Goal: Task Accomplishment & Management: Complete application form

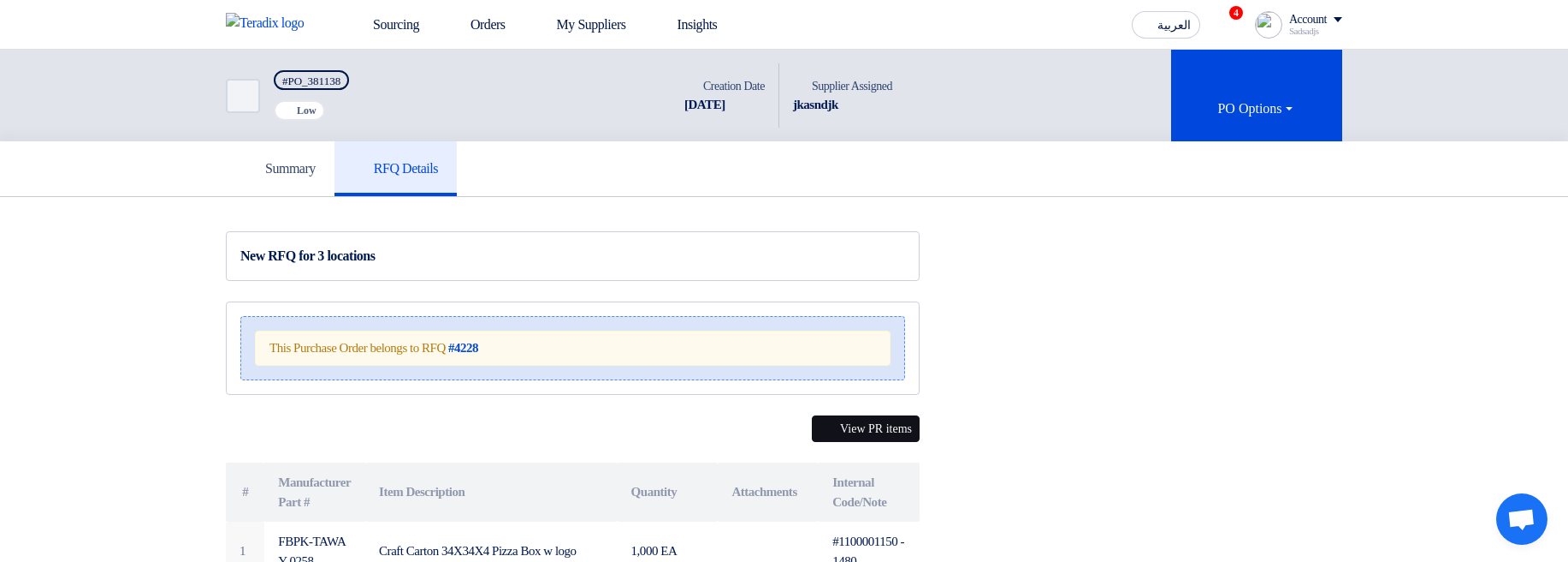
click at [841, 286] on button "View PR items" at bounding box center [865, 428] width 108 height 27
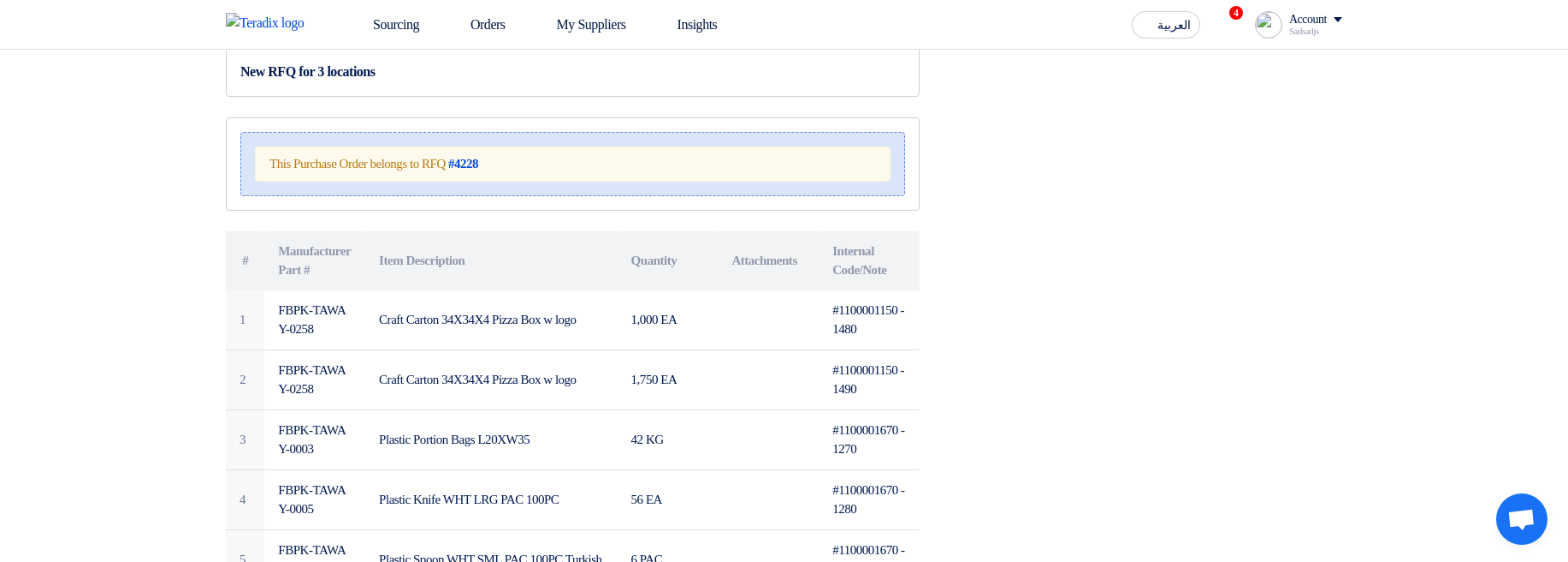
scroll to position [205, 0]
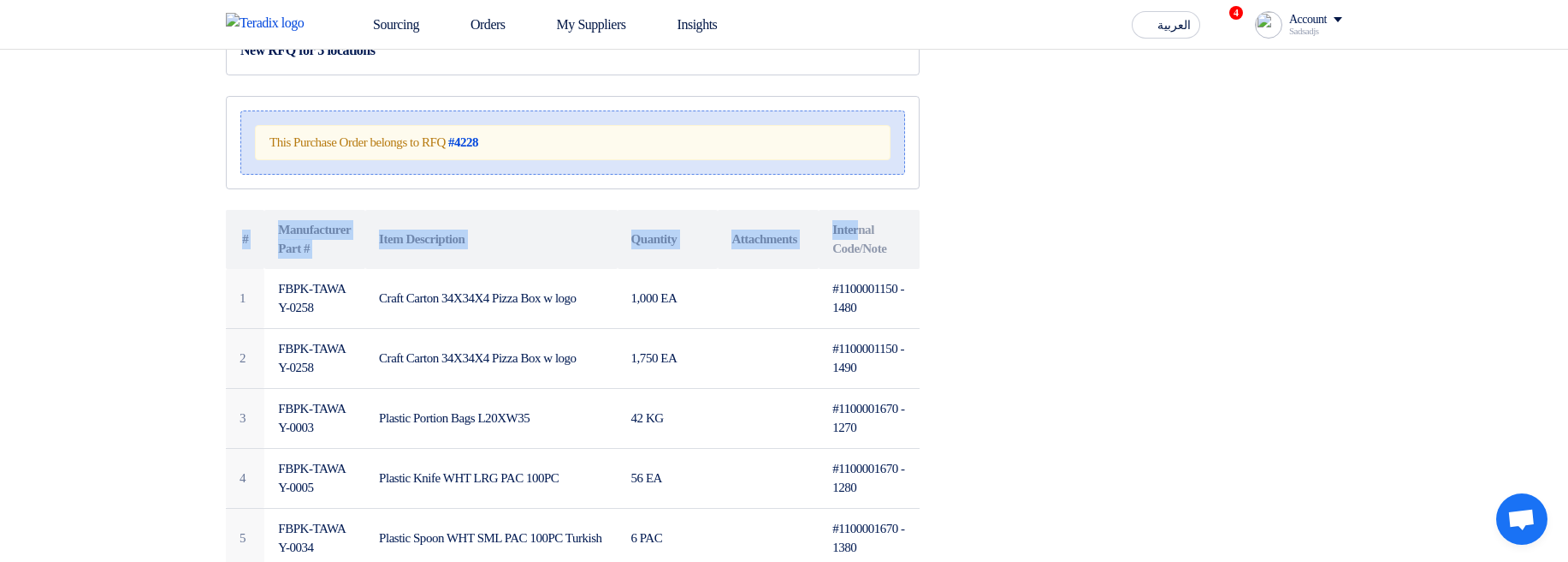
drag, startPoint x: 858, startPoint y: 139, endPoint x: 867, endPoint y: 240, distance: 101.4
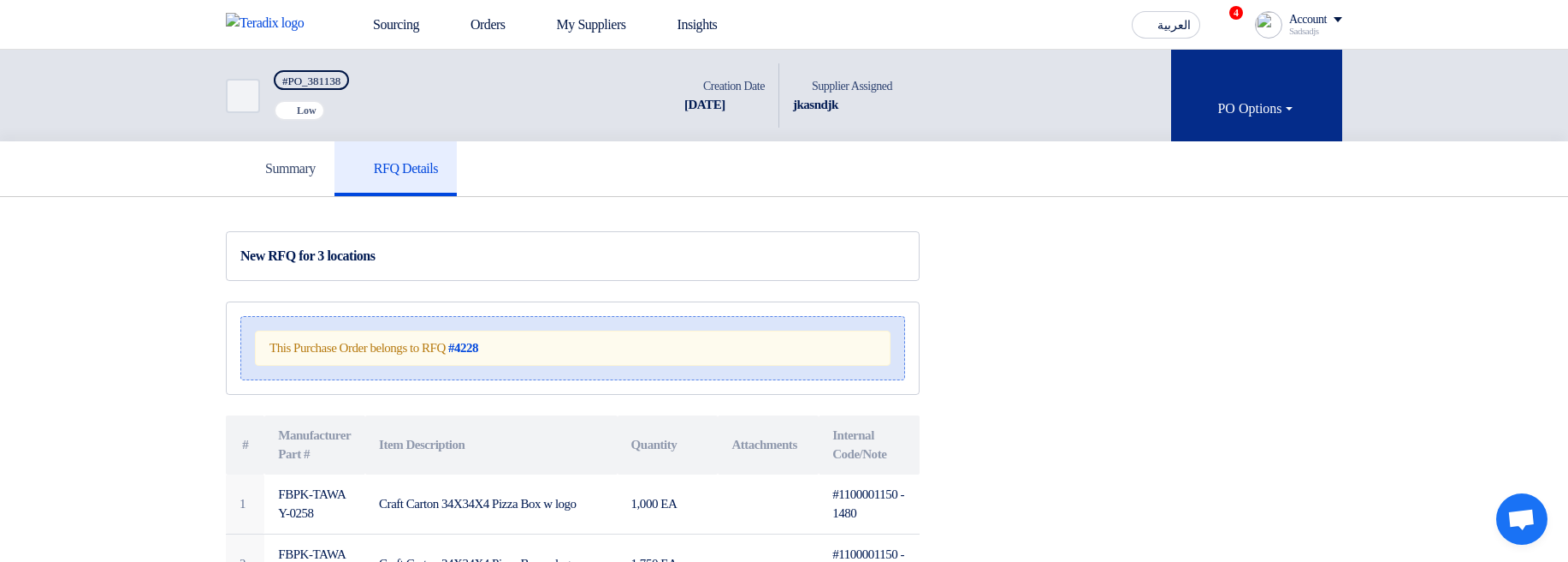
click at [1310, 70] on button "PO Options" at bounding box center [1256, 96] width 171 height 92
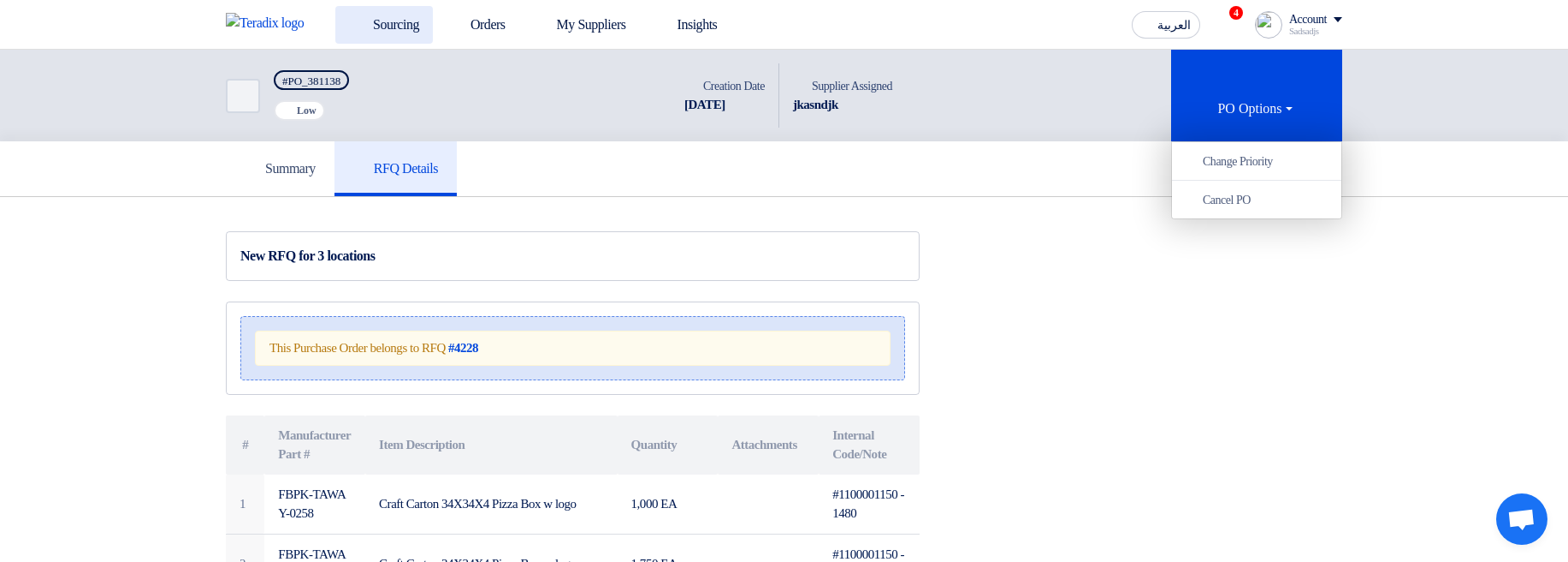
click at [432, 23] on link "Sourcing" at bounding box center [384, 24] width 97 height 37
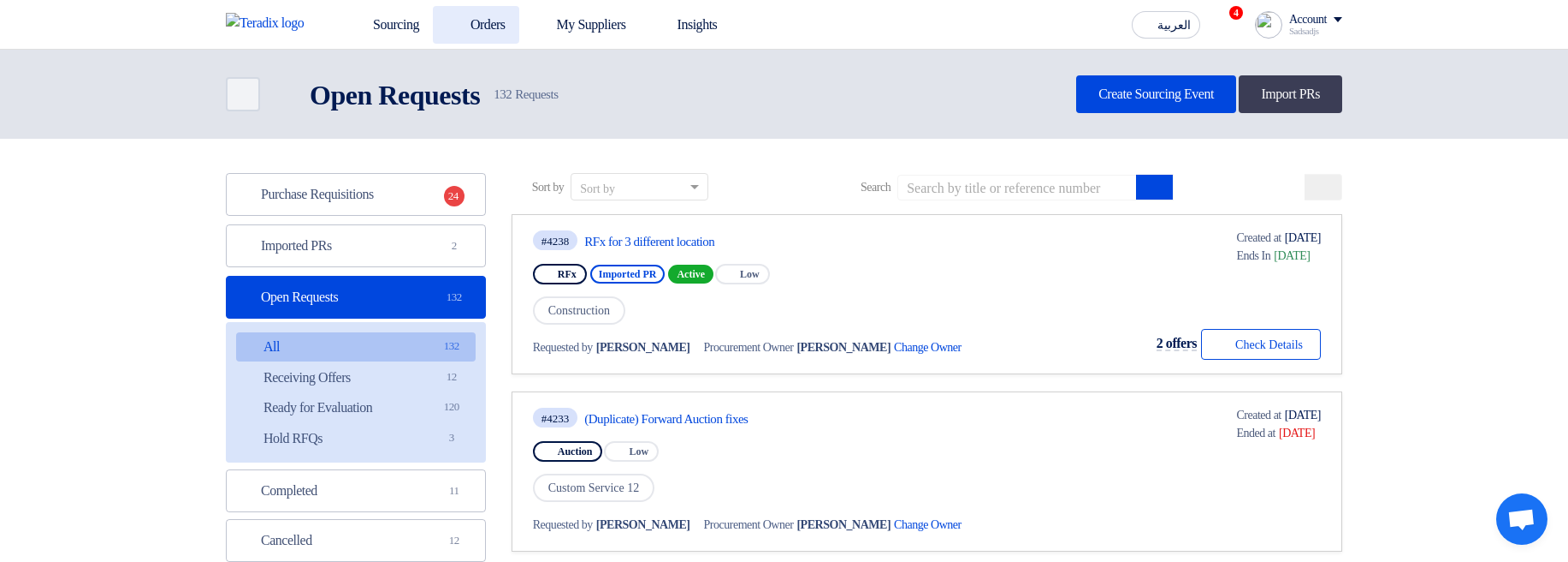
click at [480, 23] on link "Orders" at bounding box center [476, 24] width 86 height 37
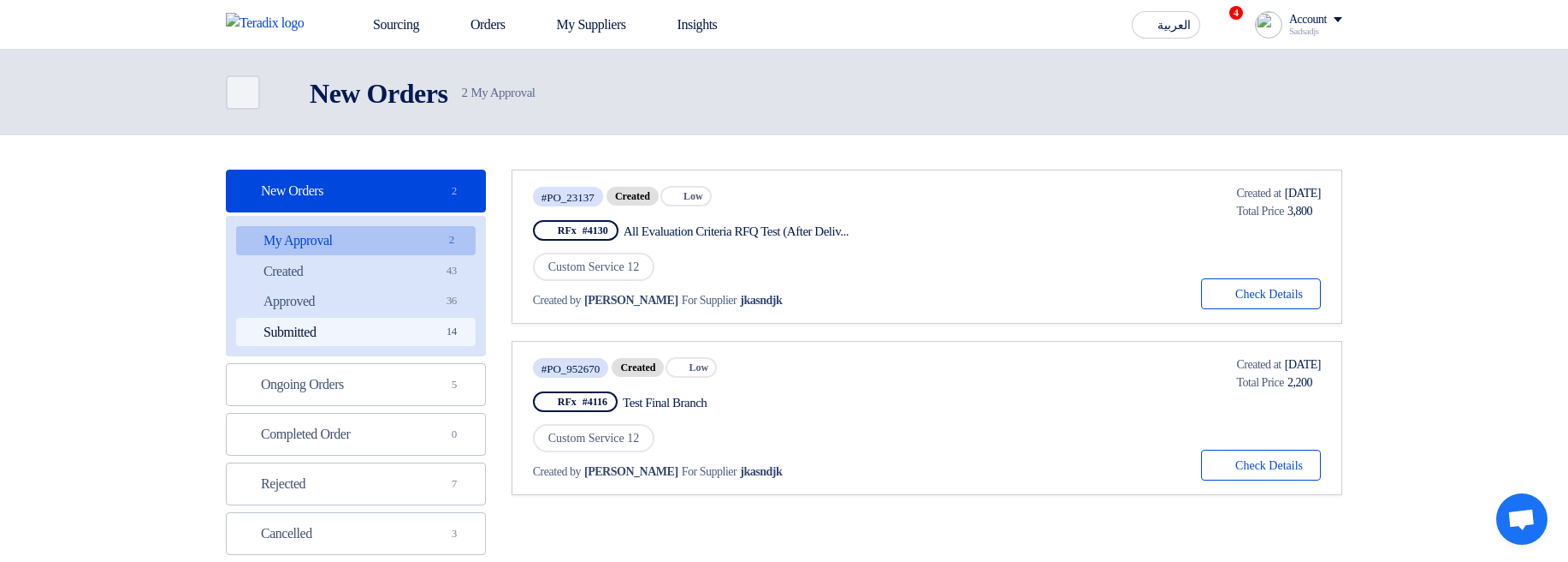
click at [394, 325] on link "Submitted Submitted 14" at bounding box center [355, 332] width 240 height 29
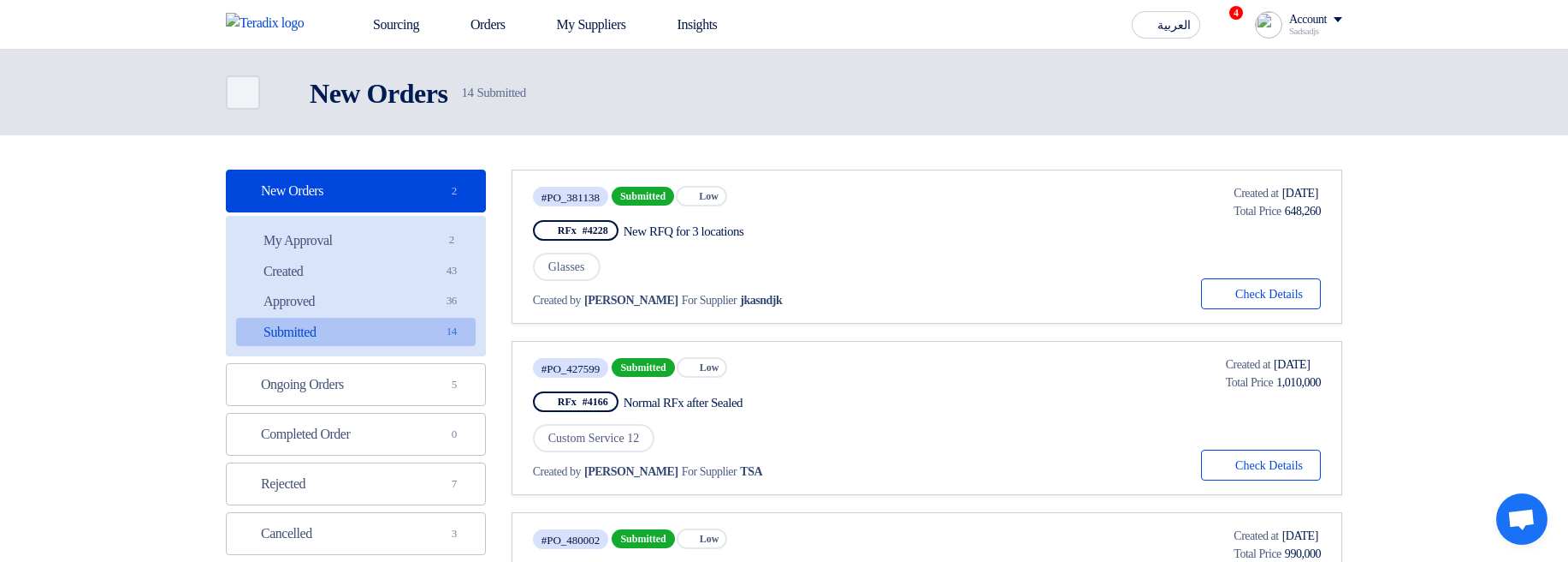
drag, startPoint x: 546, startPoint y: 227, endPoint x: 727, endPoint y: 233, distance: 181.1
click at [727, 233] on div "RFx #4228 New RFQ for 3 locations" at bounding box center [740, 230] width 414 height 28
click at [891, 239] on div "RFx #4228 New RFQ for 3 locations" at bounding box center [740, 230] width 414 height 28
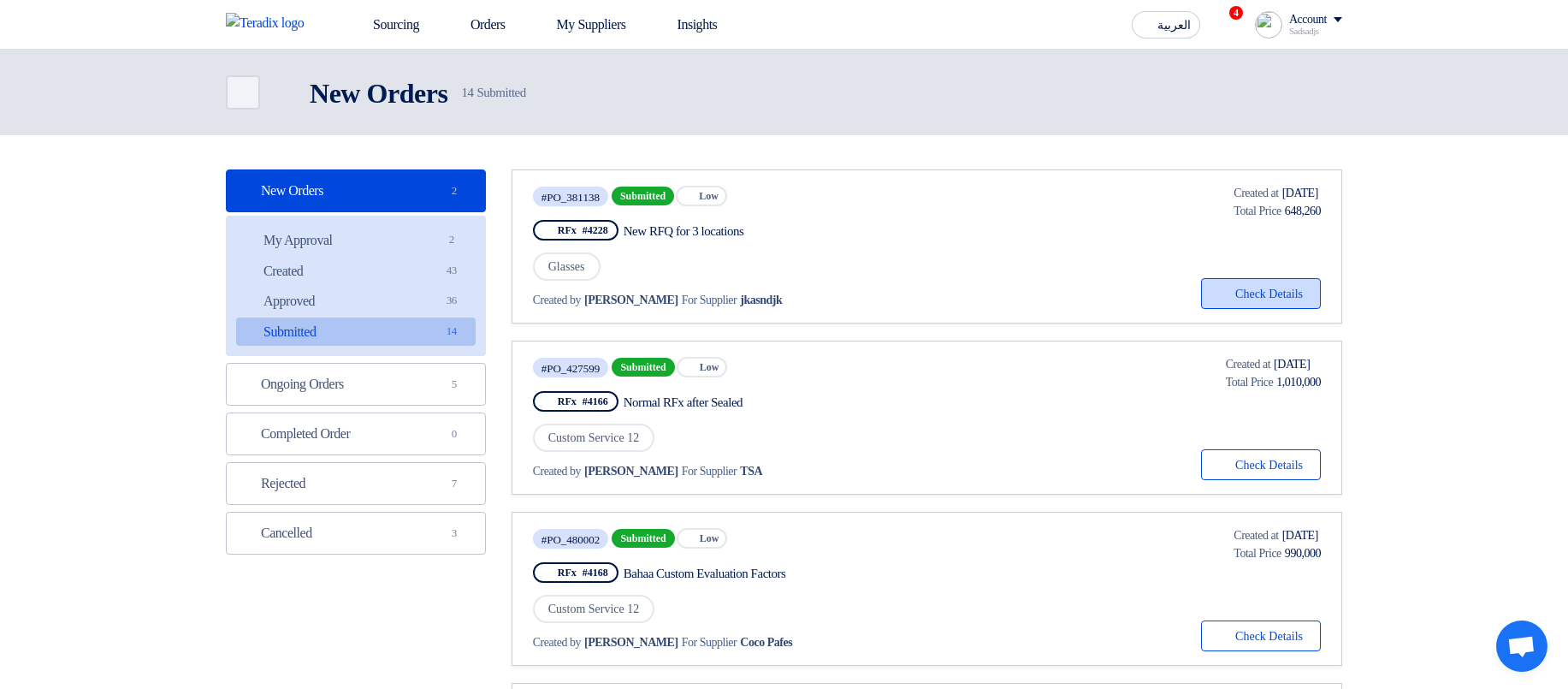
click at [1234, 297] on button "Check details Check Details" at bounding box center [1261, 293] width 119 height 31
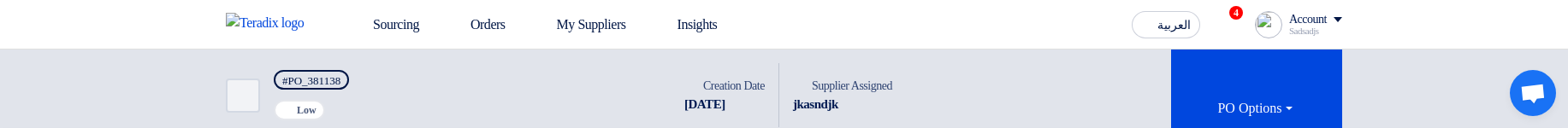
click at [1017, 121] on div "Back #PO_381138 Priority Low Time Creation Date 9 Sep, 2025 Supplier Assigned S…" at bounding box center [784, 96] width 1116 height 92
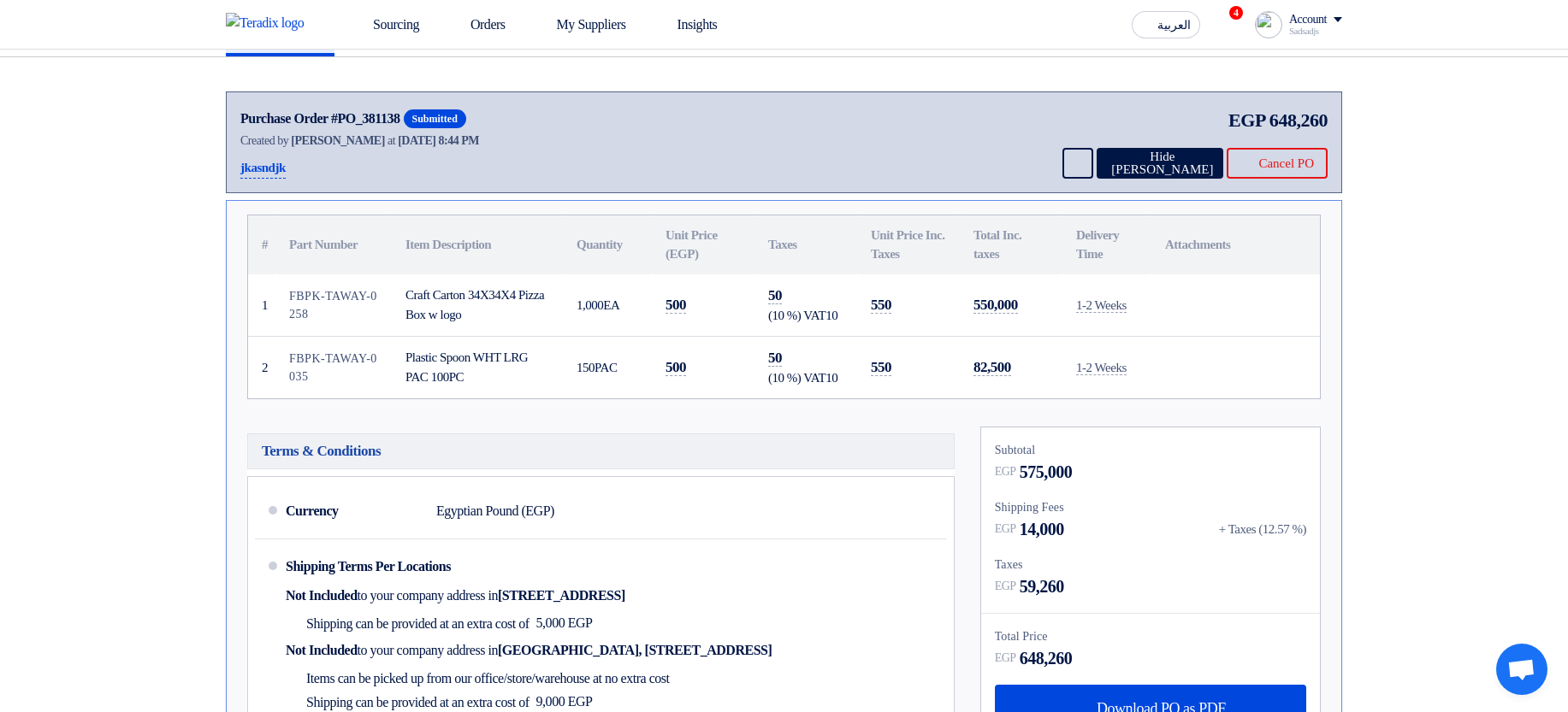
scroll to position [513, 0]
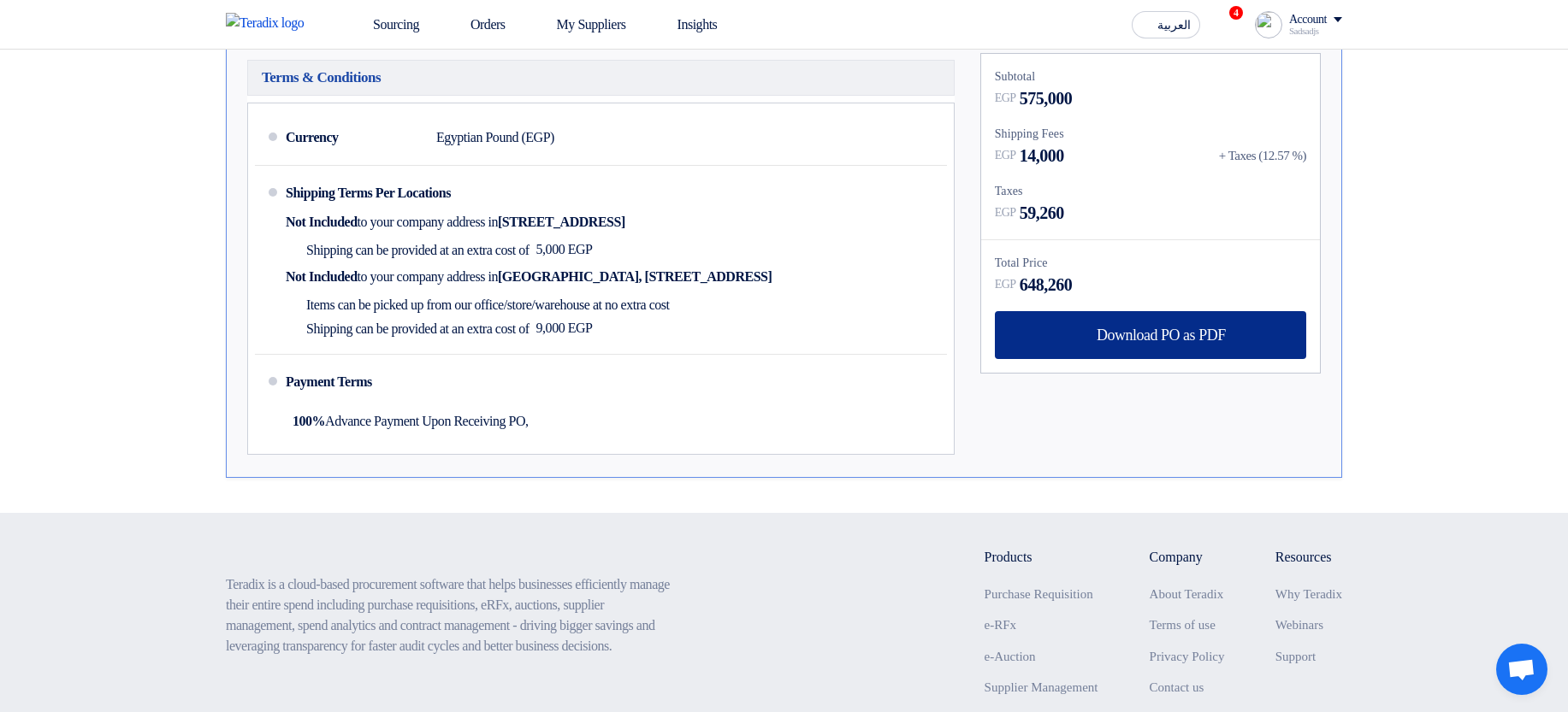
click at [1082, 334] on div "Download PO as PDF" at bounding box center [1151, 335] width 311 height 48
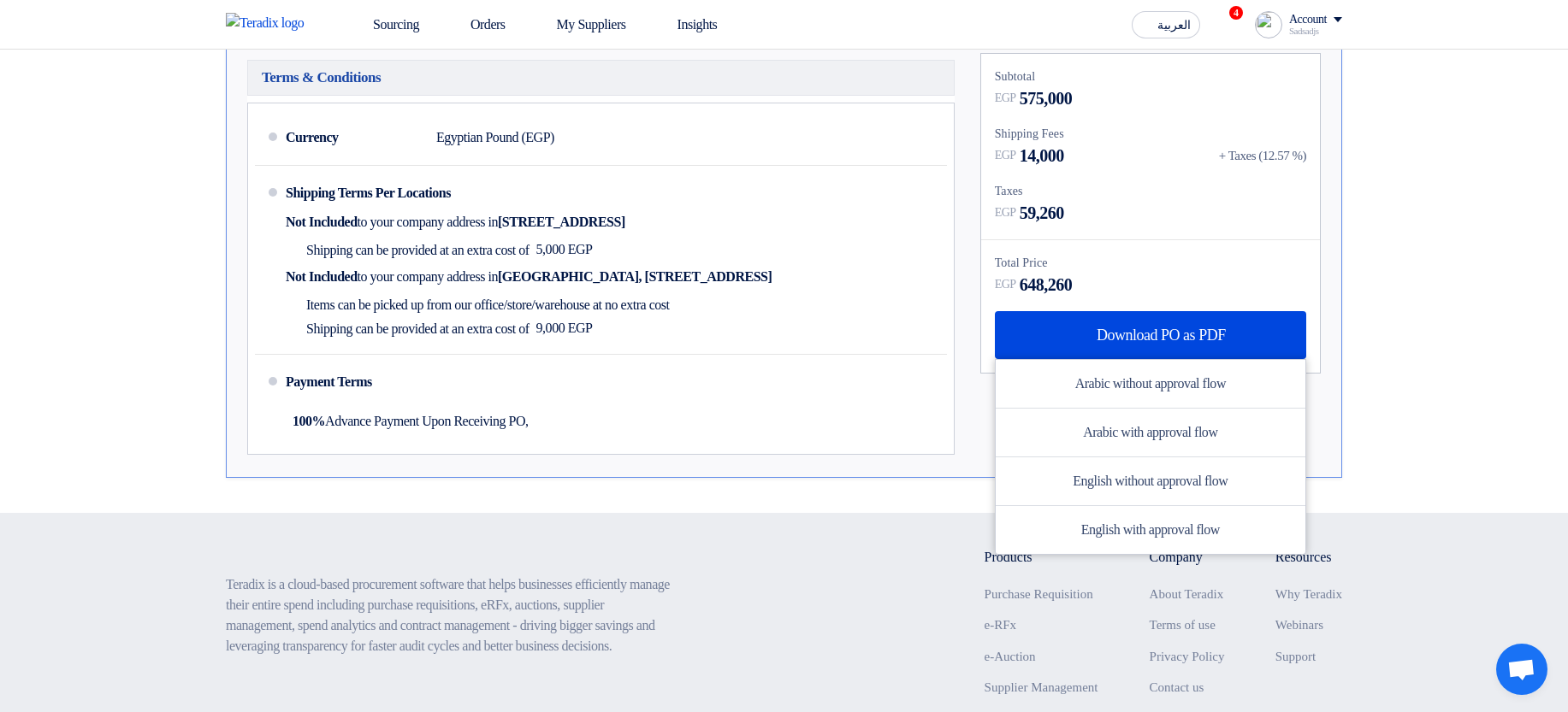
click at [1430, 293] on section "Purchase Order #PO_381138 Submitted Created by Sadsadjs Askjd at 9 Sep 2025, 8:…" at bounding box center [784, 98] width 1568 height 829
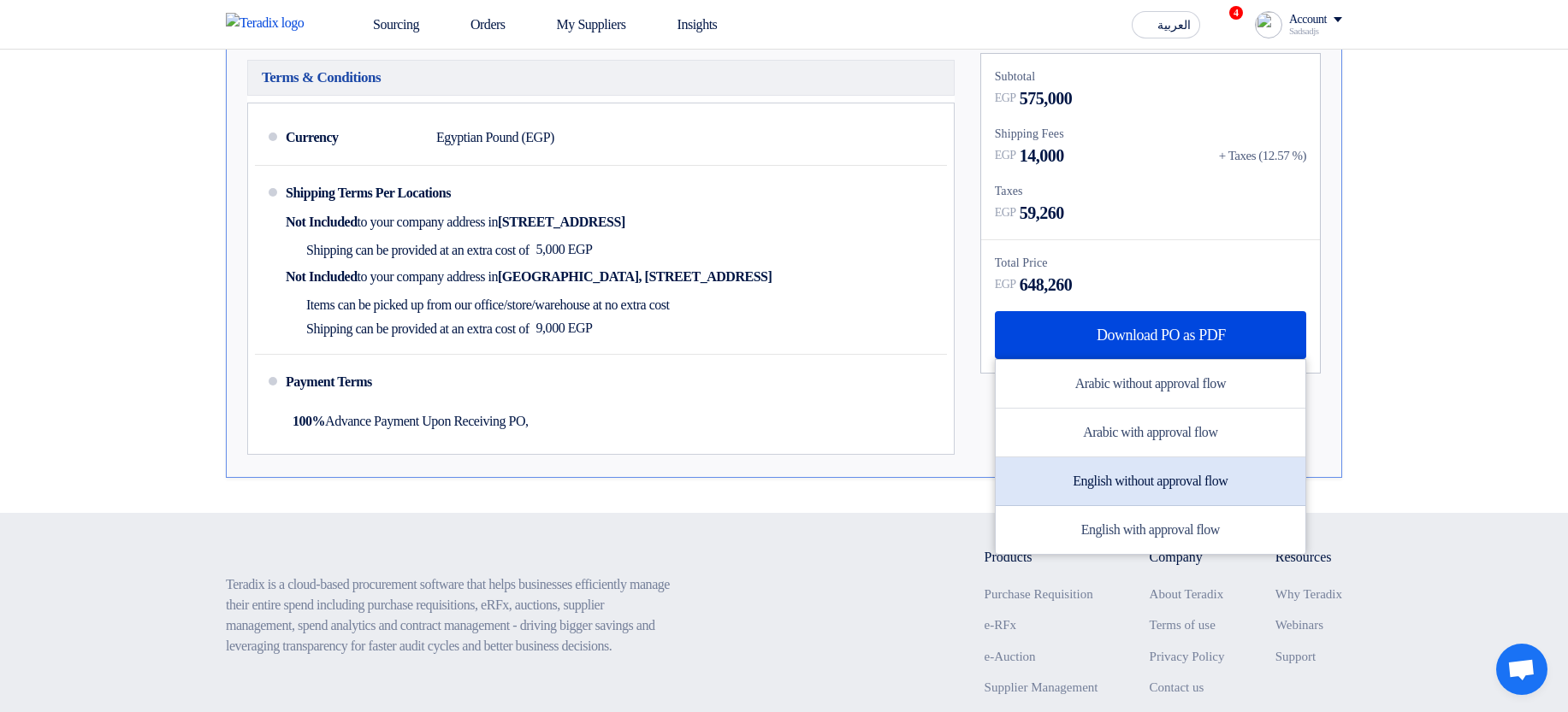
click at [1169, 480] on div "English without approval flow" at bounding box center [1151, 481] width 309 height 49
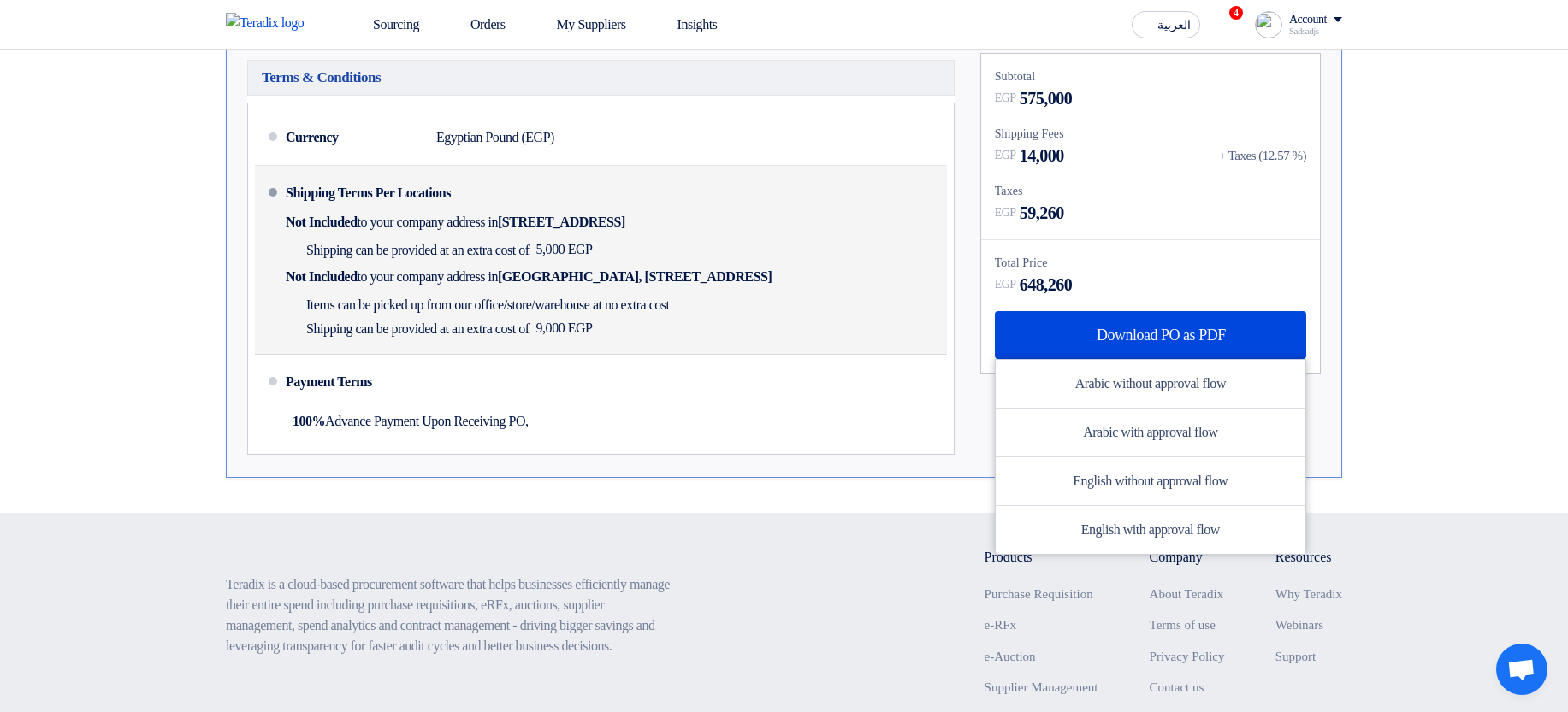
click at [698, 256] on div "Shipping Terms Per Locations Not Included to your company address in Egypt, الق…" at bounding box center [612, 260] width 654 height 175
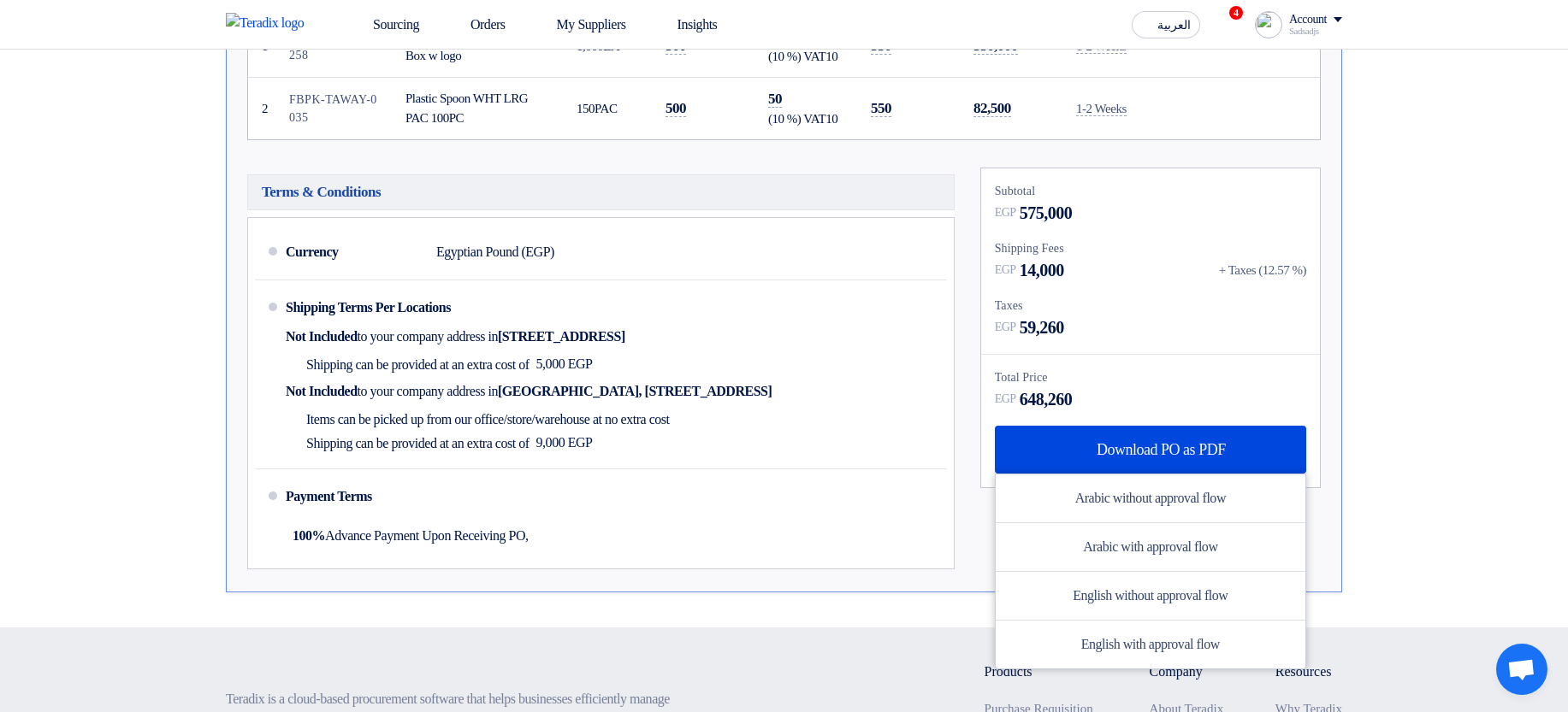
scroll to position [0, 0]
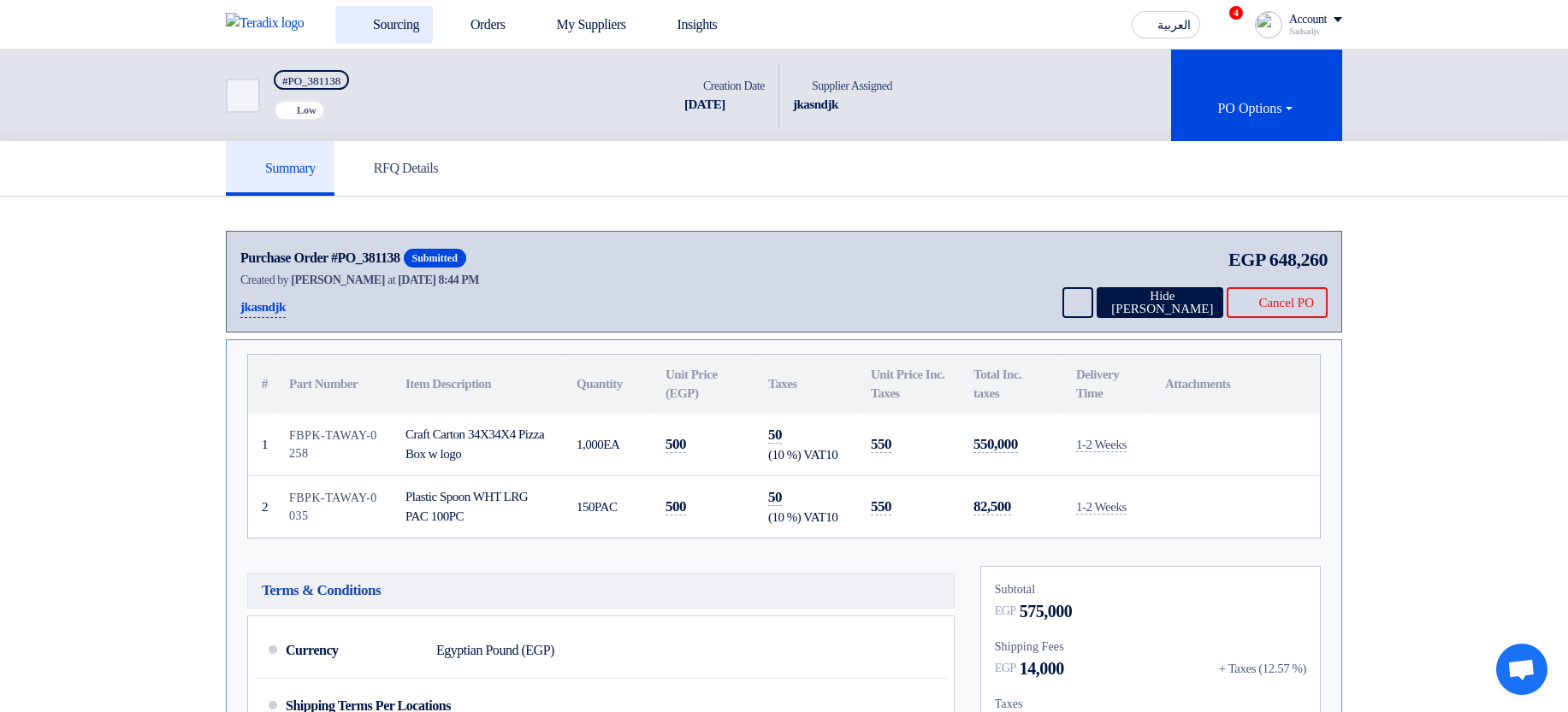
click at [367, 24] on link "Sourcing" at bounding box center [384, 24] width 97 height 37
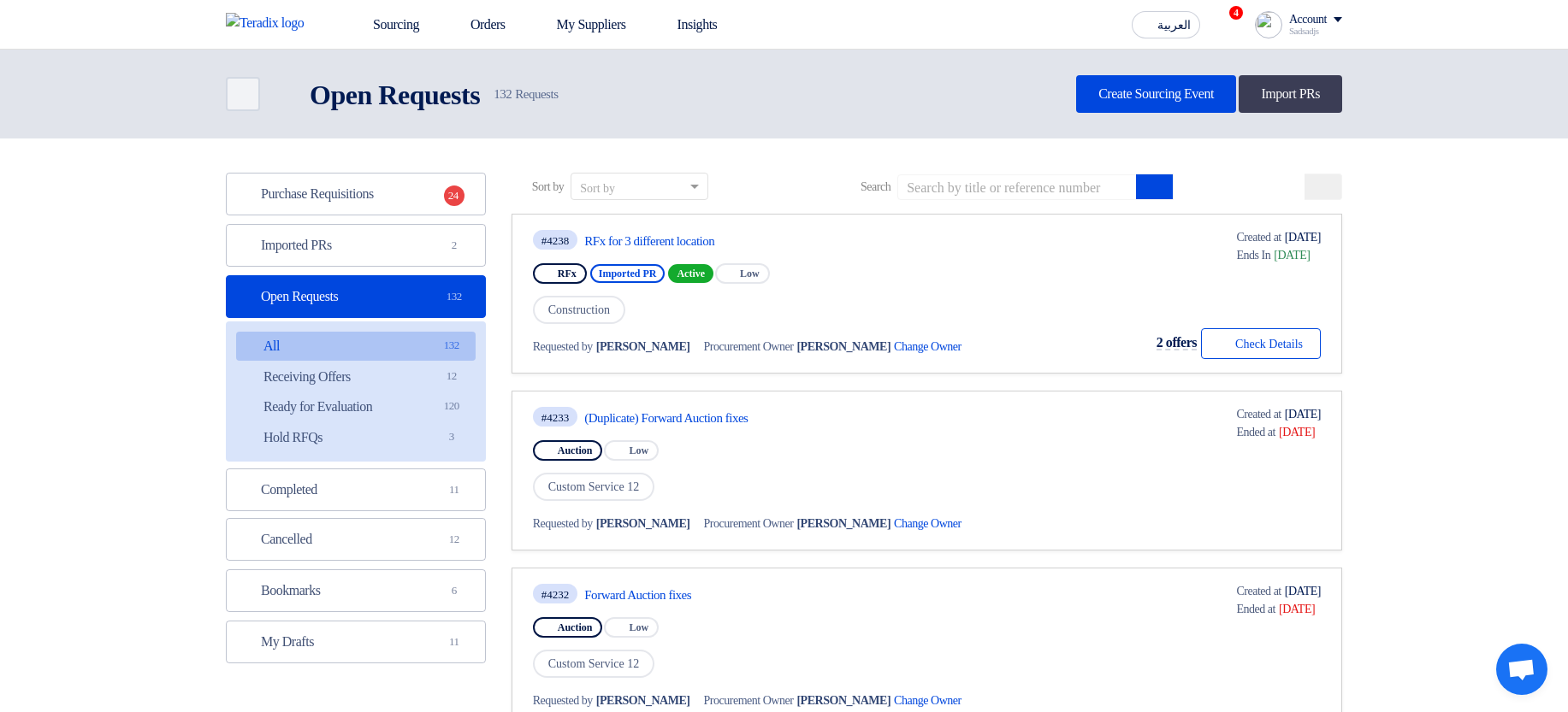
click at [891, 185] on span "Search" at bounding box center [875, 186] width 30 height 18
click at [382, 264] on link "Imported PRs Imported PRs 2" at bounding box center [356, 245] width 260 height 43
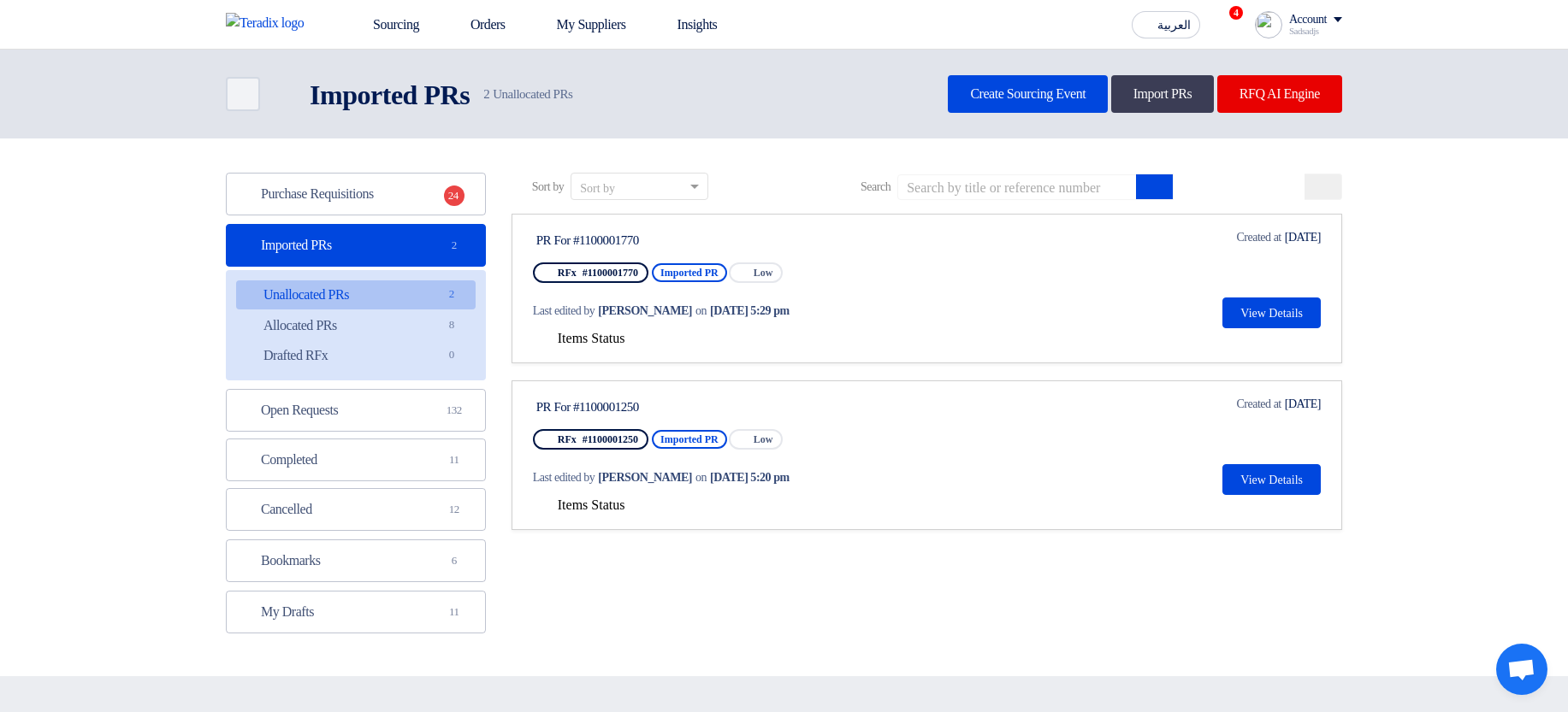
click at [578, 334] on span "Items Status" at bounding box center [591, 338] width 68 height 14
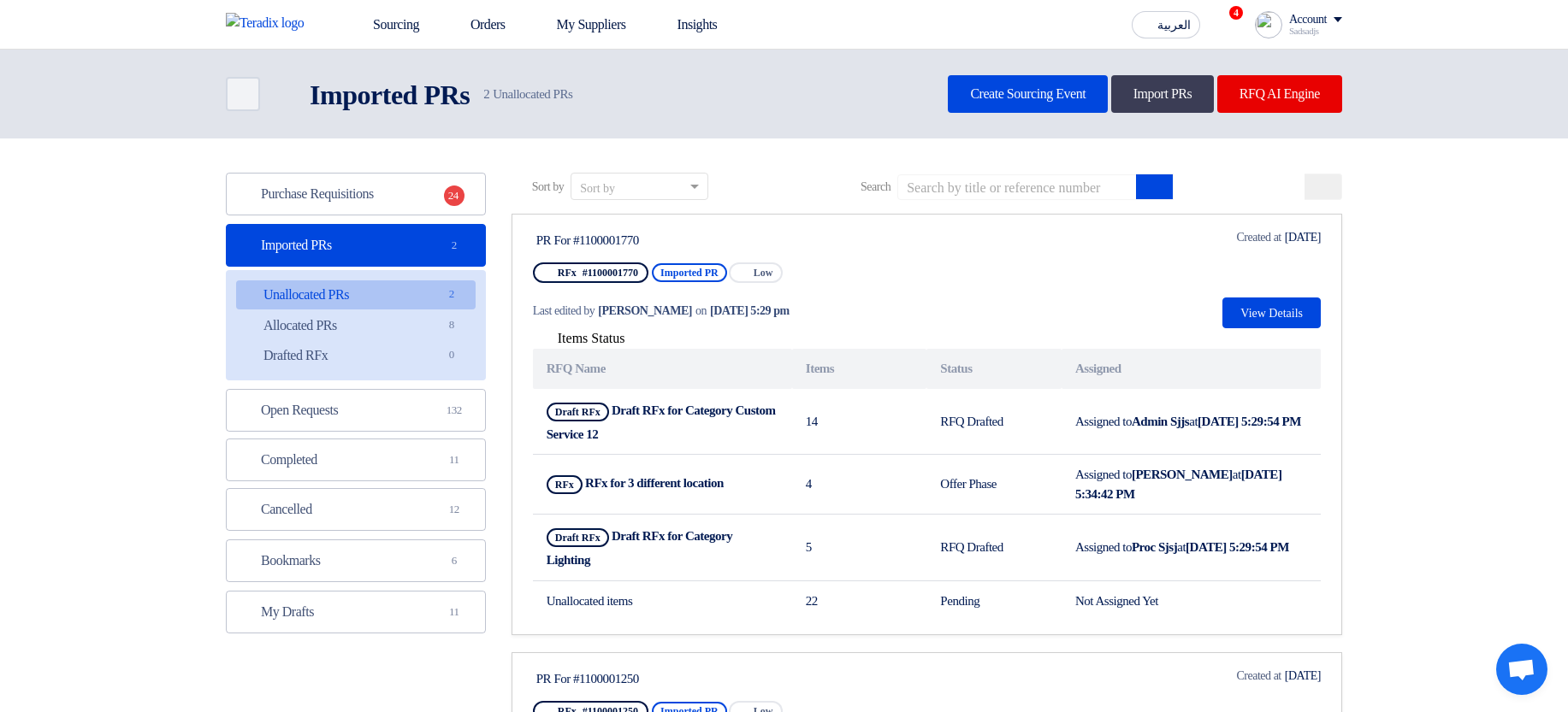
click at [909, 353] on th "Items" at bounding box center [860, 369] width 136 height 40
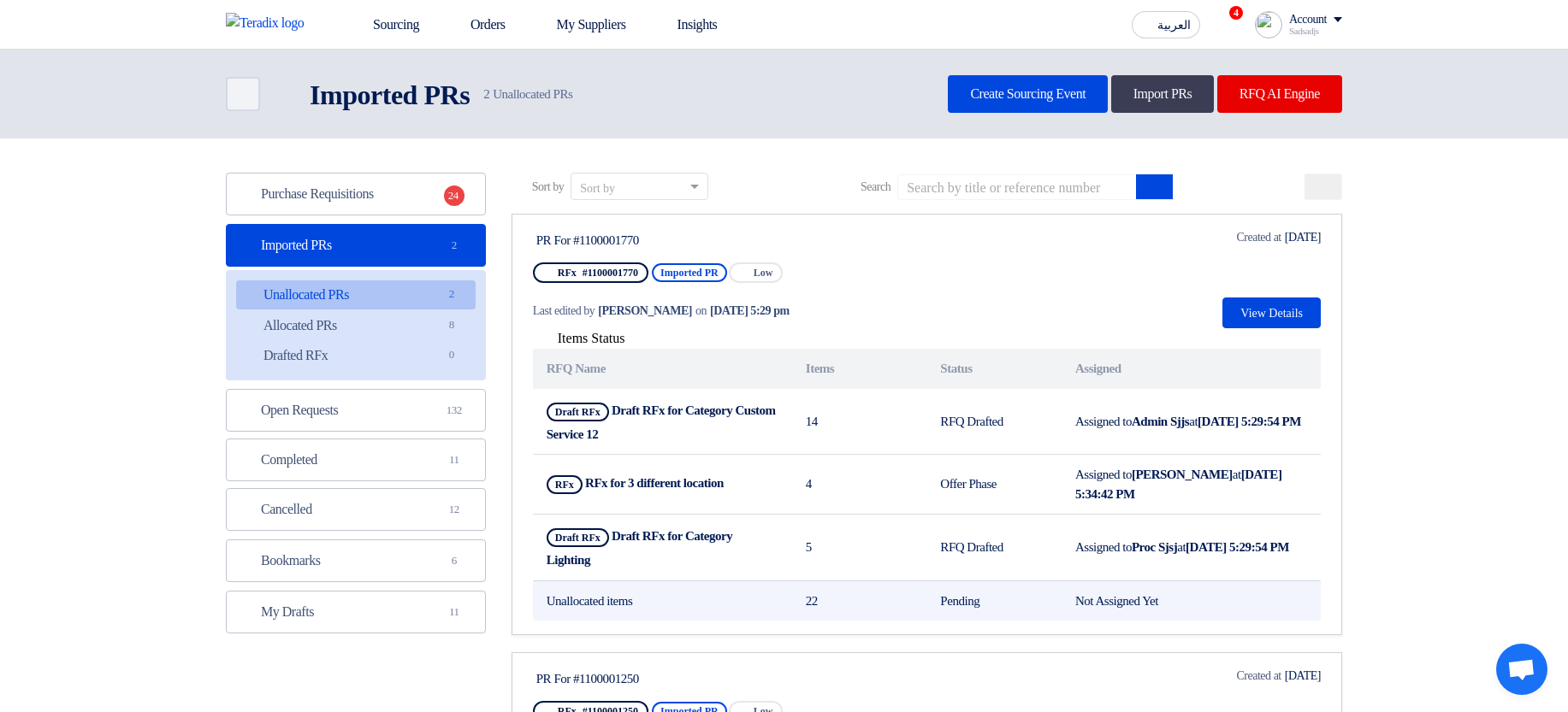
drag, startPoint x: 538, startPoint y: 598, endPoint x: 1319, endPoint y: 602, distance: 781.0
click at [1319, 560] on tr "Unallocated items 22 Pending Not Assigned Yet" at bounding box center [926, 600] width 788 height 40
click at [1220, 560] on td "Not Assigned Yet" at bounding box center [1191, 600] width 259 height 40
drag, startPoint x: 1196, startPoint y: 599, endPoint x: 546, endPoint y: 607, distance: 650.0
click at [546, 560] on tr "Unallocated items 22 Pending Not Assigned Yet" at bounding box center [926, 600] width 788 height 40
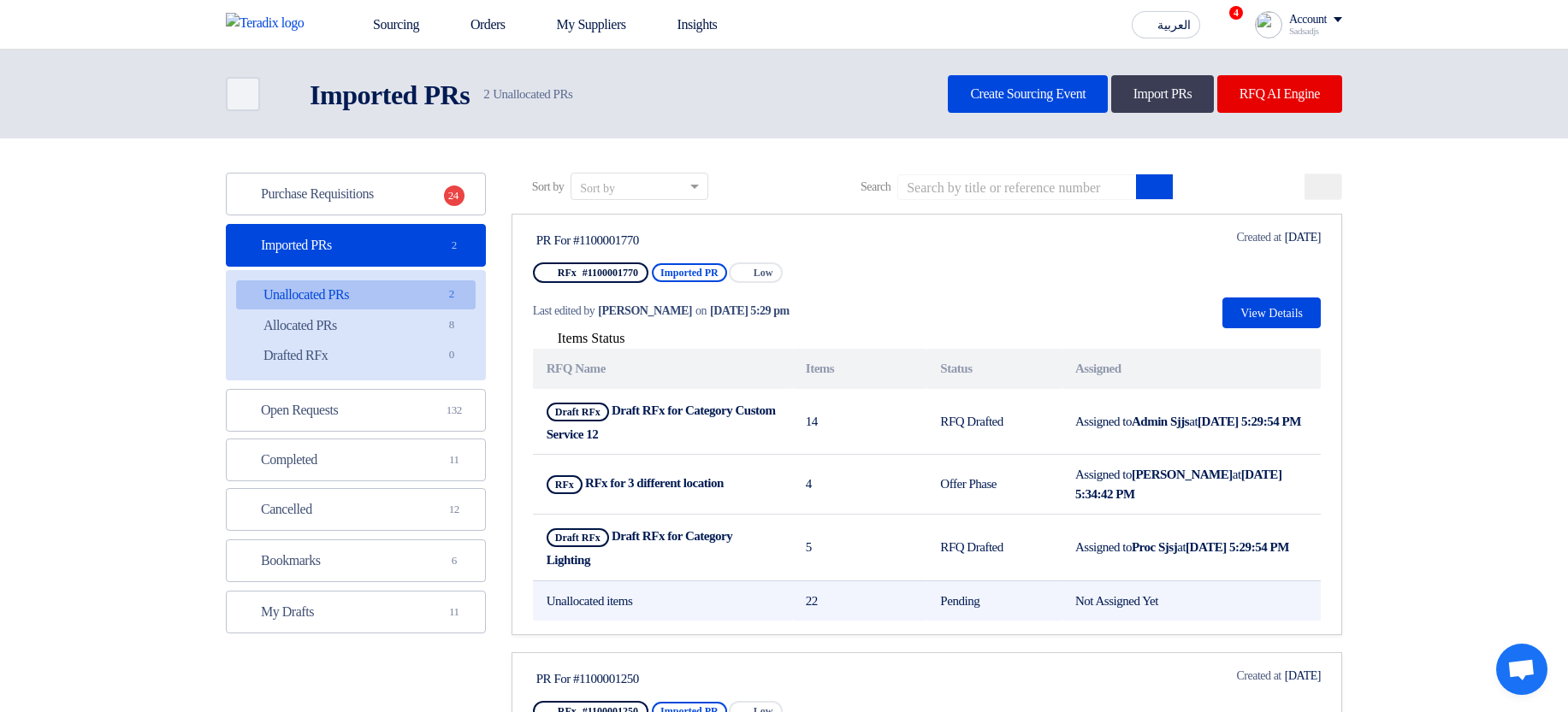
click at [546, 560] on td "Unallocated items" at bounding box center [662, 600] width 259 height 40
click at [564, 560] on td "Unallocated items" at bounding box center [662, 600] width 259 height 40
drag, startPoint x: 564, startPoint y: 603, endPoint x: 674, endPoint y: 603, distance: 110.0
click at [674, 560] on td "Unallocated items" at bounding box center [662, 600] width 259 height 40
click at [750, 560] on td "Unallocated items" at bounding box center [662, 600] width 259 height 40
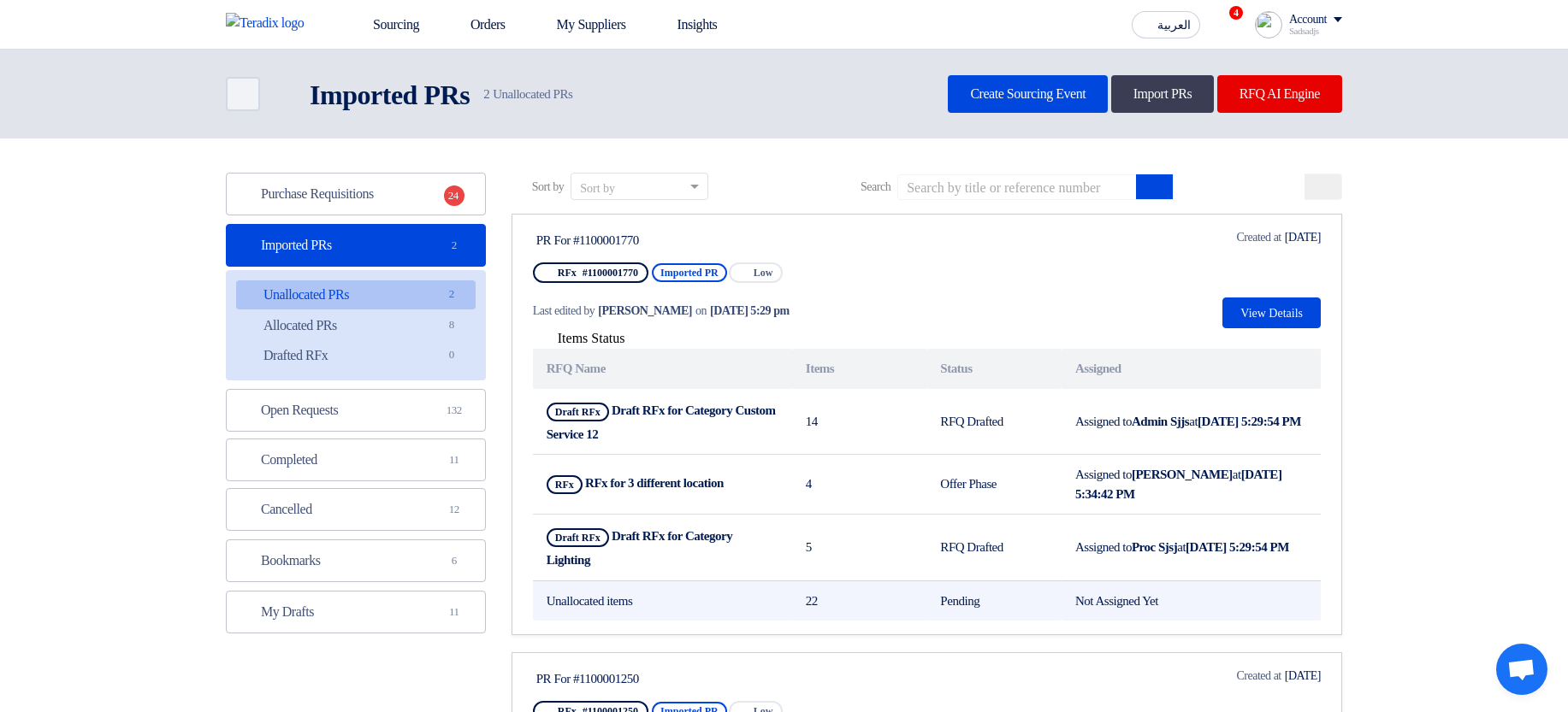
drag, startPoint x: 760, startPoint y: 603, endPoint x: 1229, endPoint y: 610, distance: 469.1
click at [1229, 560] on tr "Unallocated items 22 Pending Not Assigned Yet" at bounding box center [926, 600] width 788 height 40
click at [1249, 560] on td "Not Assigned Yet" at bounding box center [1191, 600] width 259 height 40
click at [1250, 560] on td "Not Assigned Yet" at bounding box center [1191, 600] width 259 height 40
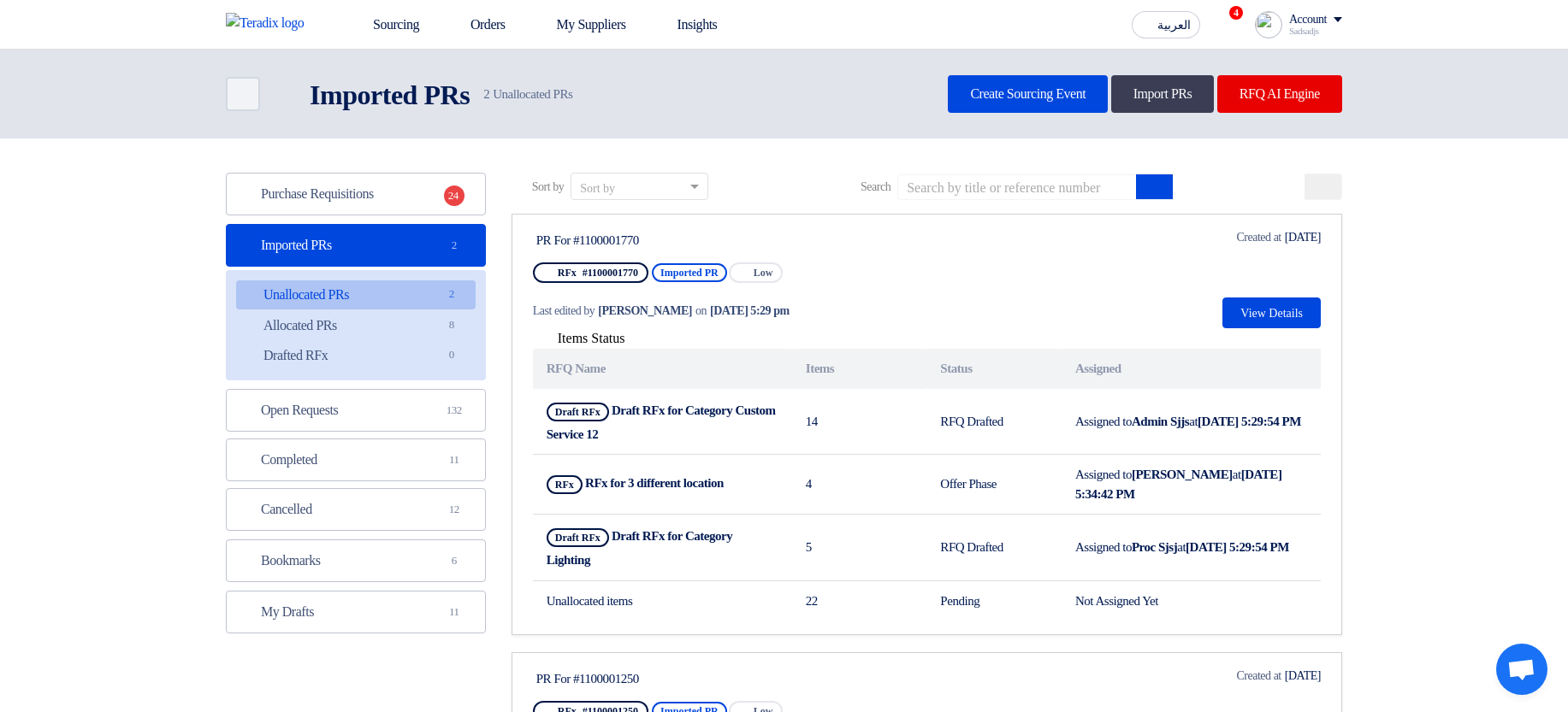
click at [1332, 181] on button at bounding box center [1323, 187] width 37 height 27
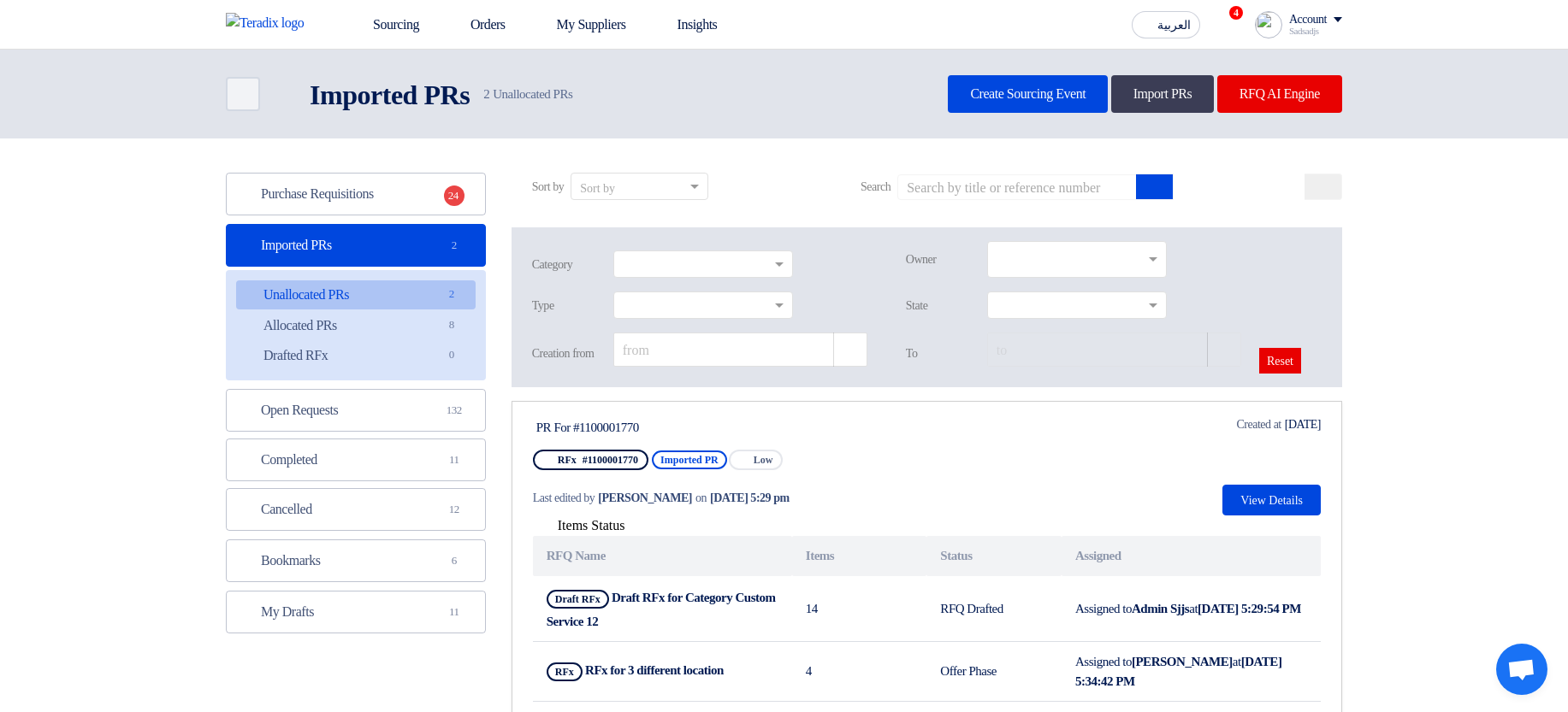
click at [1451, 209] on section "Purchase Requisitions Purchase Requisitions 24 Imported PRs Imported PRs 2 Unal…" at bounding box center [784, 589] width 1568 height 902
click at [1335, 189] on button at bounding box center [1323, 187] width 37 height 27
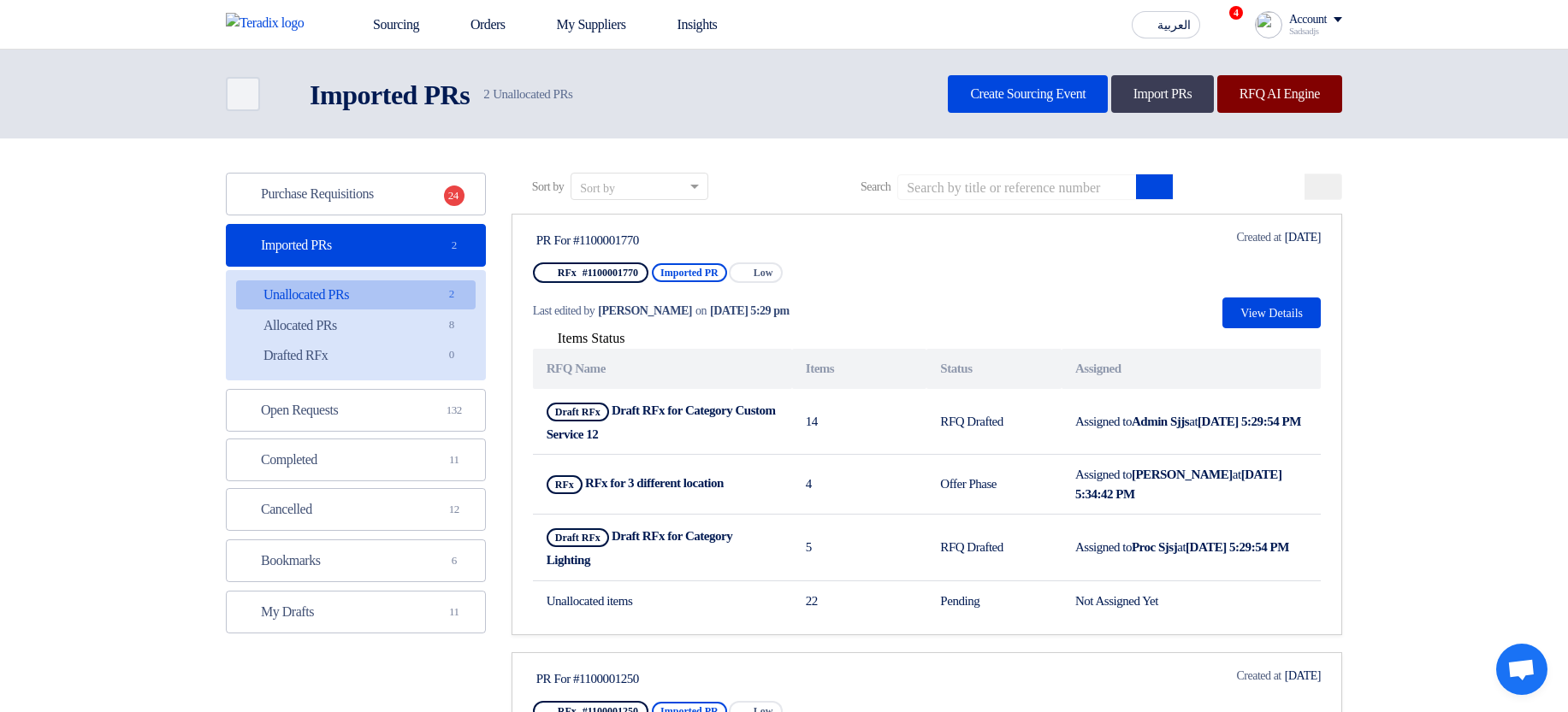
click at [1282, 105] on link "RFQ AI Engine" at bounding box center [1280, 94] width 125 height 37
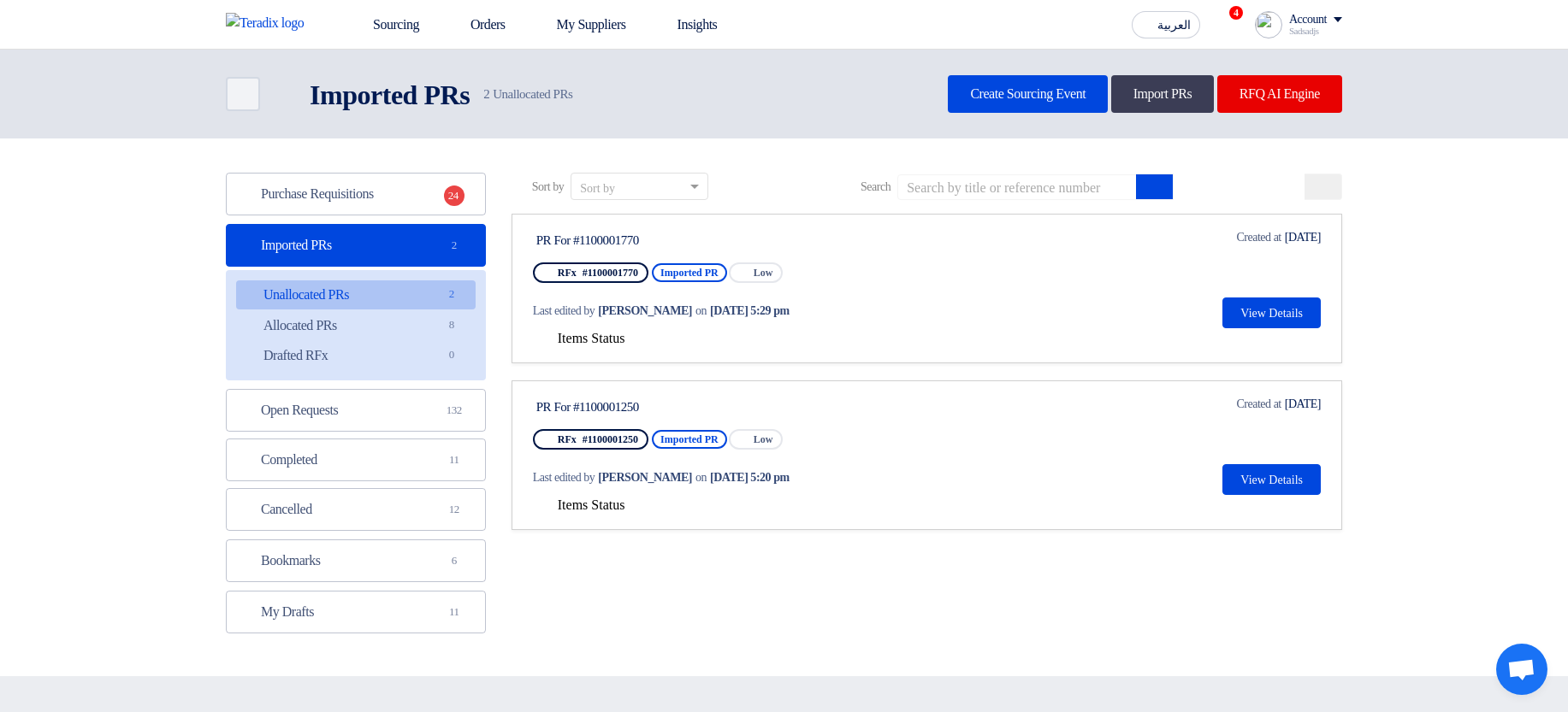
click at [566, 334] on span "Items Status" at bounding box center [591, 338] width 68 height 14
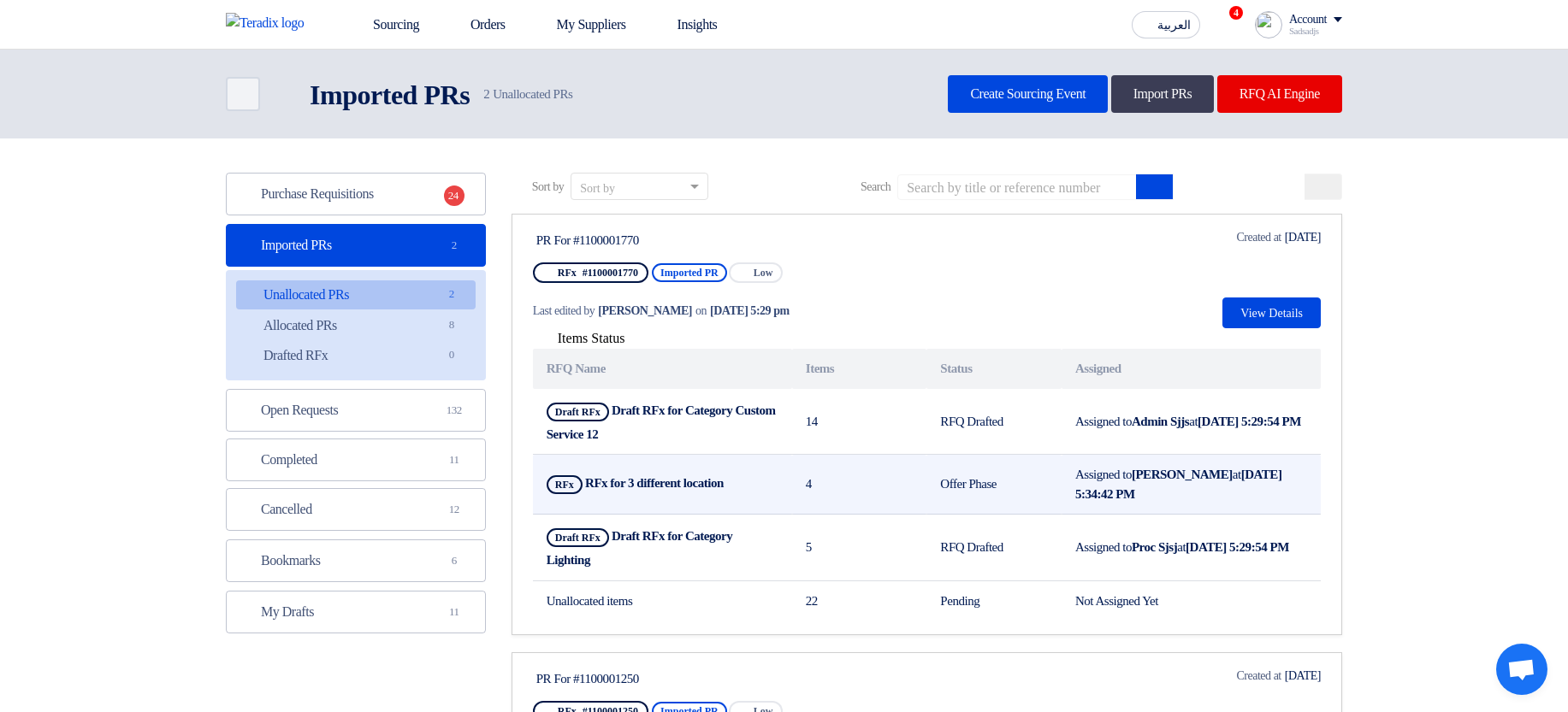
click at [1151, 469] on b "[PERSON_NAME]" at bounding box center [1182, 474] width 101 height 13
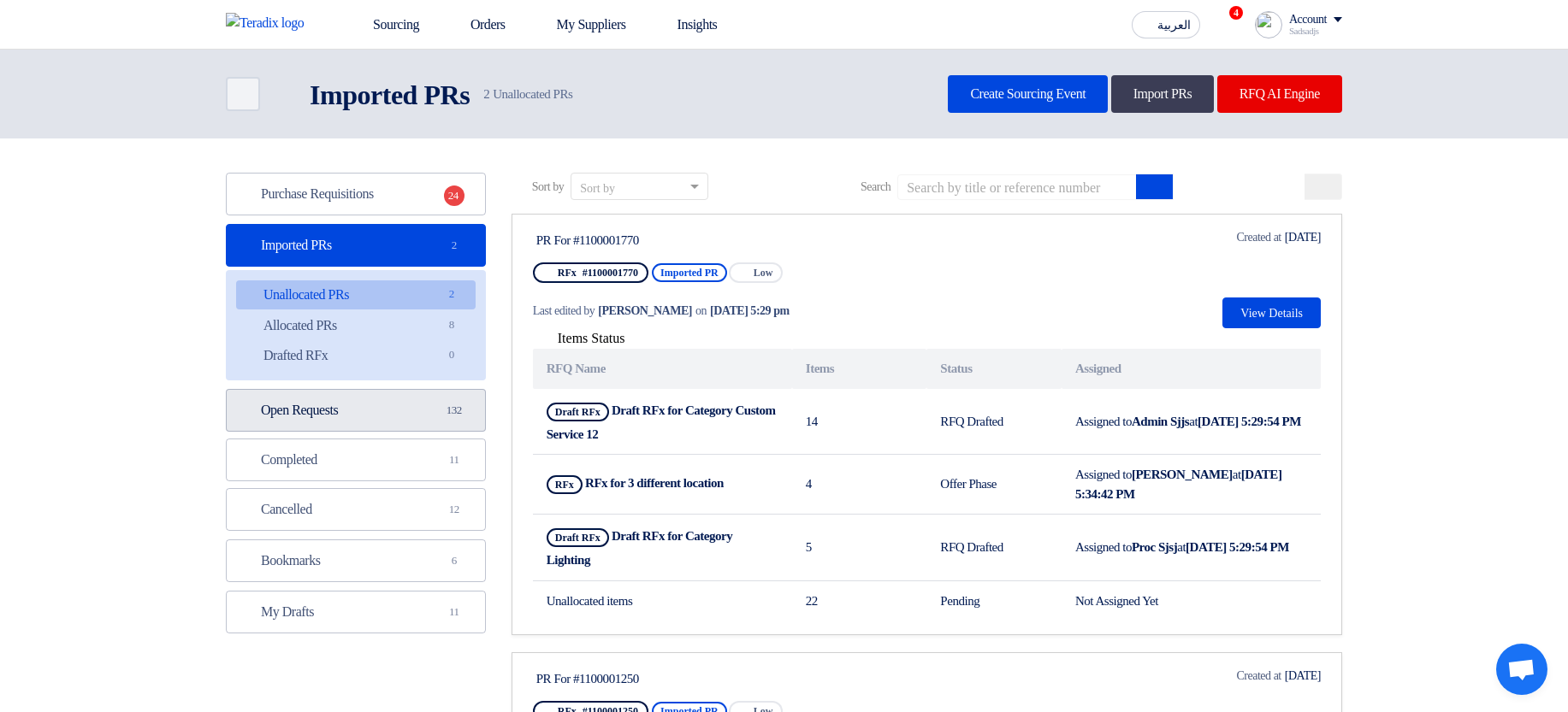
click at [341, 422] on link "Open Requests Open Requests 132" at bounding box center [356, 410] width 260 height 43
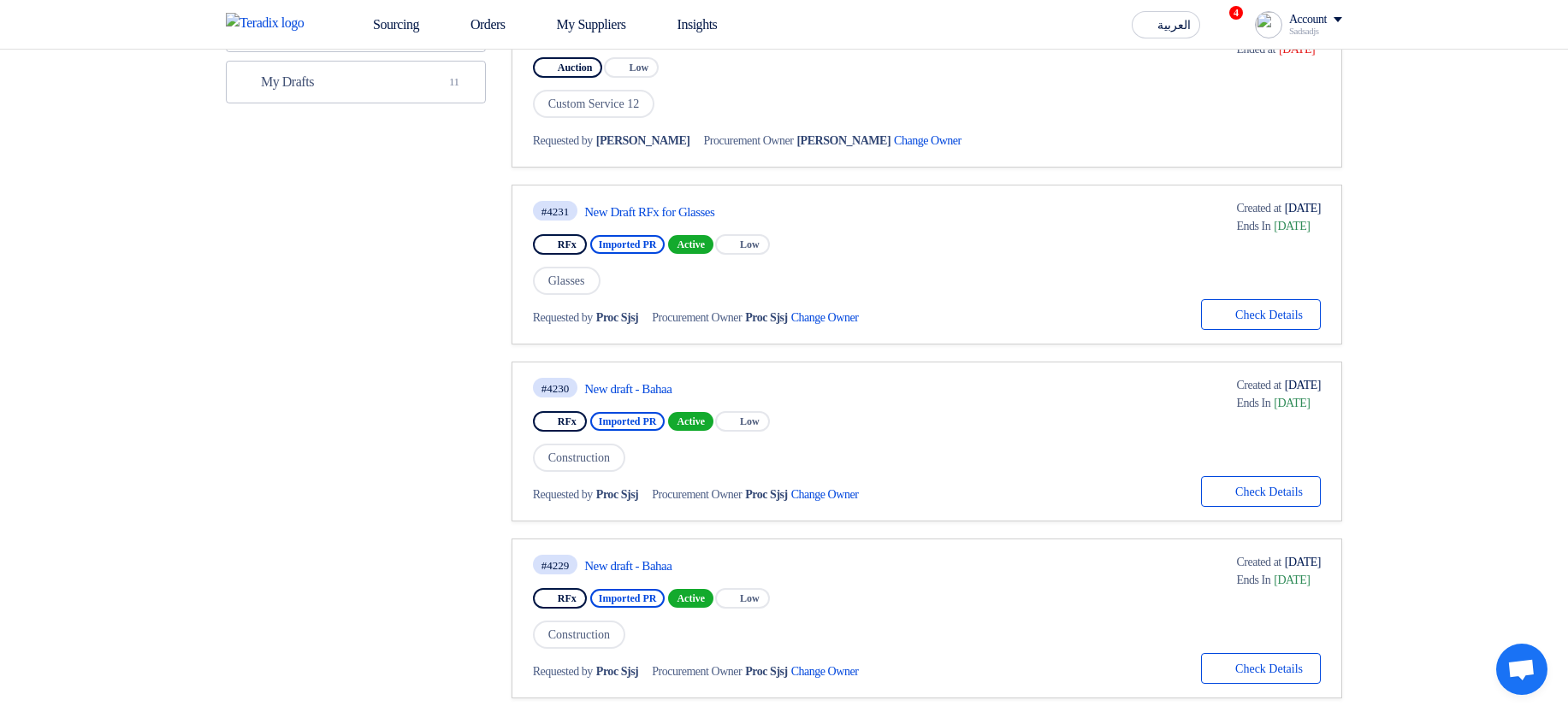
scroll to position [719, 0]
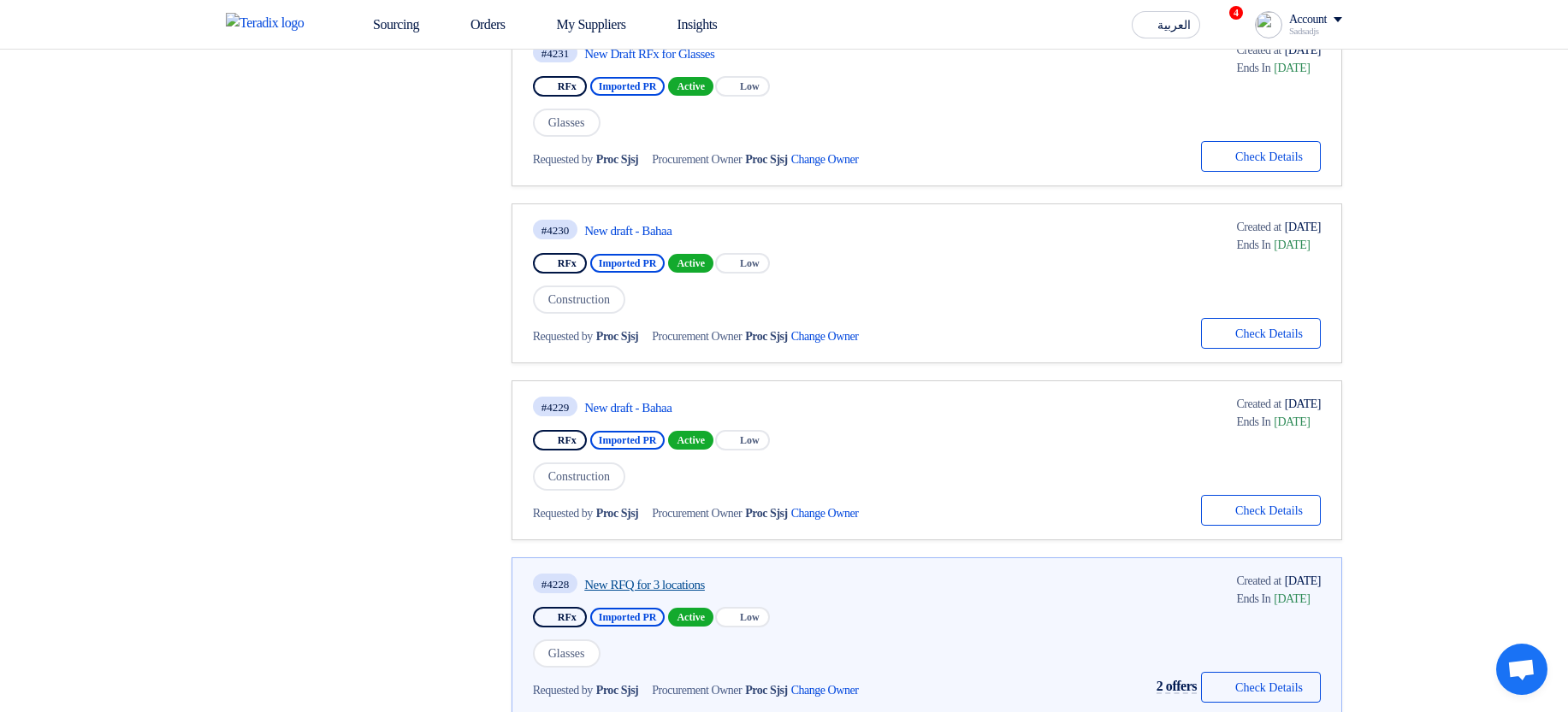
click at [665, 560] on link "New RFQ for 3 locations" at bounding box center [745, 585] width 321 height 15
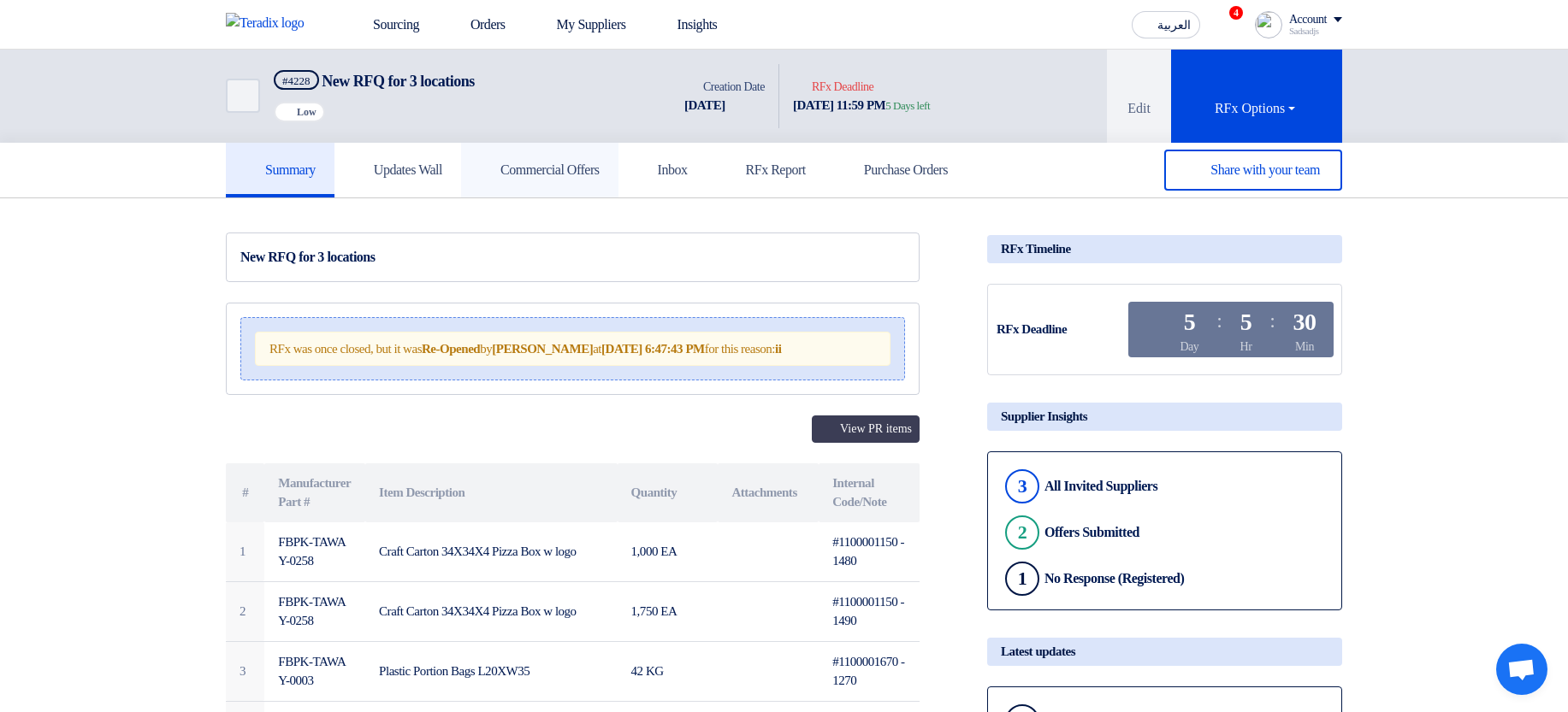
click at [590, 185] on link "Commercial Offers" at bounding box center [540, 170] width 158 height 54
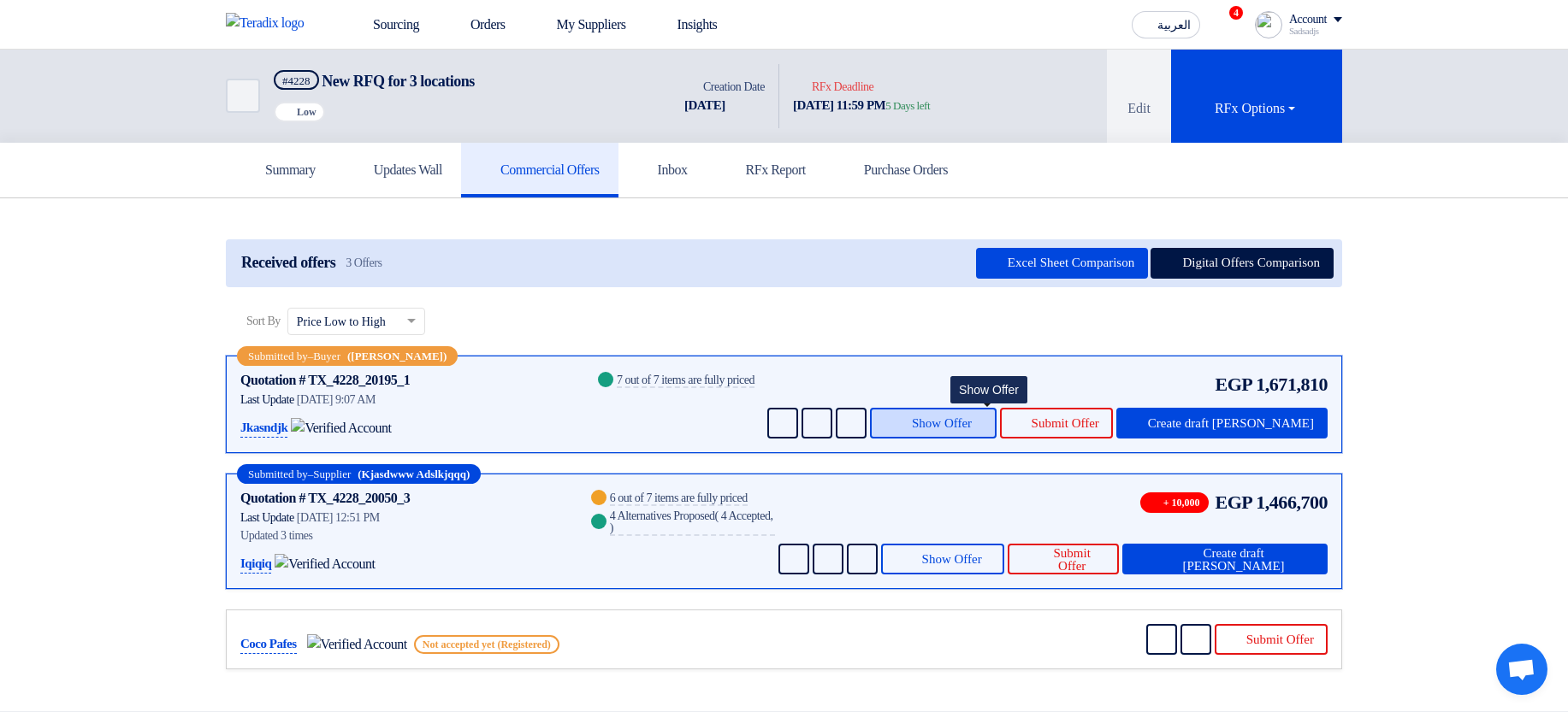
click at [972, 422] on span "Show Offer" at bounding box center [942, 423] width 60 height 12
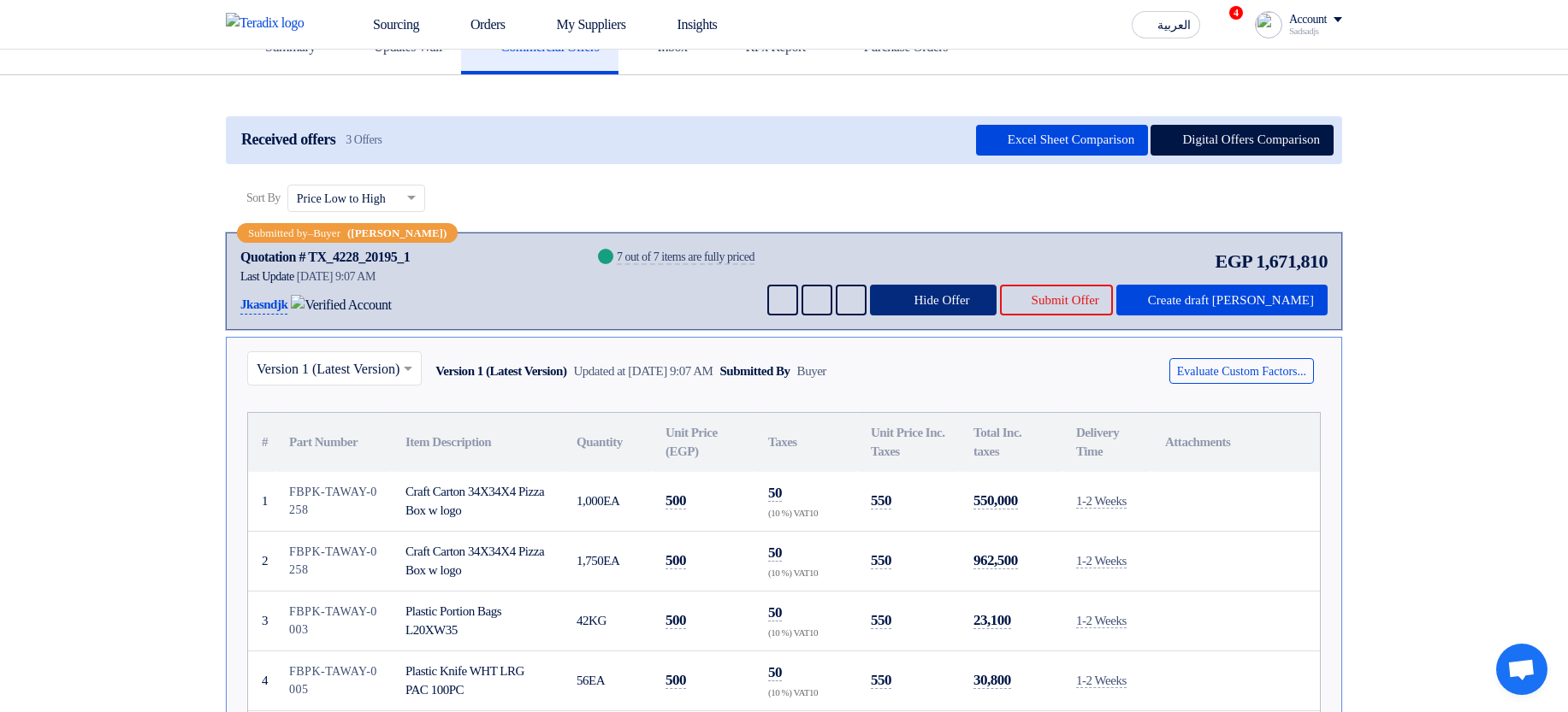
scroll to position [308, 0]
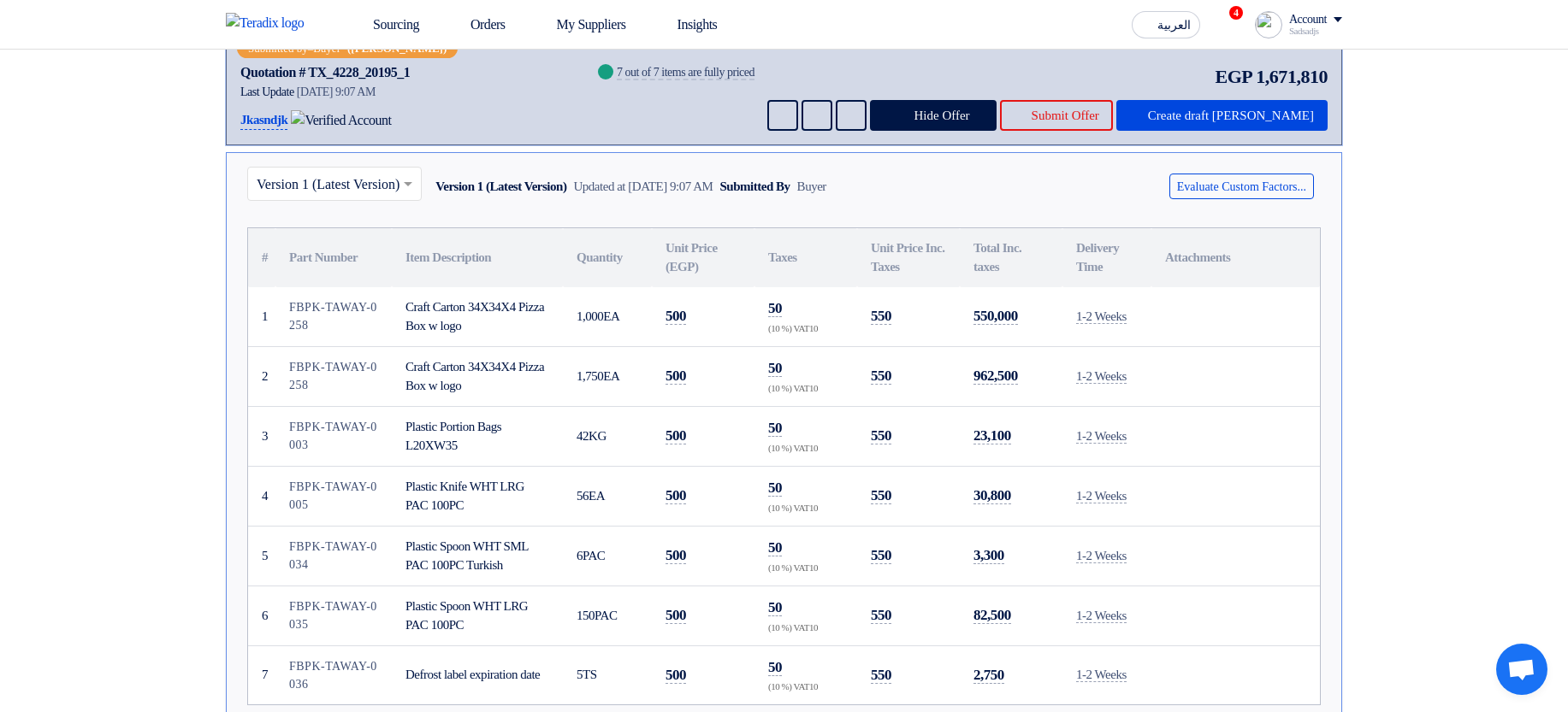
drag, startPoint x: 294, startPoint y: 304, endPoint x: 326, endPoint y: 334, distance: 43.9
click at [326, 334] on td "FBPK-TAWAY-0258" at bounding box center [333, 317] width 117 height 60
click at [352, 333] on td "FBPK-TAWAY-0258" at bounding box center [333, 317] width 117 height 60
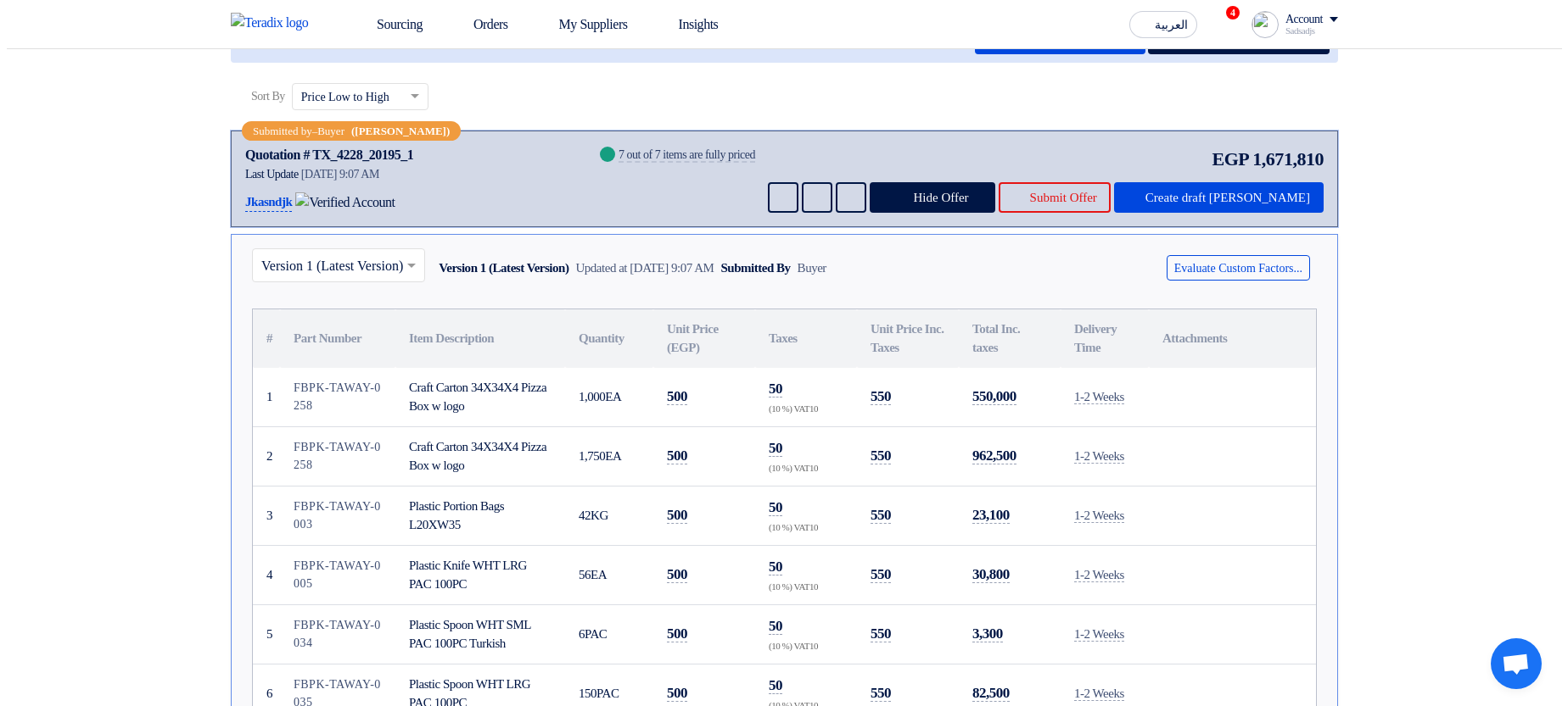
scroll to position [102, 0]
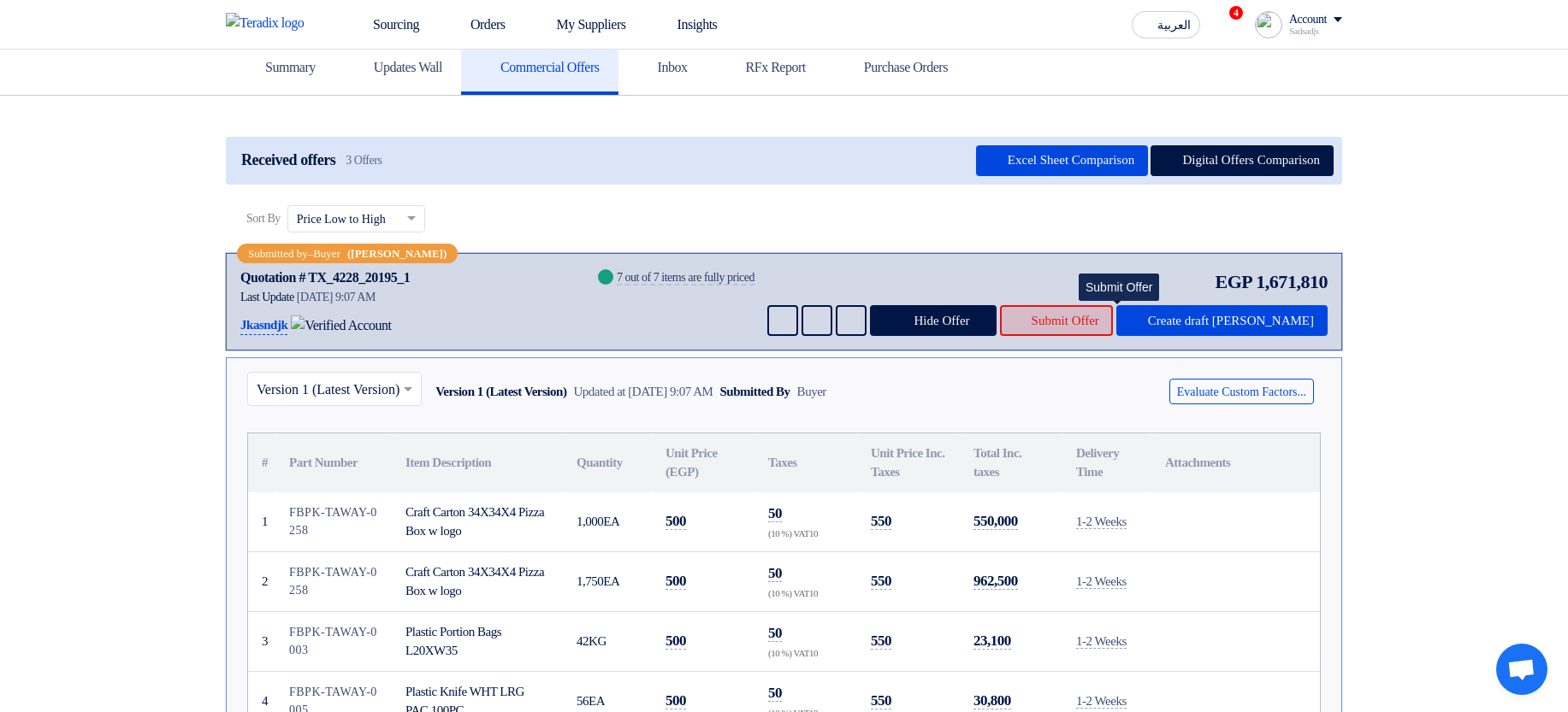
click at [1099, 319] on span "Submit Offer" at bounding box center [1065, 321] width 68 height 12
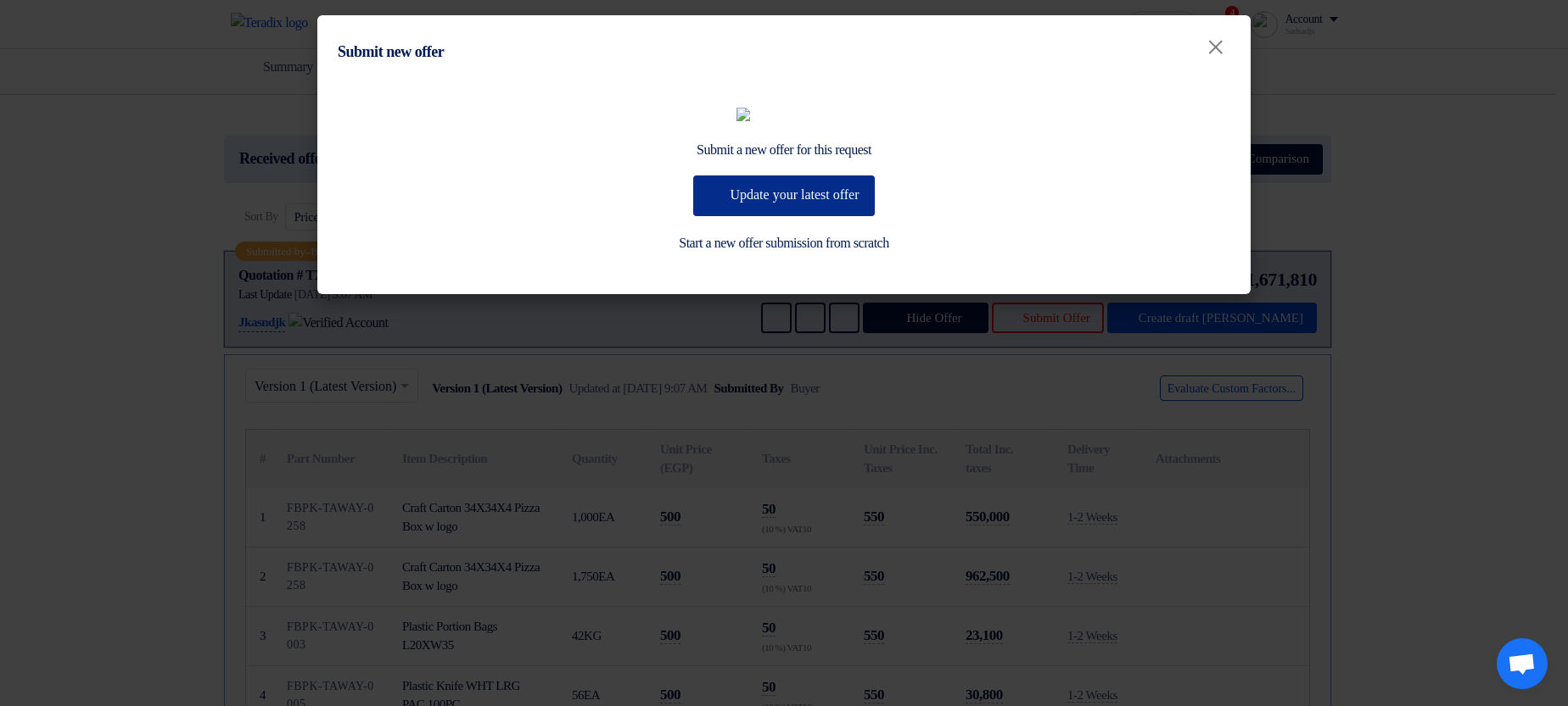
click at [769, 216] on button "Update your latest offer" at bounding box center [783, 195] width 181 height 41
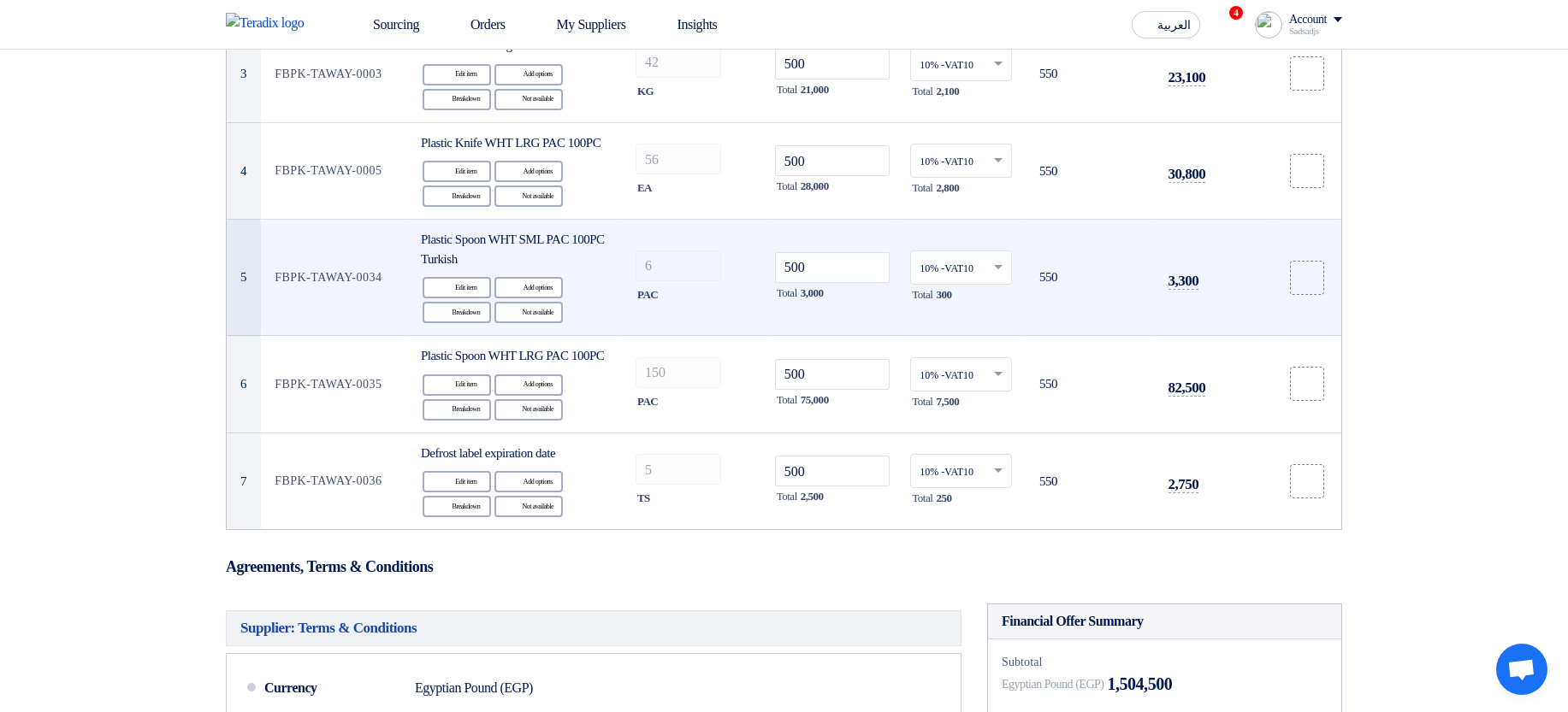
scroll to position [205, 0]
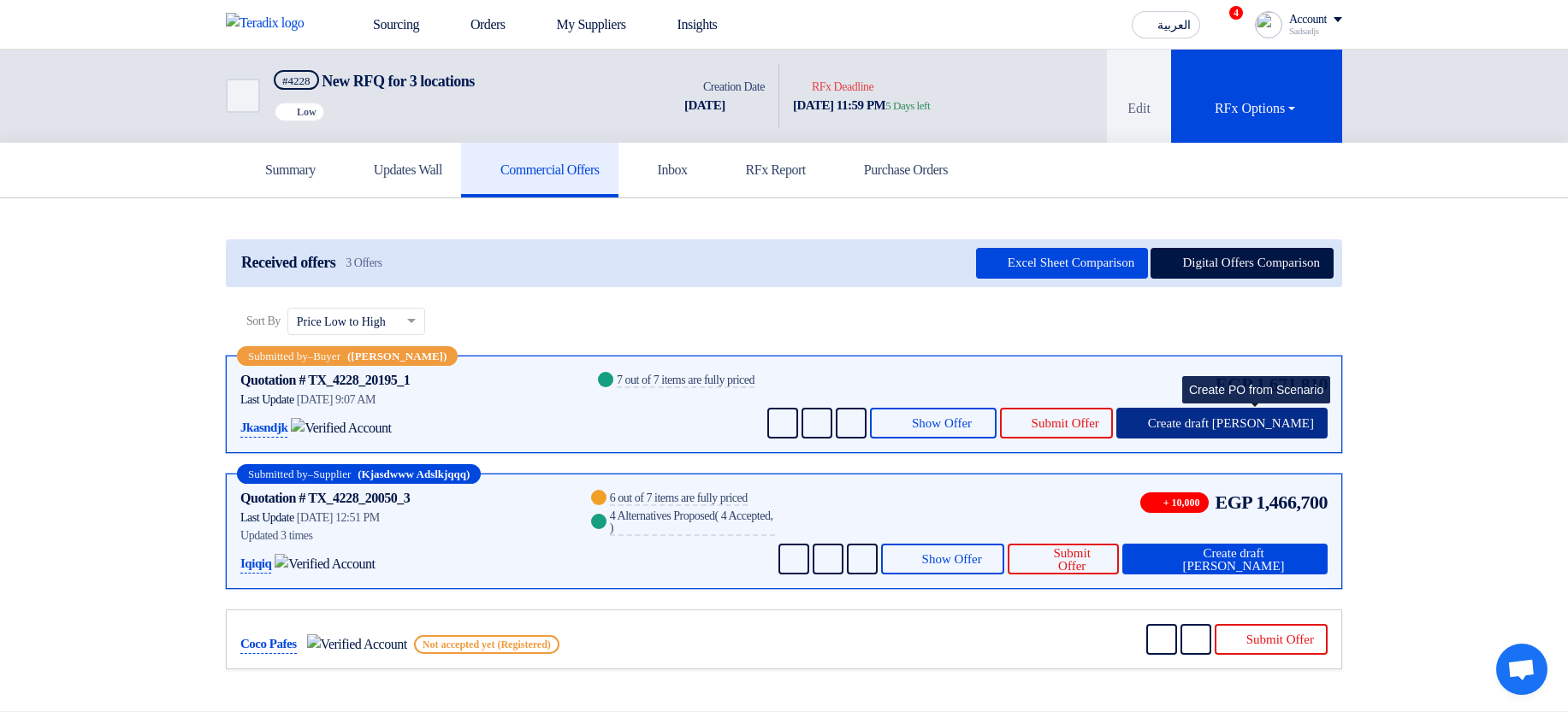
click at [1286, 429] on span "Create draft PO" at bounding box center [1231, 423] width 166 height 12
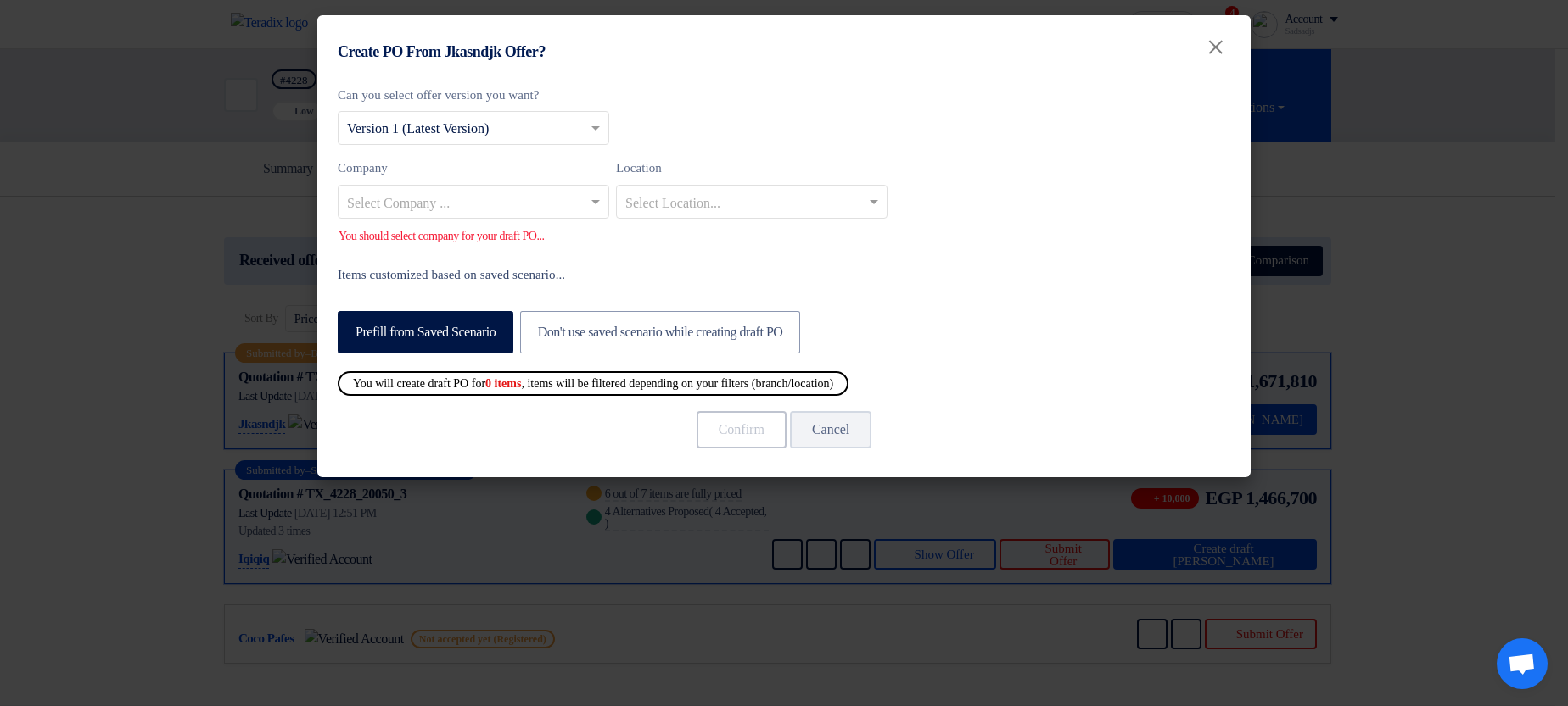
click at [460, 190] on input "text" at bounding box center [464, 203] width 236 height 28
click at [499, 230] on div "Co Branch1" at bounding box center [472, 236] width 270 height 35
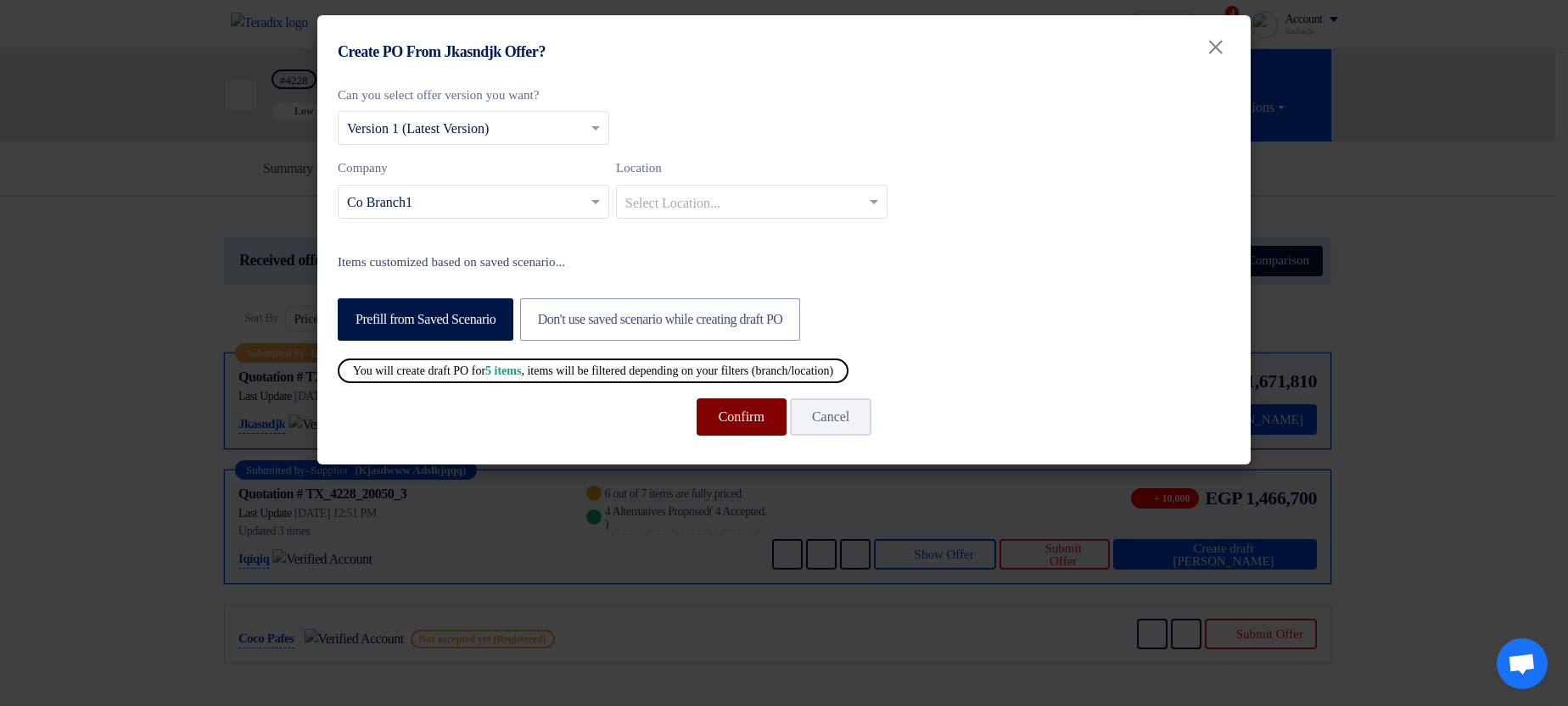
click at [730, 408] on button "Confirm" at bounding box center [741, 416] width 90 height 37
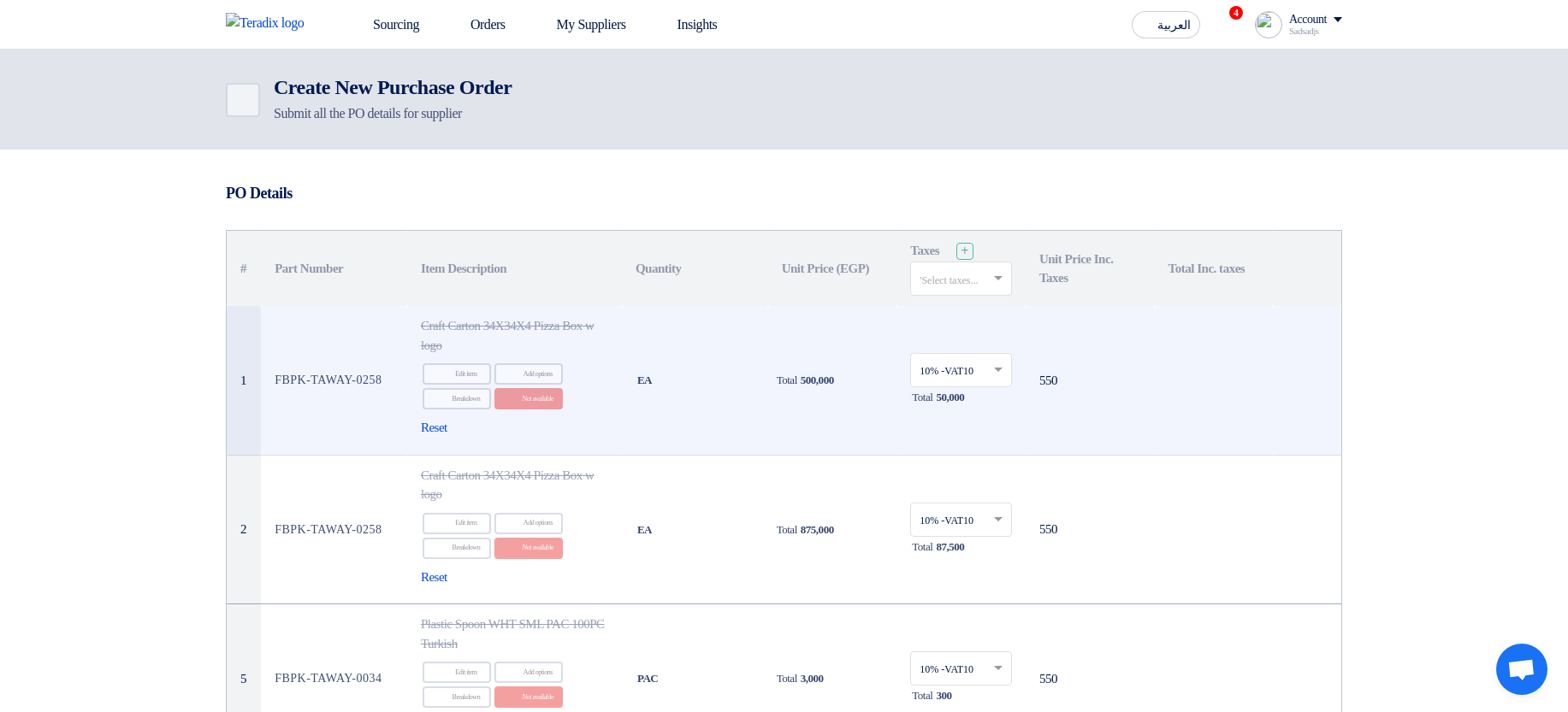
click at [778, 367] on td "Total 500,000" at bounding box center [832, 381] width 129 height 149
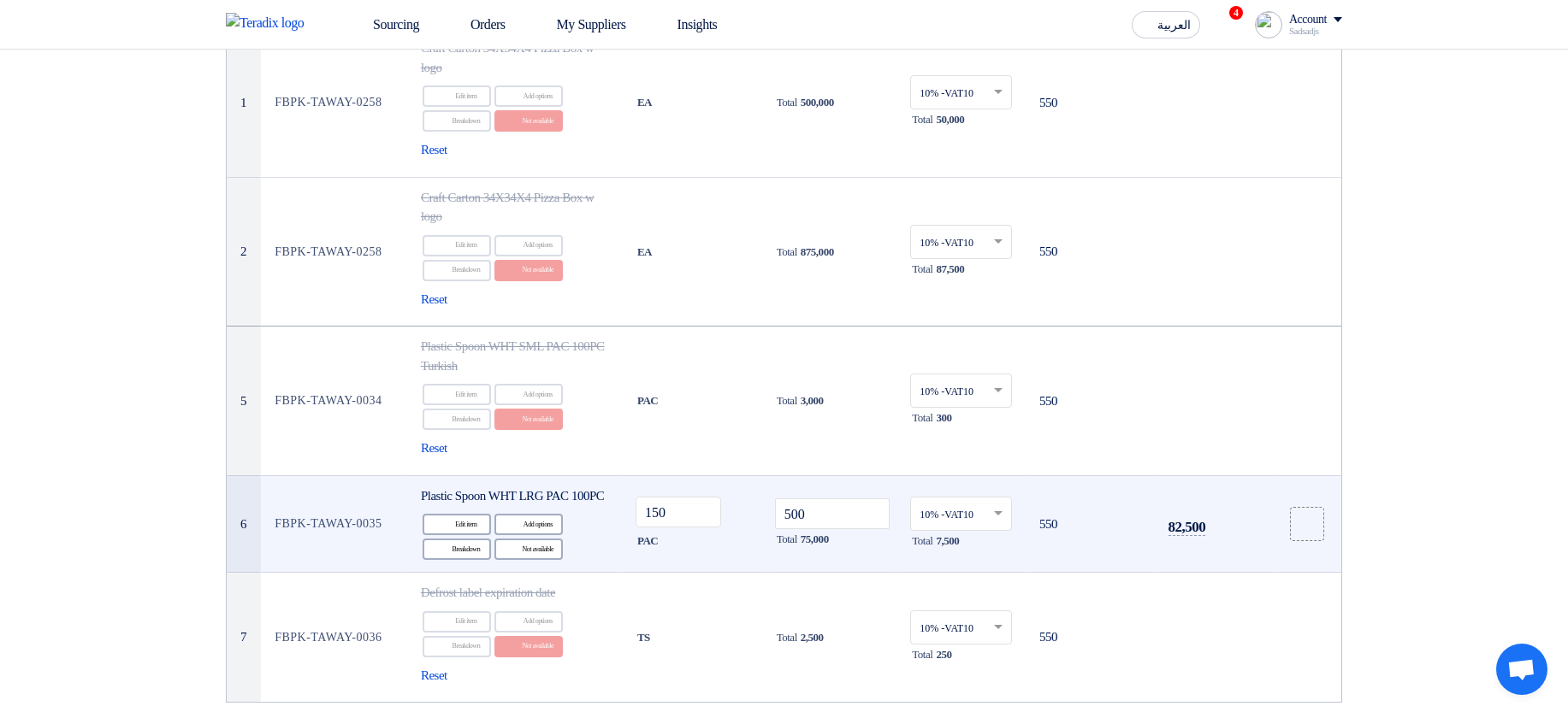
scroll to position [410, 0]
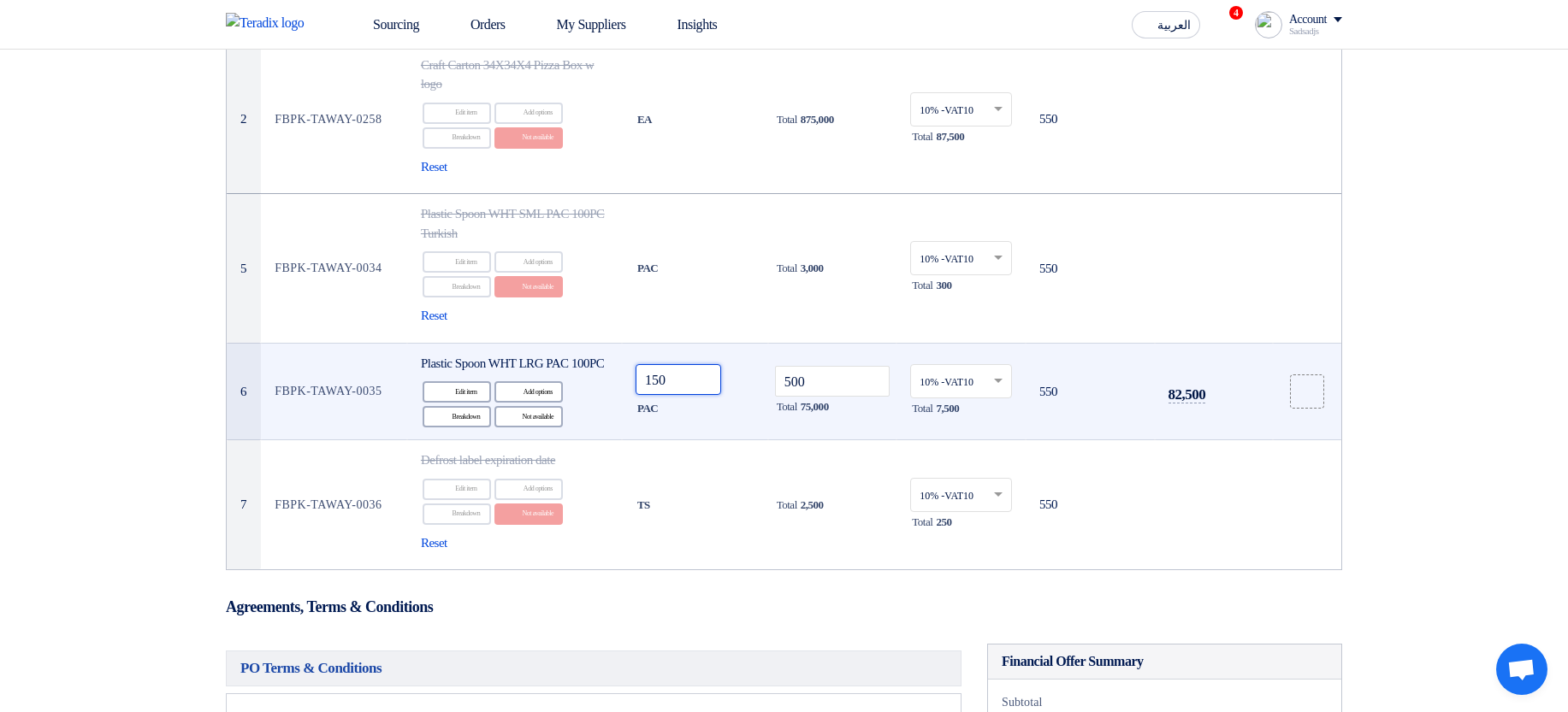
click at [686, 395] on input "150" at bounding box center [679, 380] width 86 height 31
click at [751, 395] on div "150" at bounding box center [695, 380] width 119 height 31
click at [752, 395] on div "150" at bounding box center [695, 380] width 119 height 31
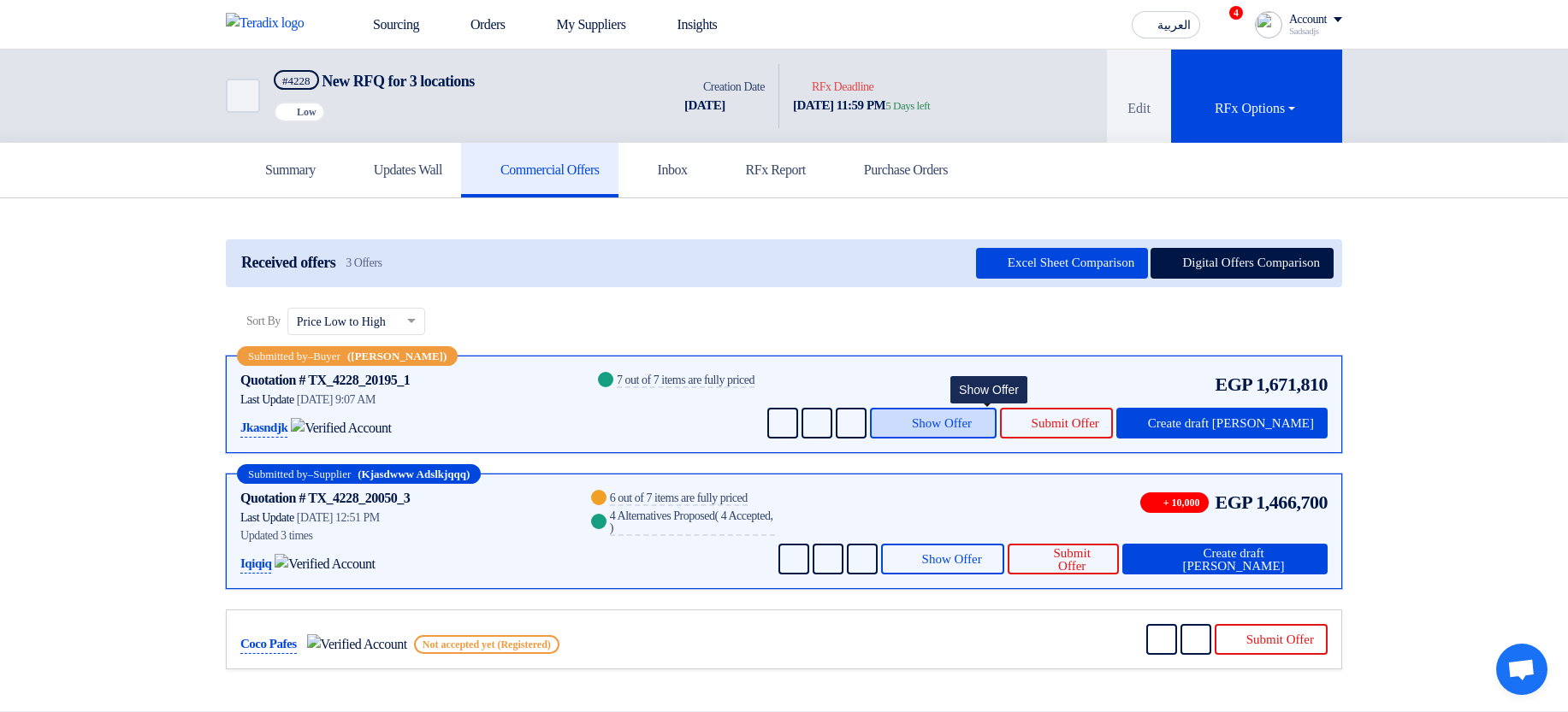
click at [972, 420] on span "Show Offer" at bounding box center [942, 423] width 60 height 12
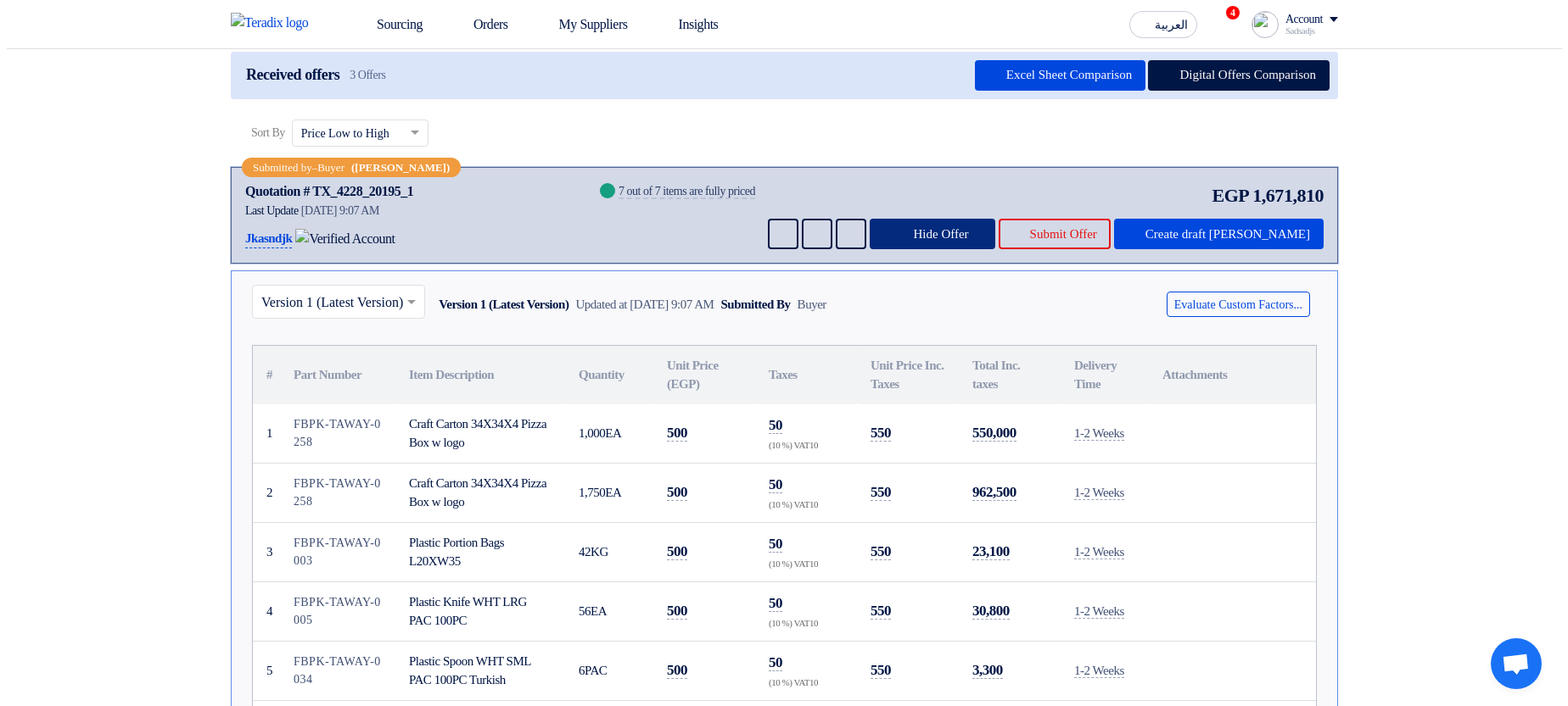
scroll to position [203, 0]
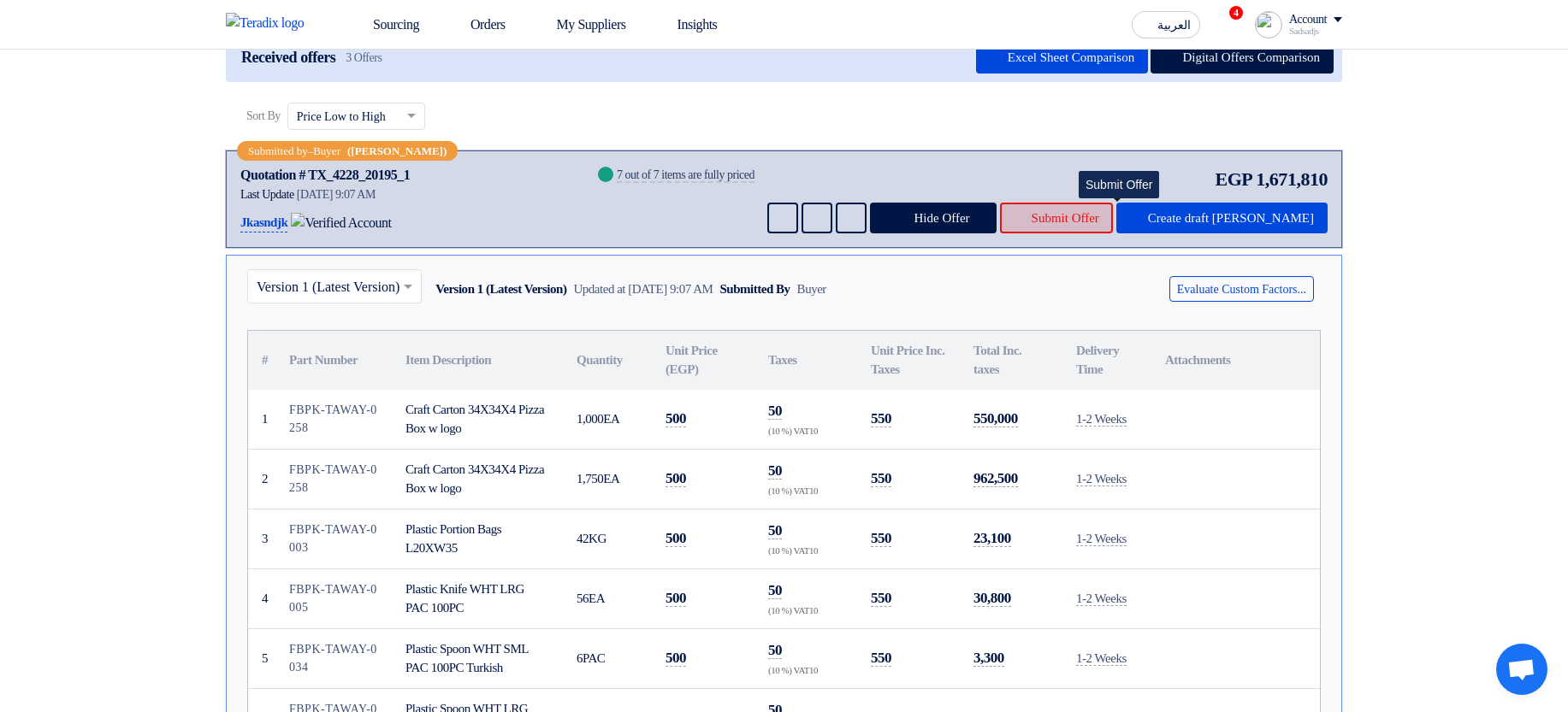
click at [1113, 231] on button "Submit Offer" at bounding box center [1056, 218] width 113 height 31
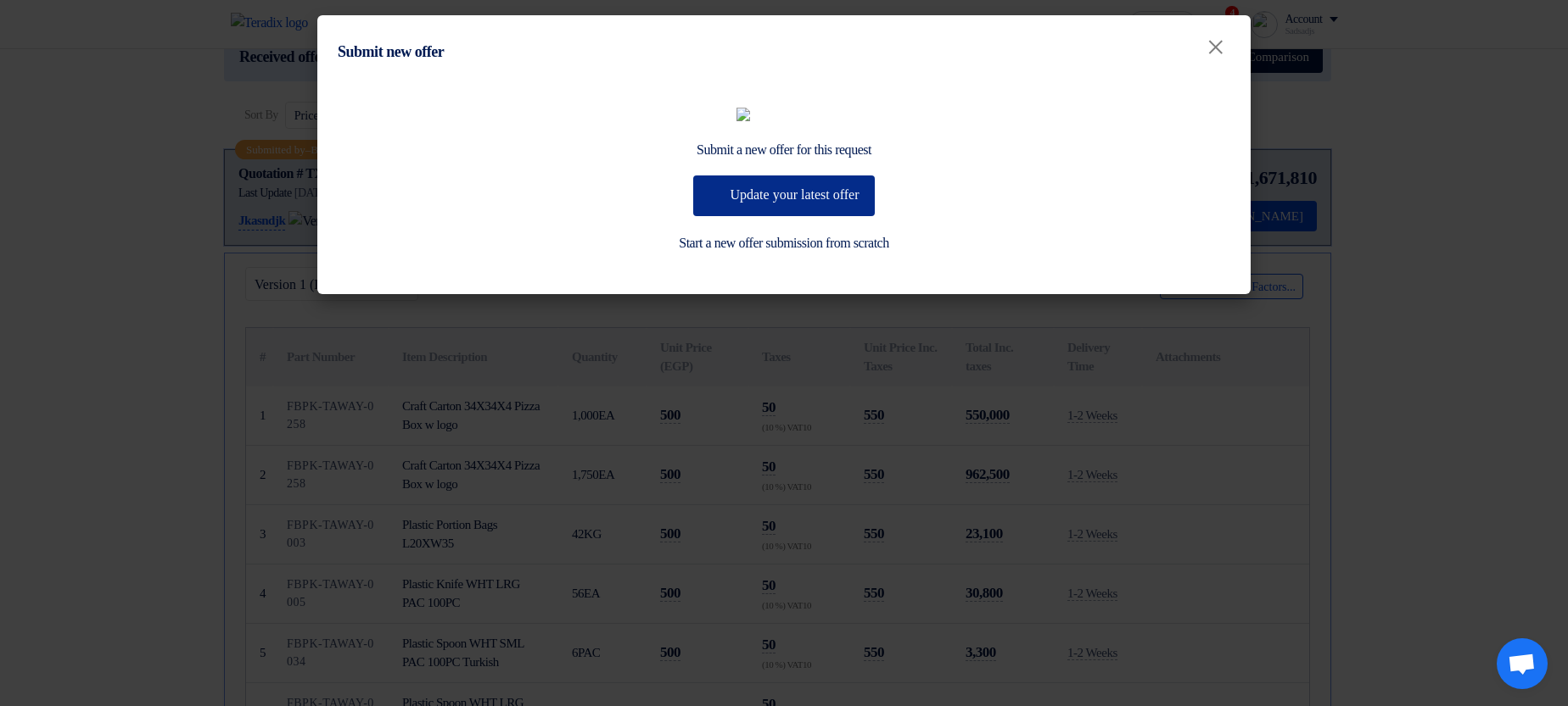
click at [712, 216] on button "Update your latest offer" at bounding box center [783, 195] width 181 height 41
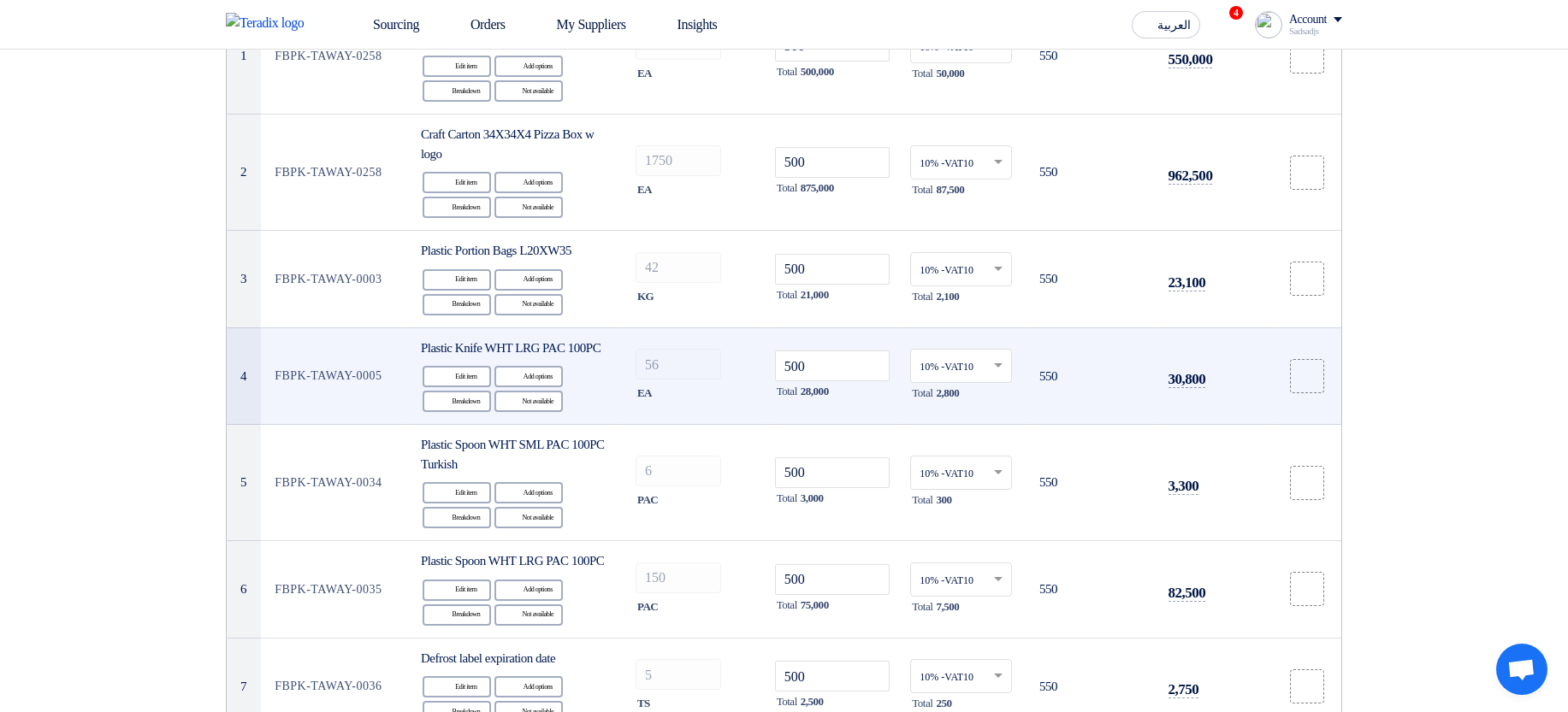
scroll to position [103, 0]
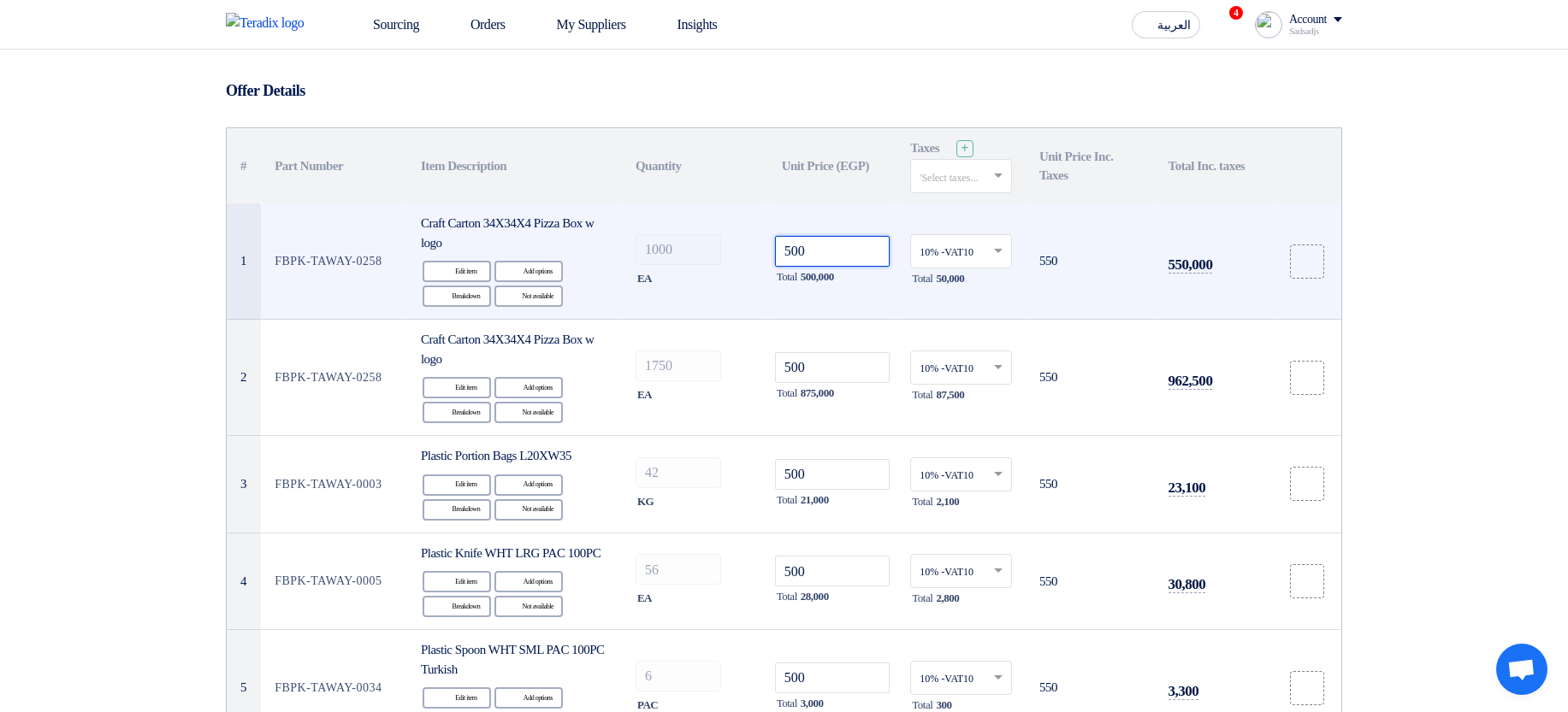
click at [800, 239] on input "500" at bounding box center [833, 251] width 116 height 31
click at [834, 256] on input "700" at bounding box center [833, 251] width 116 height 31
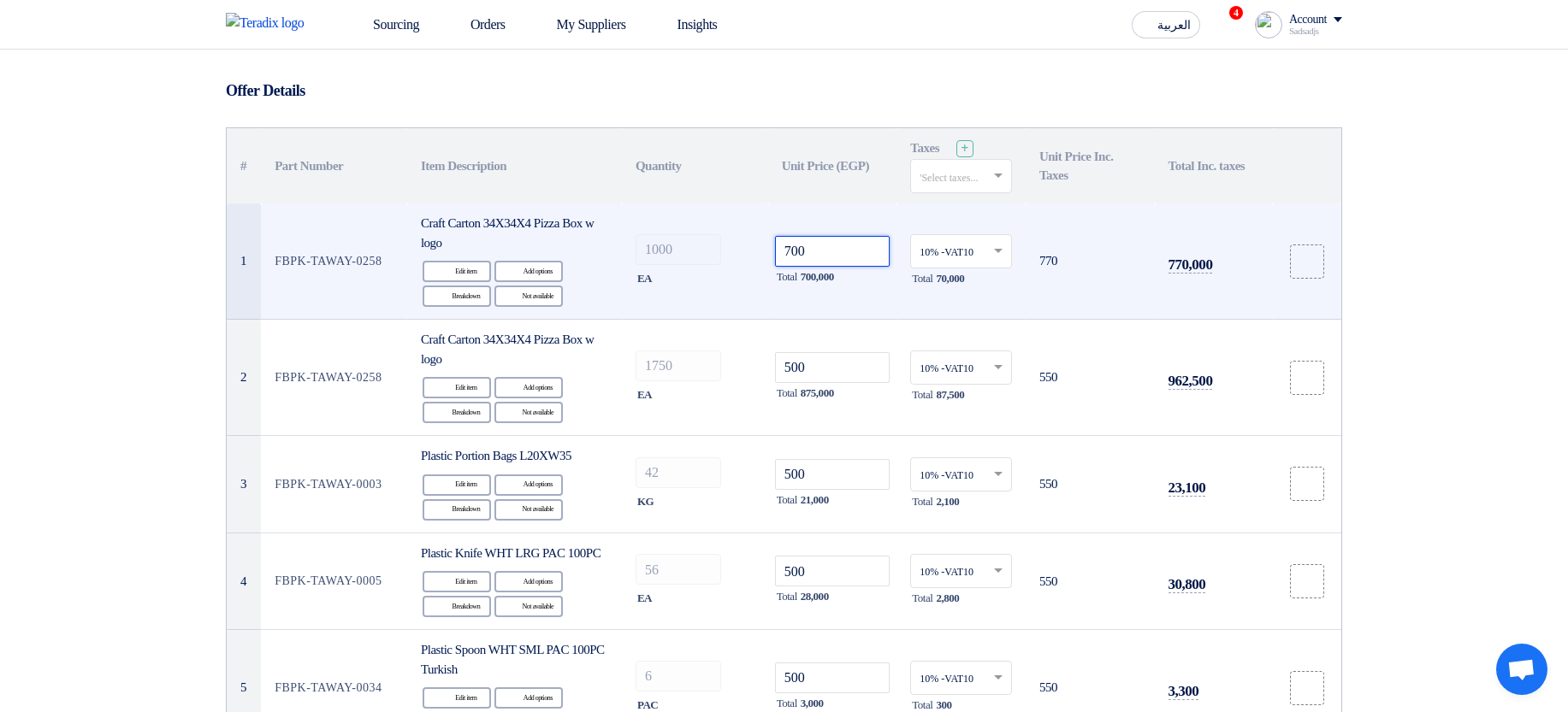
click at [834, 256] on input "700" at bounding box center [833, 251] width 116 height 31
click at [834, 257] on input "700" at bounding box center [833, 251] width 116 height 31
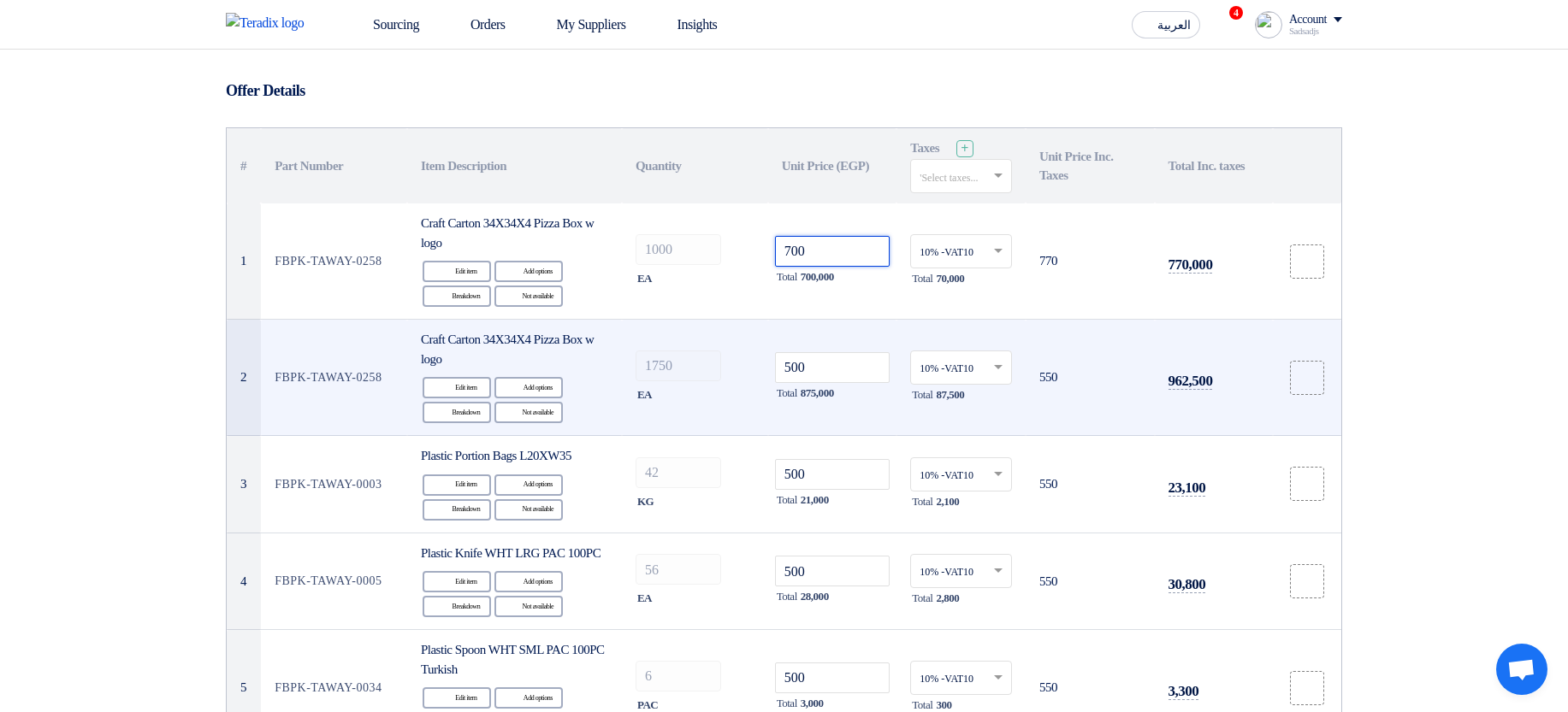
type input "700"
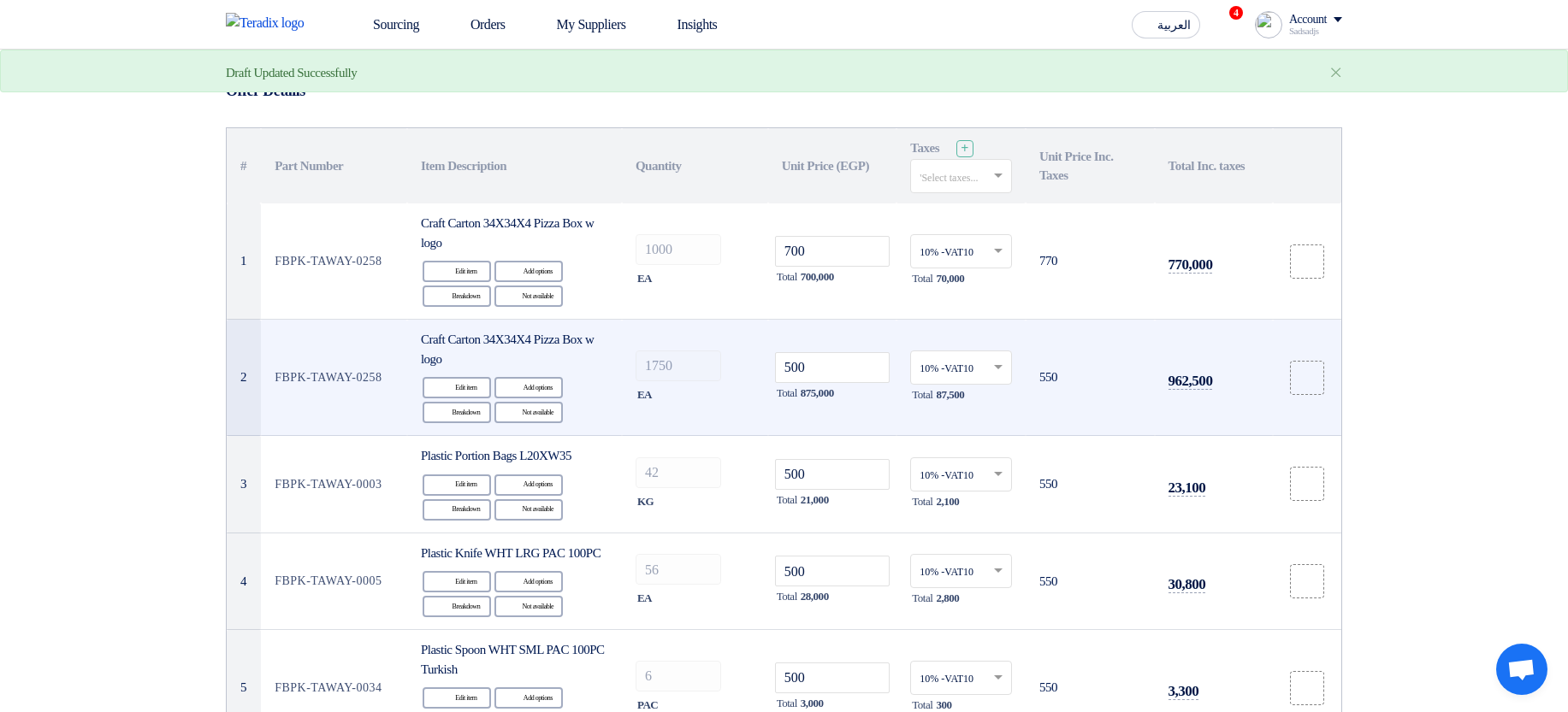
click at [765, 329] on td "1750 EA" at bounding box center [694, 378] width 146 height 116
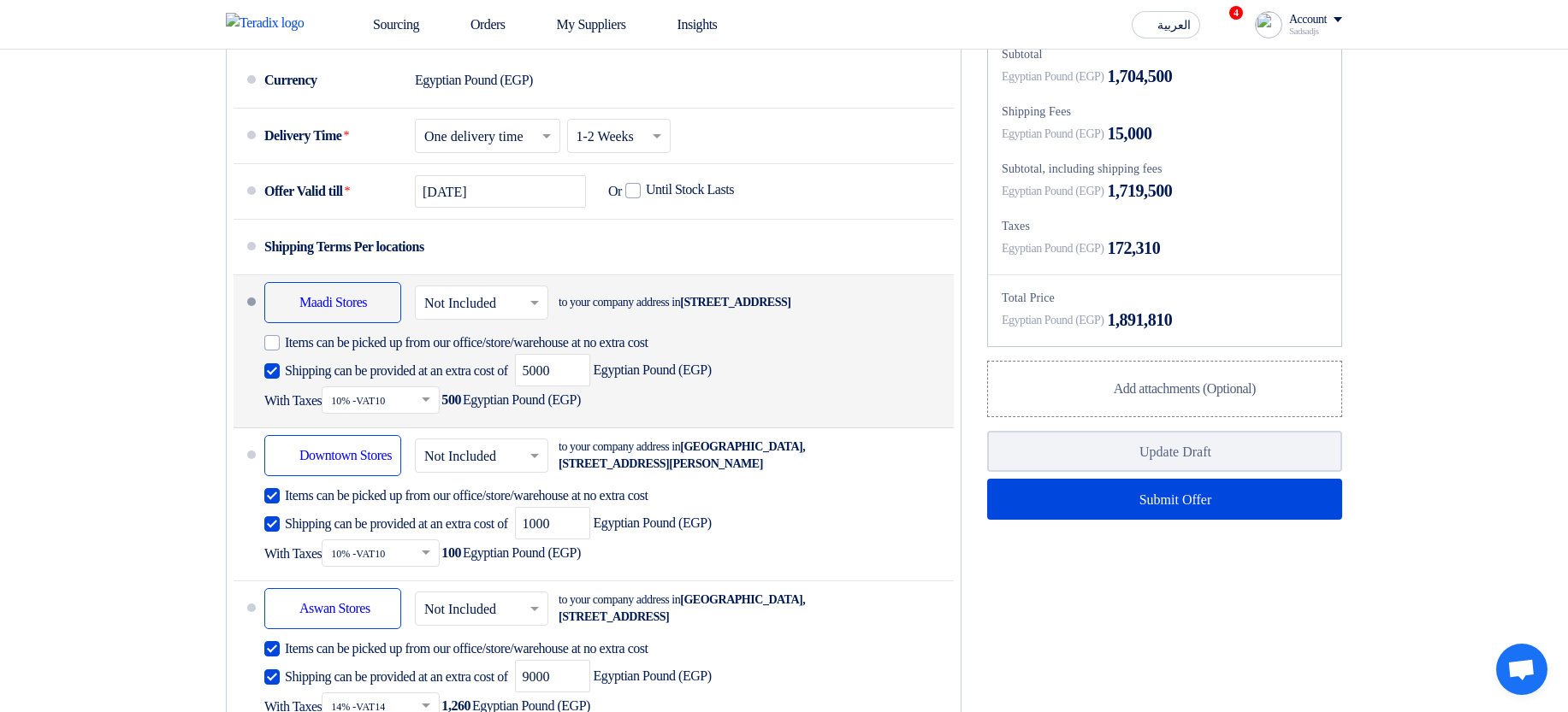
scroll to position [1129, 0]
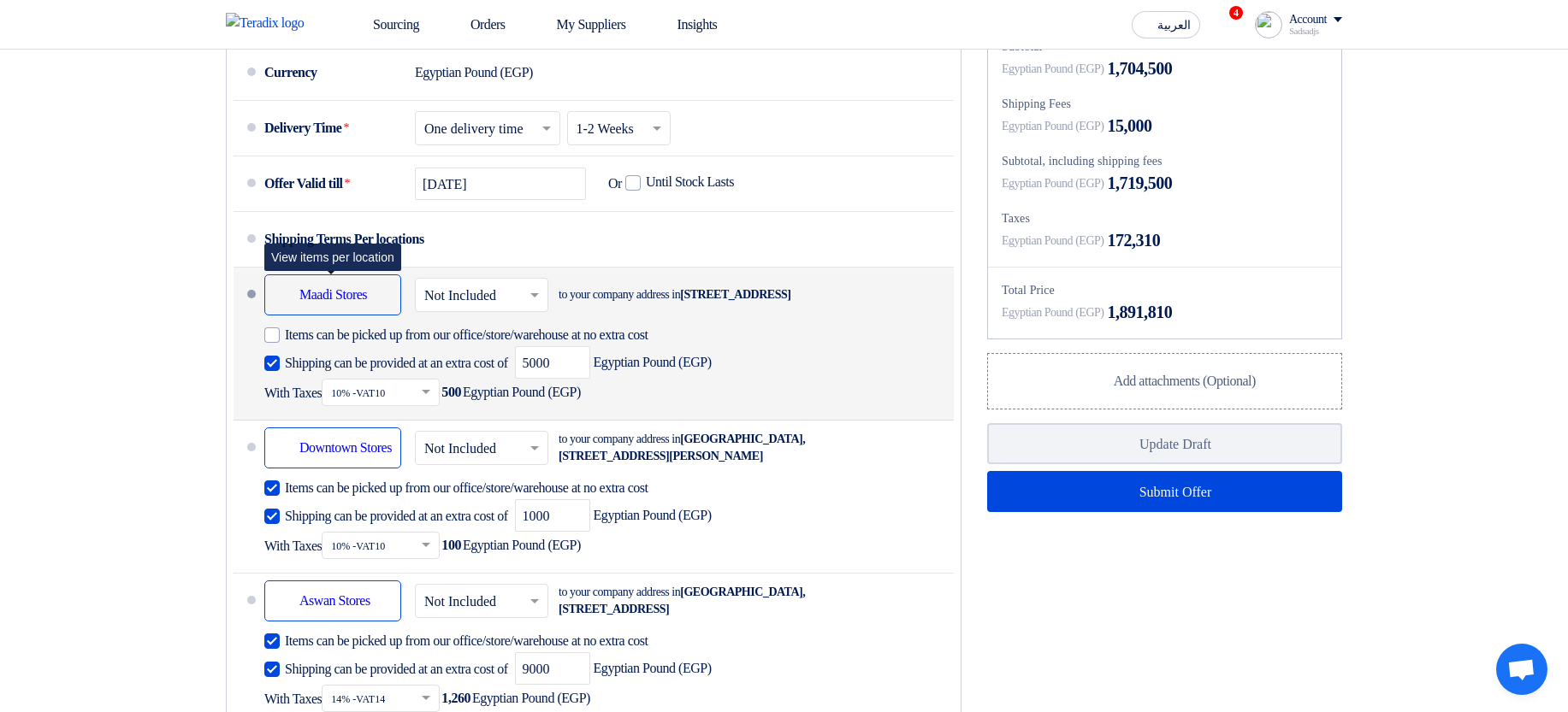
click at [315, 316] on div "Shipping To location Maadi Stores" at bounding box center [332, 295] width 137 height 41
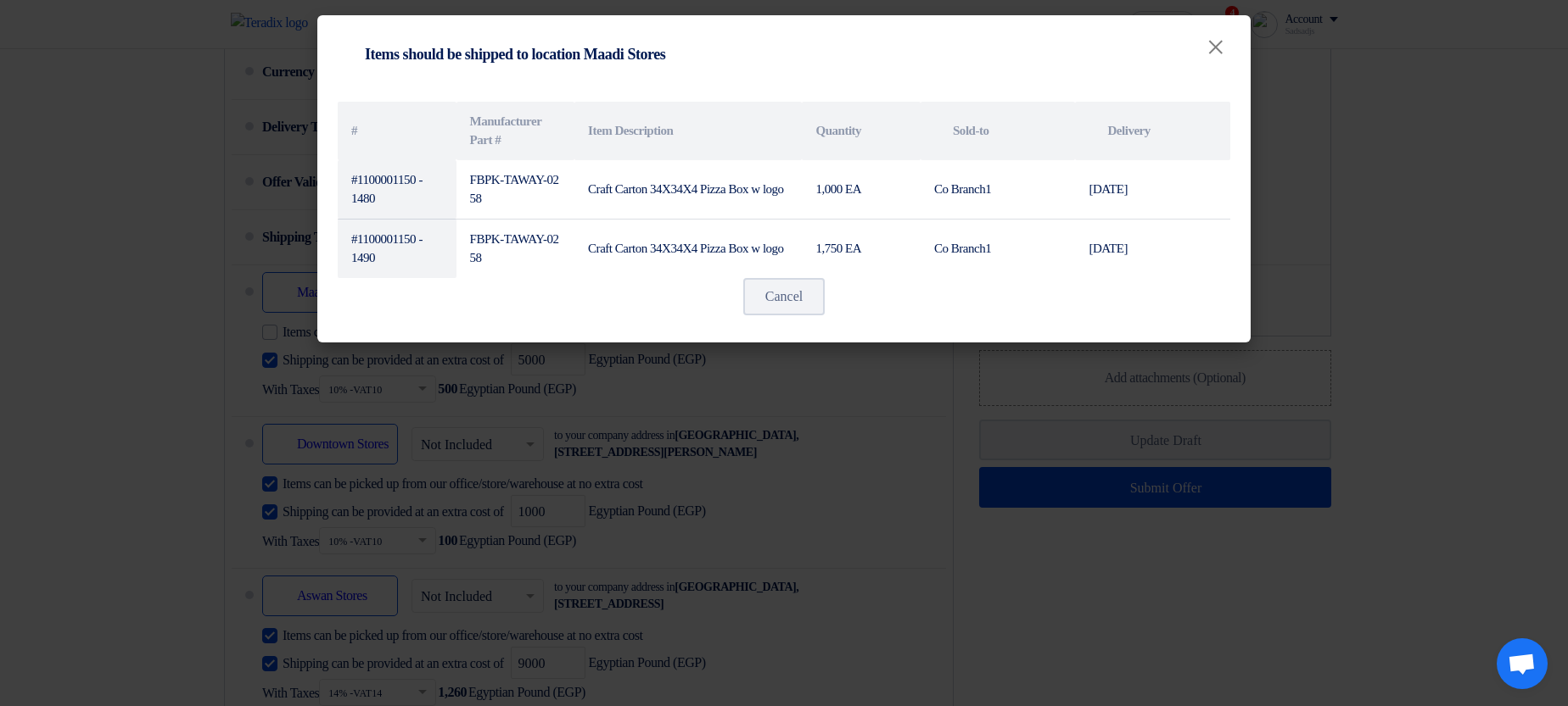
click at [195, 388] on modal-container "Shipping To location Items should be shipped to location Maadi Stores × # Manuf…" at bounding box center [784, 353] width 1568 height 706
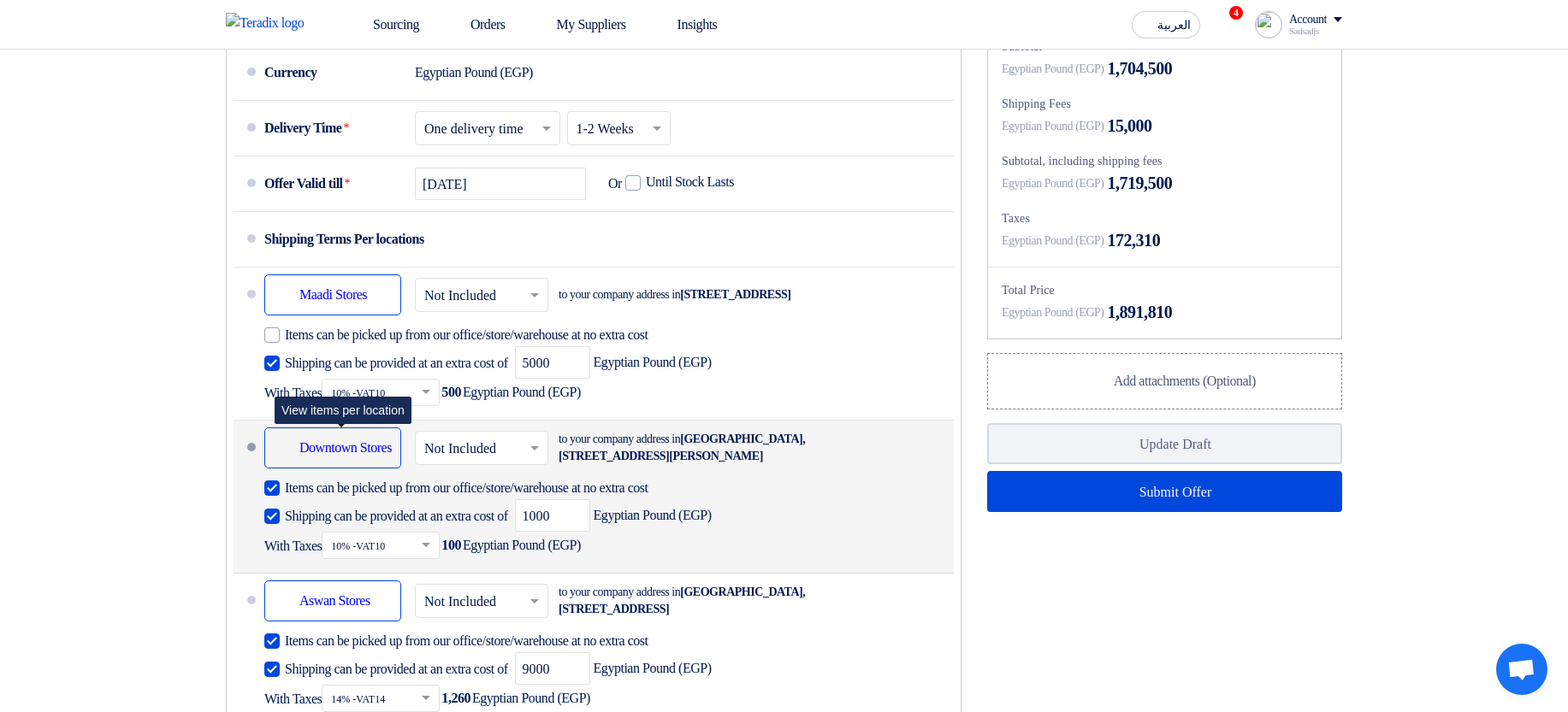
click at [307, 469] on div "Shipping To location Downtown Stores" at bounding box center [332, 448] width 137 height 41
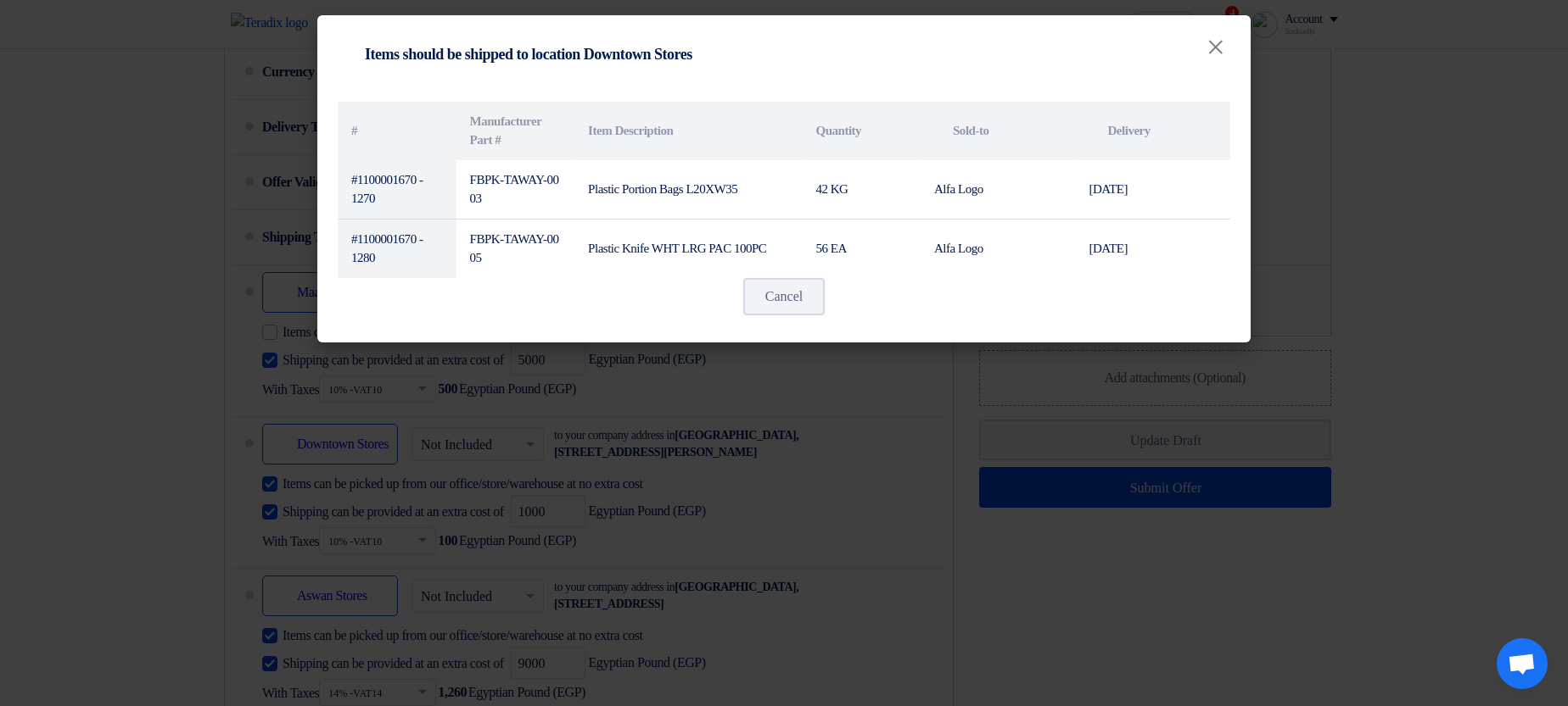
click at [99, 379] on modal-container "Shipping To location Items should be shipped to location Downtown Stores × # Ma…" at bounding box center [784, 353] width 1568 height 706
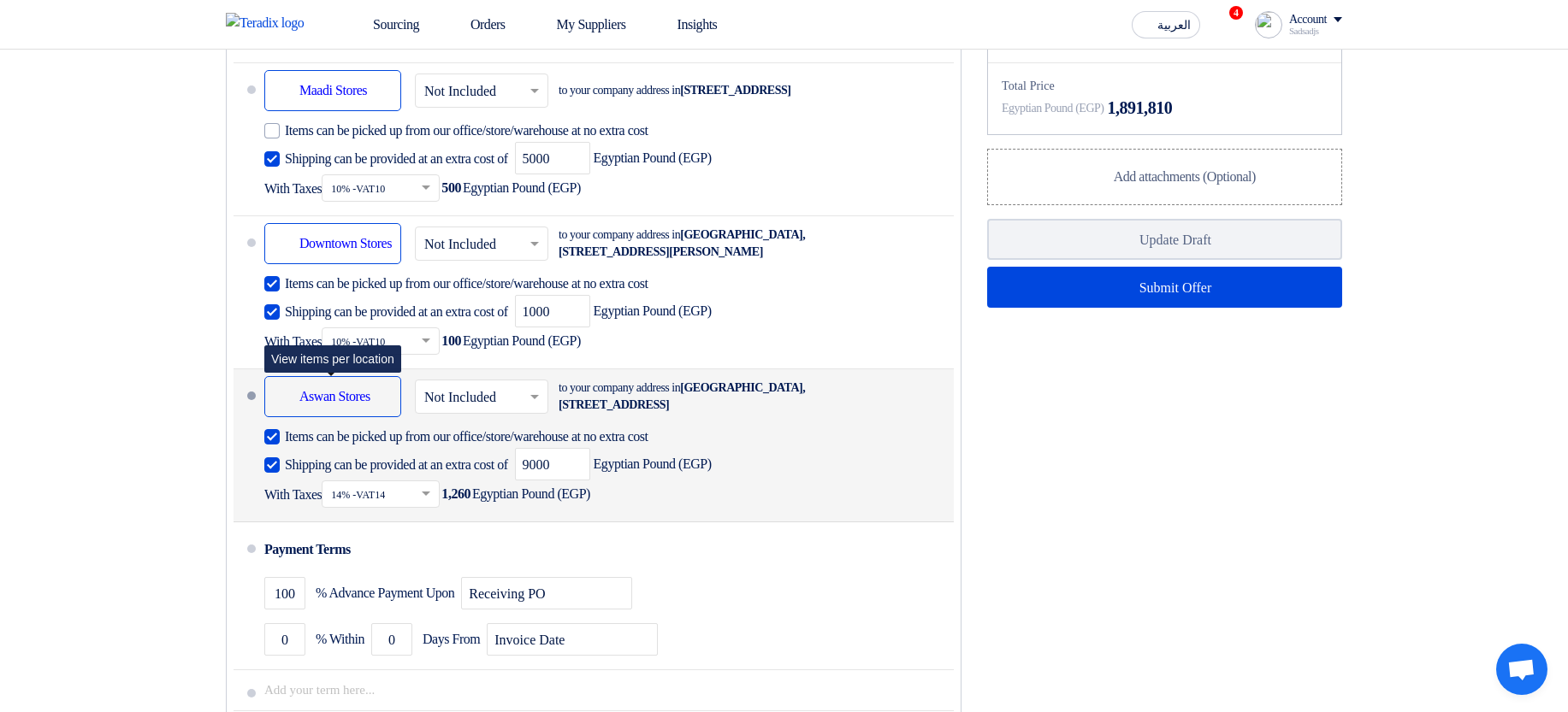
scroll to position [1334, 0]
click at [321, 416] on div "Shipping To location Aswan Stores" at bounding box center [332, 395] width 137 height 41
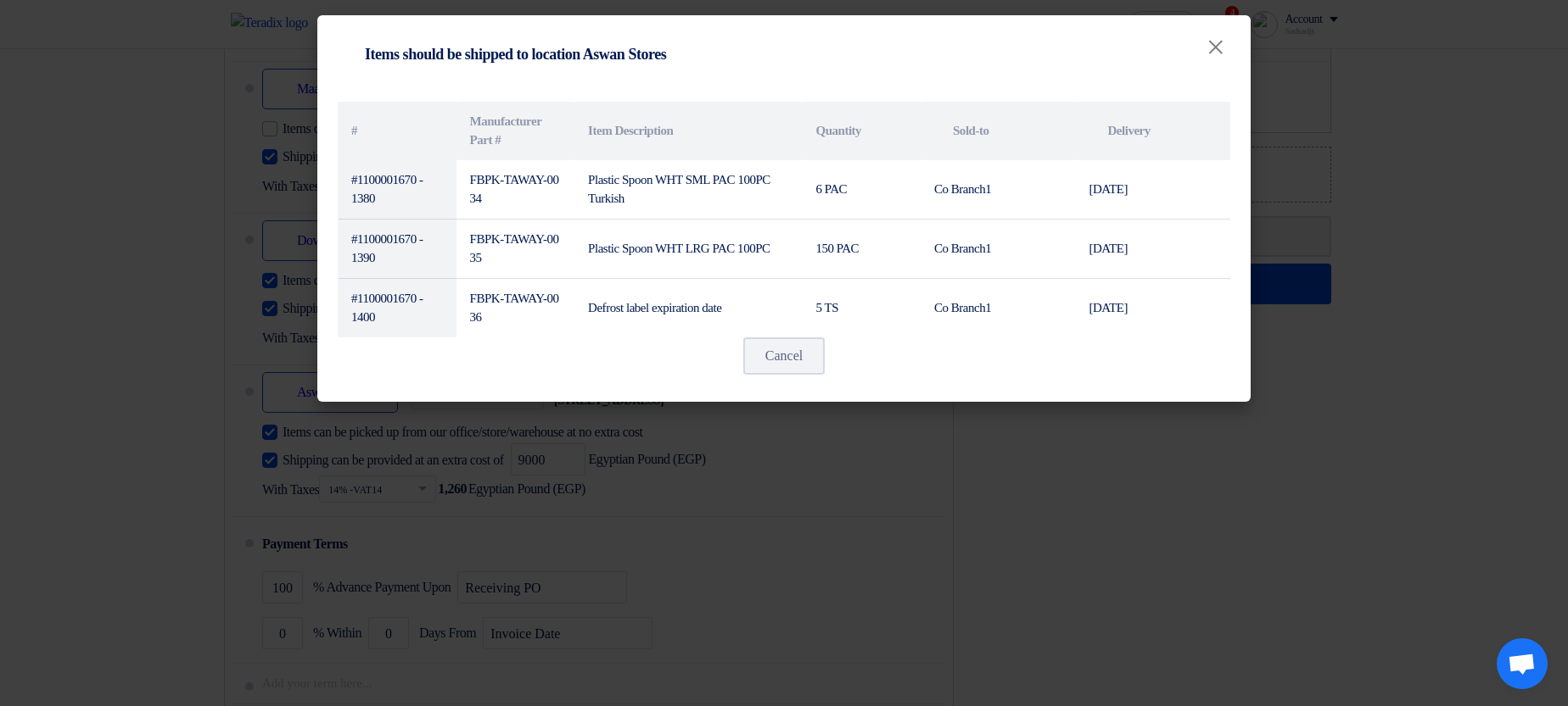
click at [1256, 481] on modal-container "Shipping To location Items should be shipped to location Aswan Stores × # Manuf…" at bounding box center [784, 353] width 1568 height 706
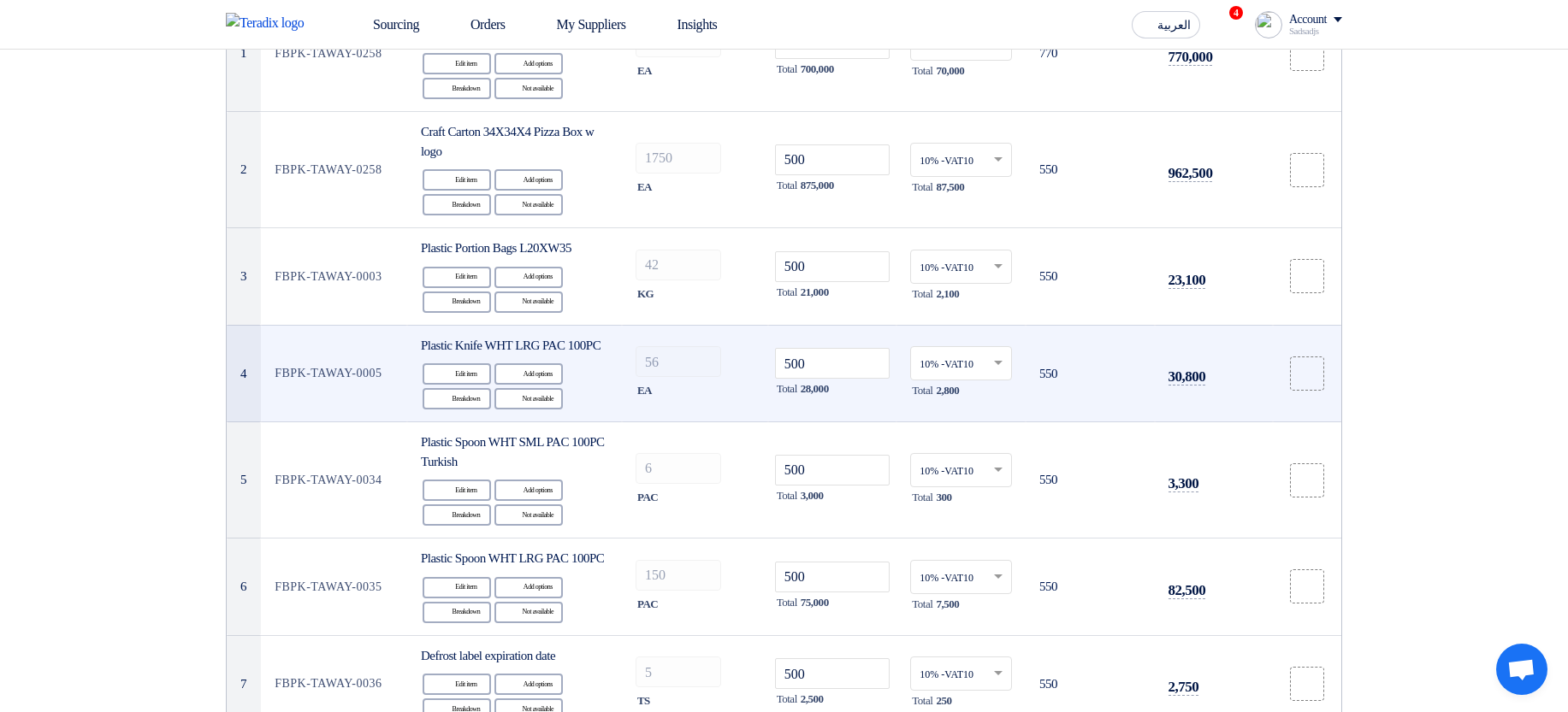
scroll to position [205, 0]
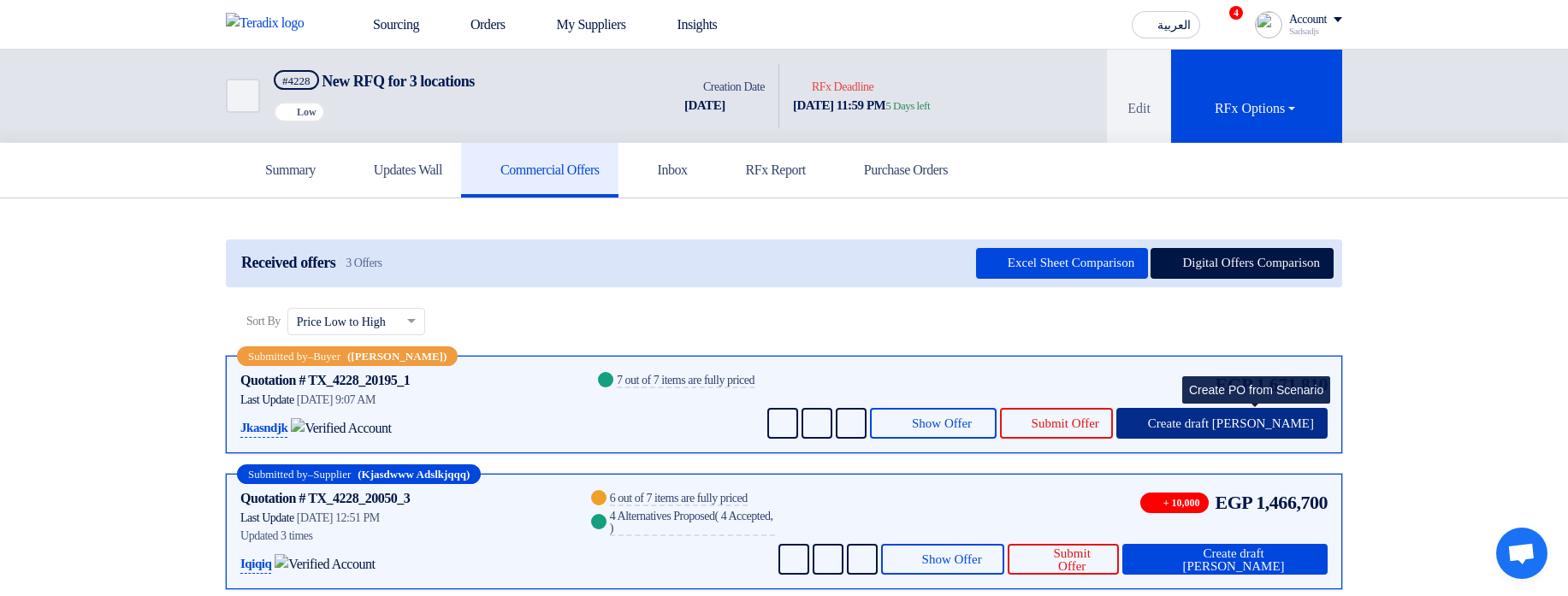
click at [1275, 413] on button "Create draft [PERSON_NAME]" at bounding box center [1221, 423] width 211 height 31
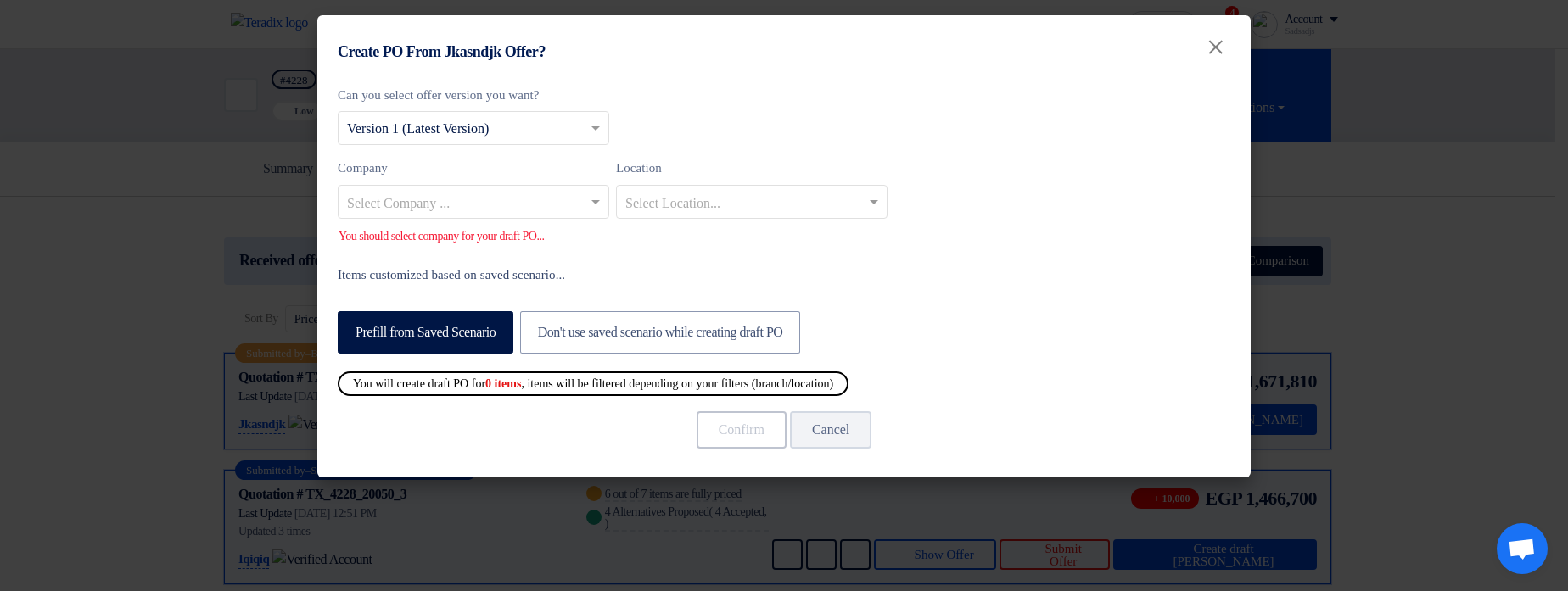
click at [452, 203] on input "text" at bounding box center [464, 204] width 236 height 28
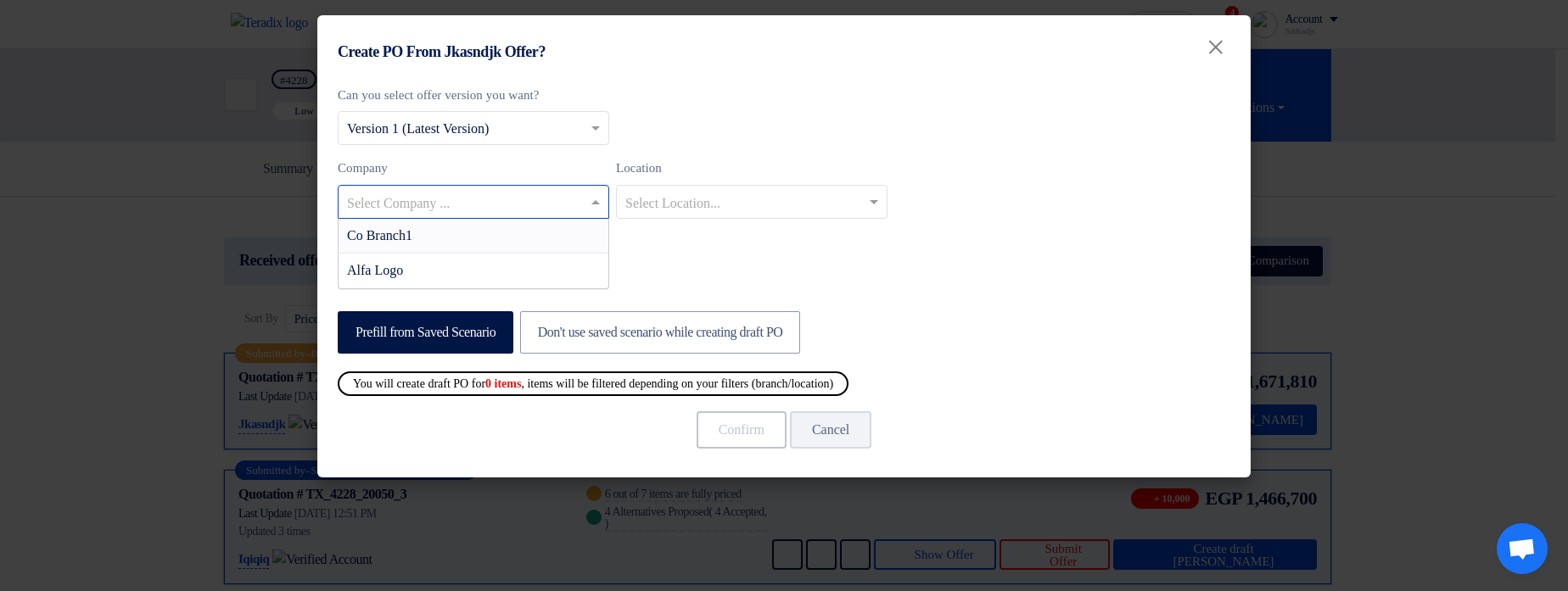
click at [473, 224] on div "Co Branch1" at bounding box center [472, 236] width 270 height 35
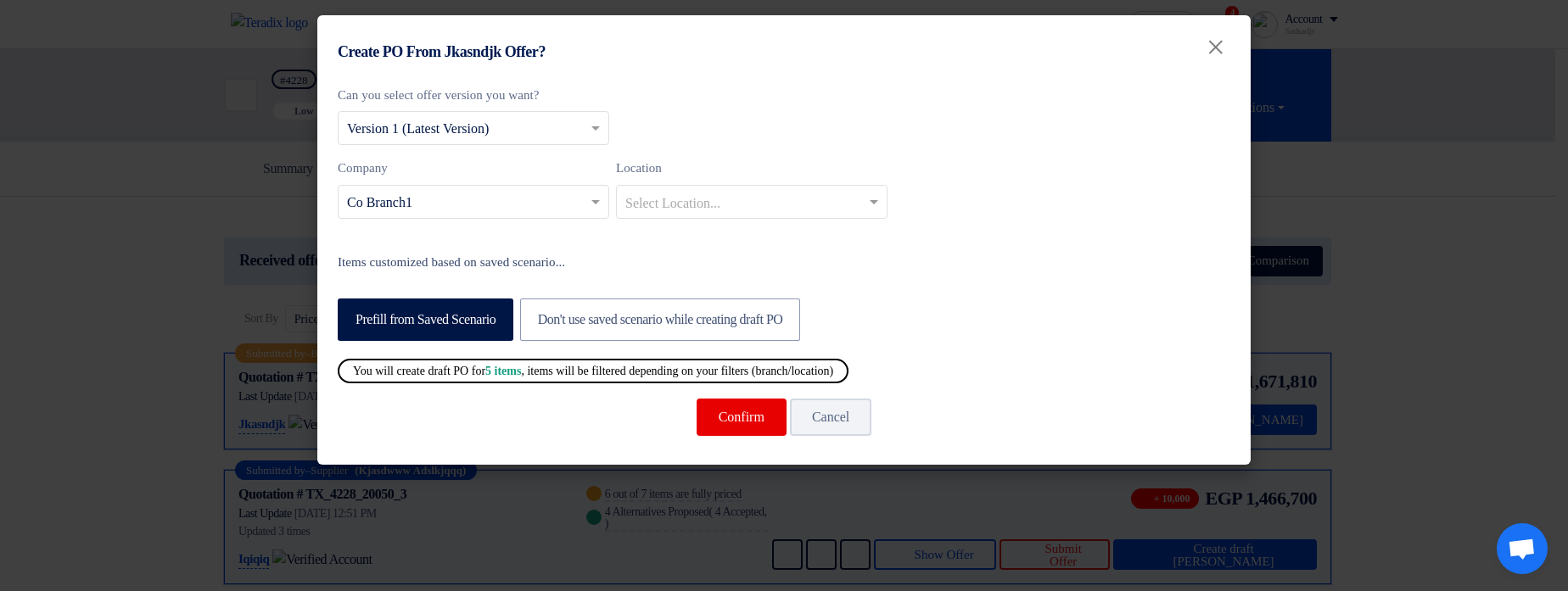
click at [688, 215] on input "text" at bounding box center [742, 204] width 236 height 28
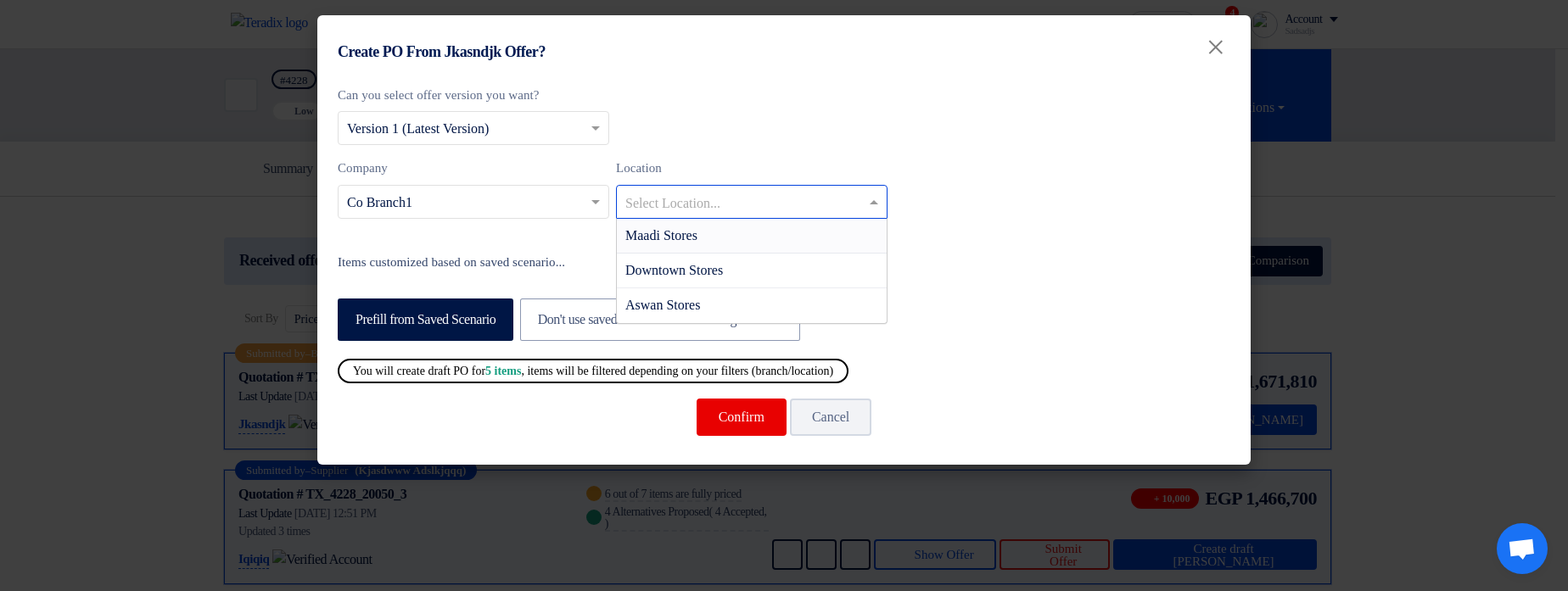
click at [740, 242] on div "Maadi Stores" at bounding box center [751, 236] width 270 height 35
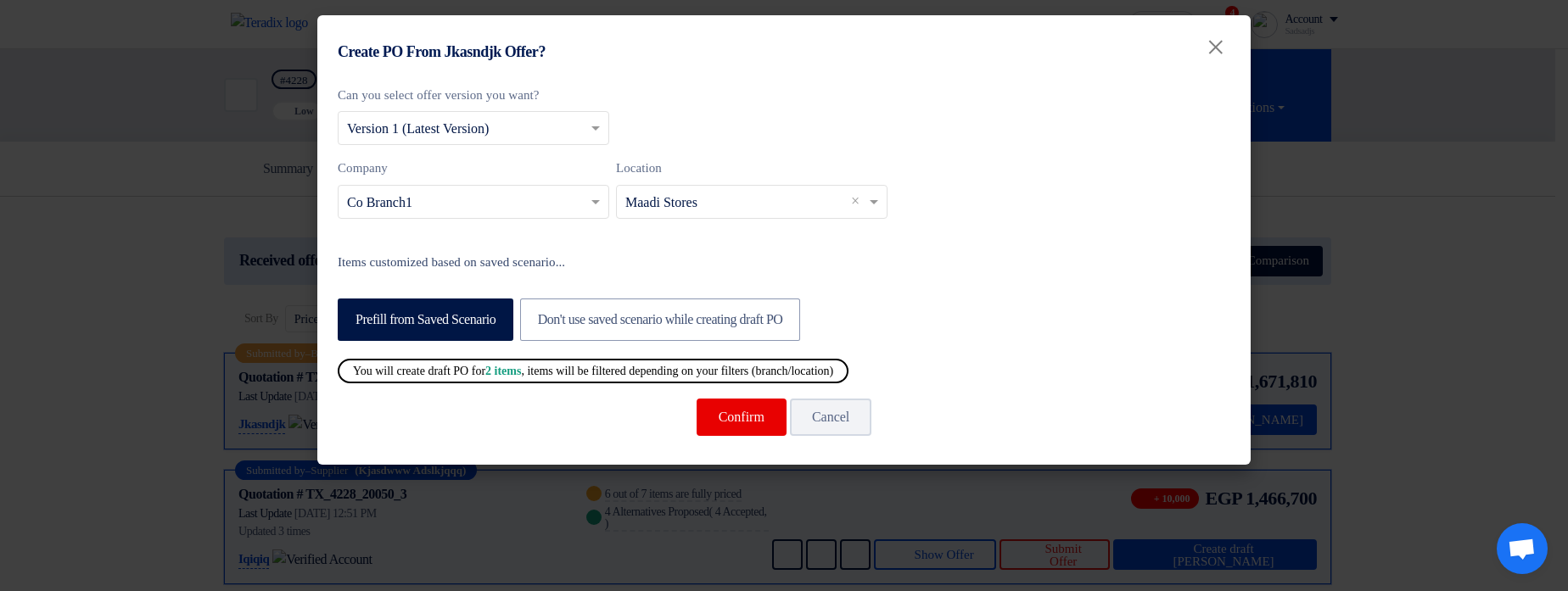
click at [736, 211] on input "text" at bounding box center [742, 204] width 236 height 28
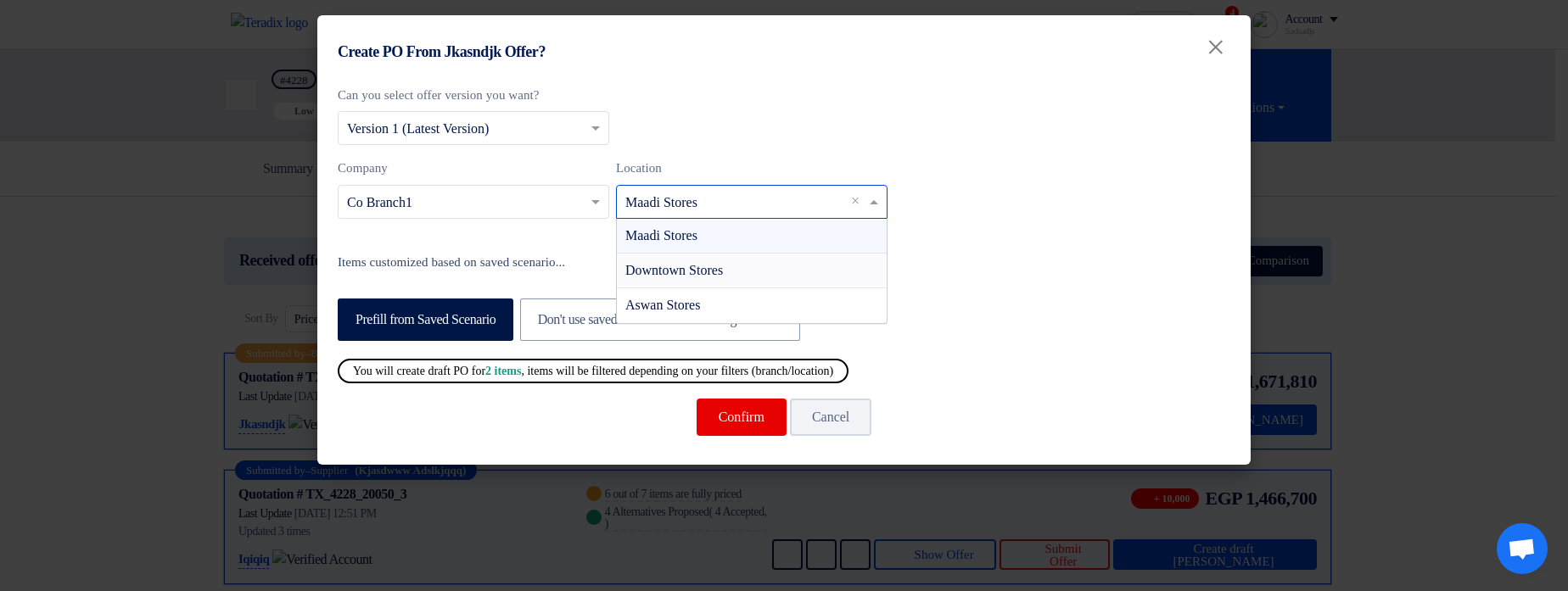
click at [722, 271] on span "Downtown Stores" at bounding box center [673, 270] width 98 height 14
click at [770, 200] on input "text" at bounding box center [742, 204] width 236 height 28
click at [732, 298] on div "Aswan Stores" at bounding box center [751, 306] width 270 height 34
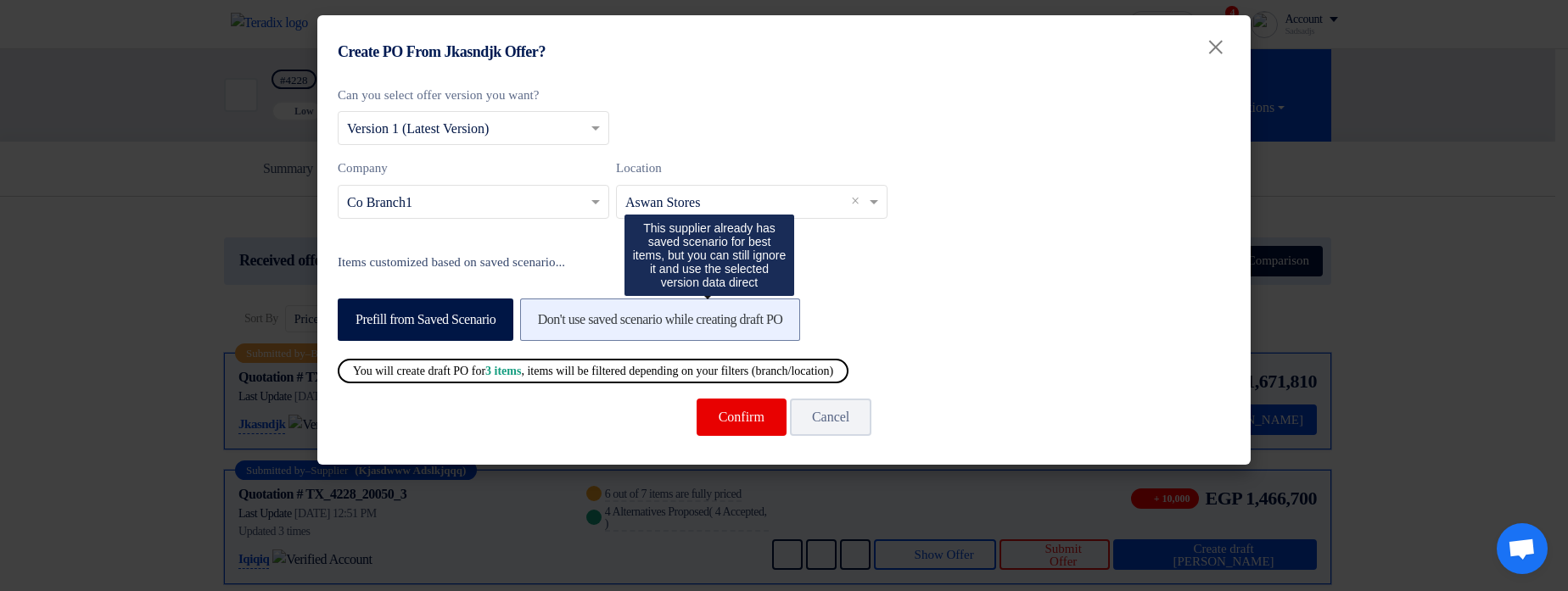
click at [596, 326] on label "Don't use saved scenario while creating draft PO" at bounding box center [660, 319] width 281 height 43
click at [549, 324] on input "Don't use saved scenario while creating draft PO" at bounding box center [543, 319] width 11 height 11
radio input "true"
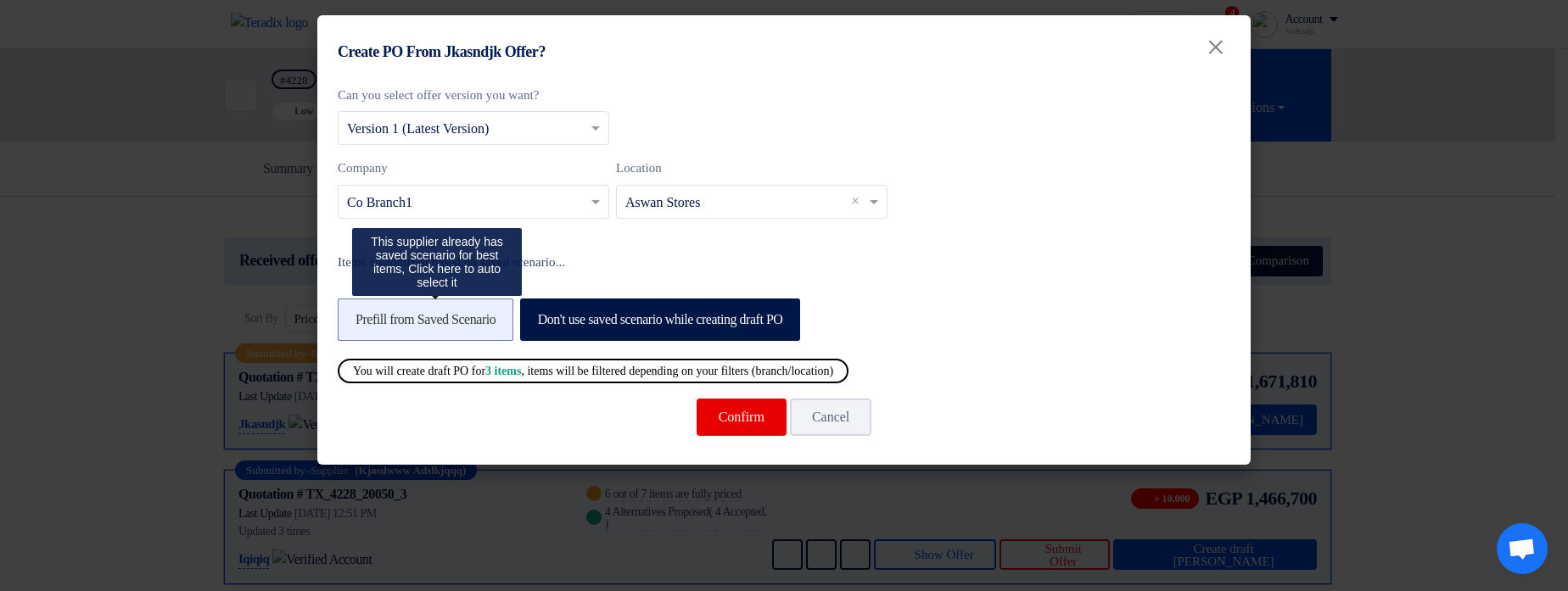
click at [504, 311] on label "Prefill from Saved Scenario" at bounding box center [425, 319] width 175 height 43
click at [366, 313] on input "Prefill from Saved Scenario" at bounding box center [361, 319] width 11 height 11
radio input "true"
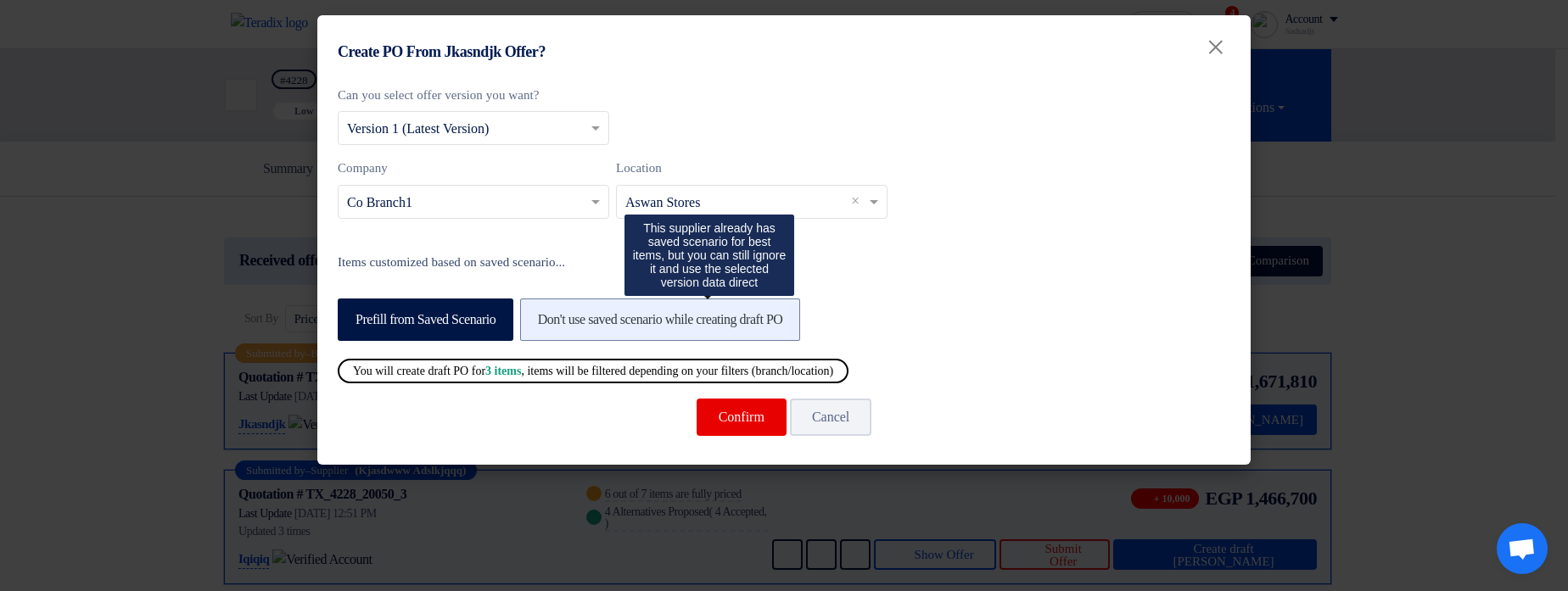
click at [746, 319] on label "Don't use saved scenario while creating draft PO" at bounding box center [660, 319] width 281 height 43
click at [549, 319] on input "Don't use saved scenario while creating draft PO" at bounding box center [543, 319] width 11 height 11
radio input "true"
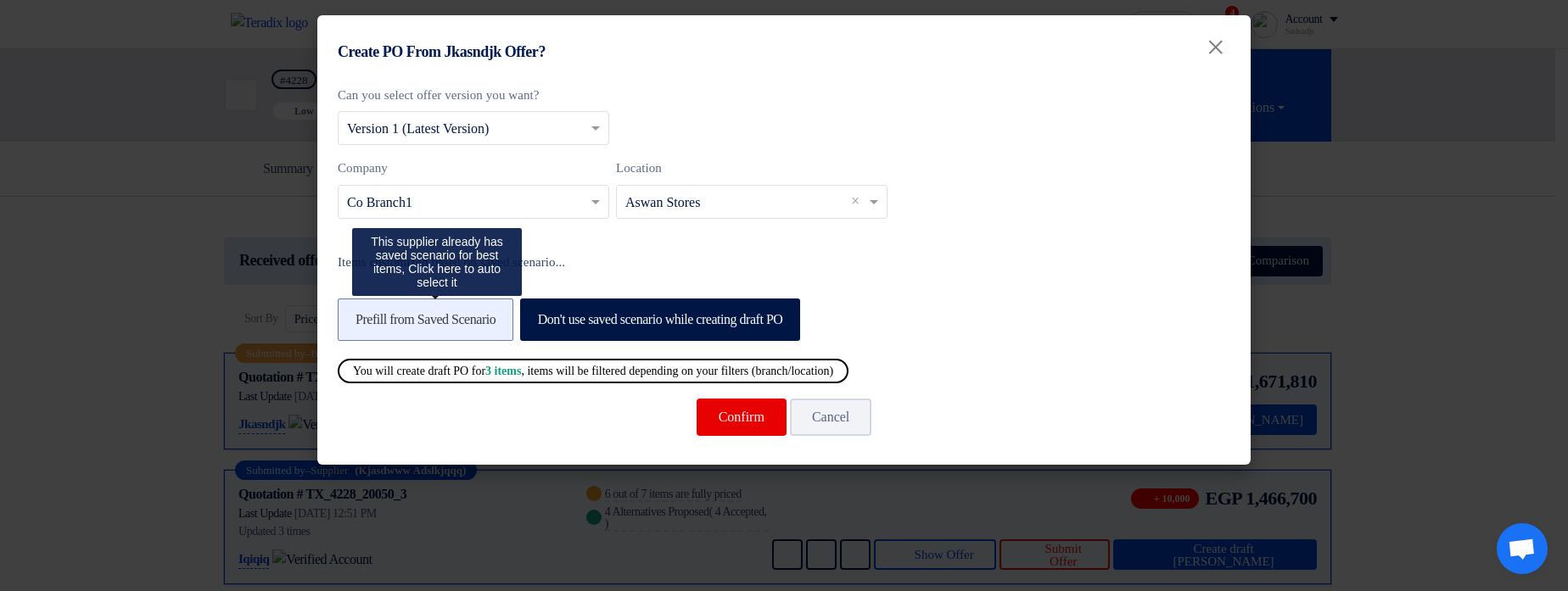
click at [430, 331] on label "Prefill from Saved Scenario" at bounding box center [425, 319] width 175 height 43
click at [366, 324] on input "Prefill from Saved Scenario" at bounding box center [361, 319] width 11 height 11
radio input "true"
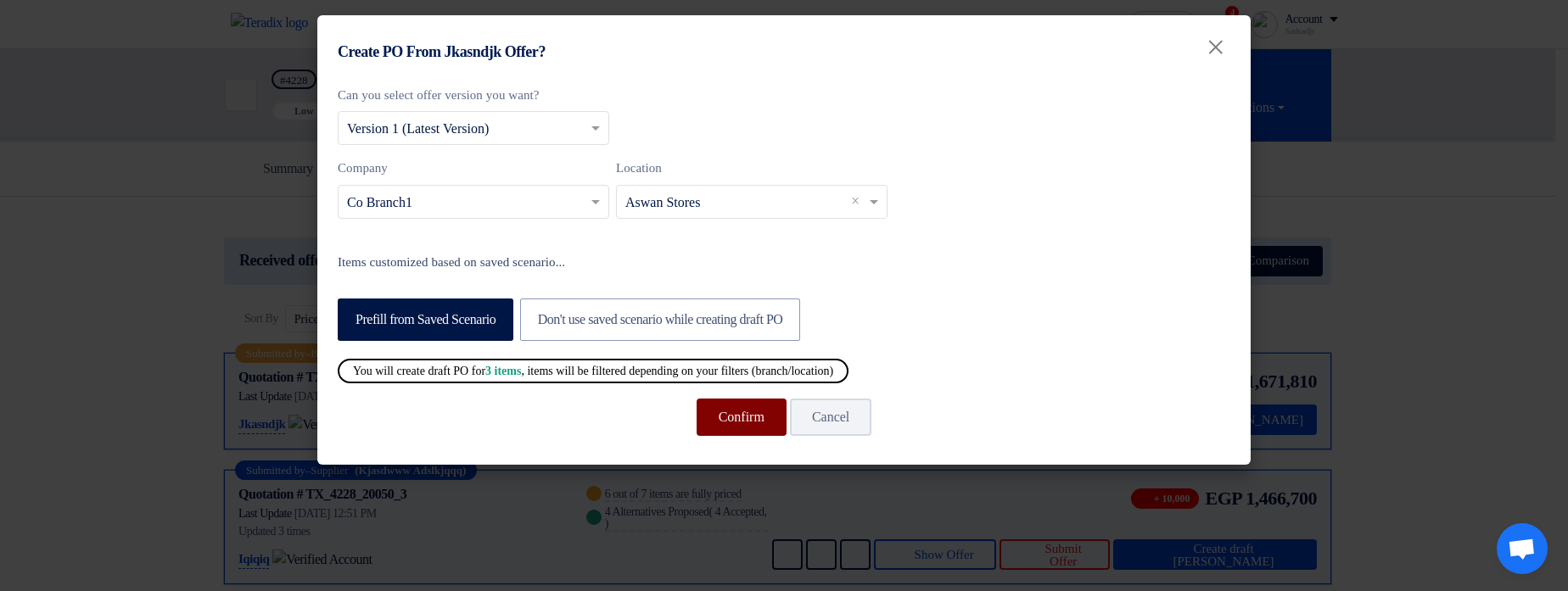
click at [721, 411] on button "Confirm" at bounding box center [741, 417] width 90 height 37
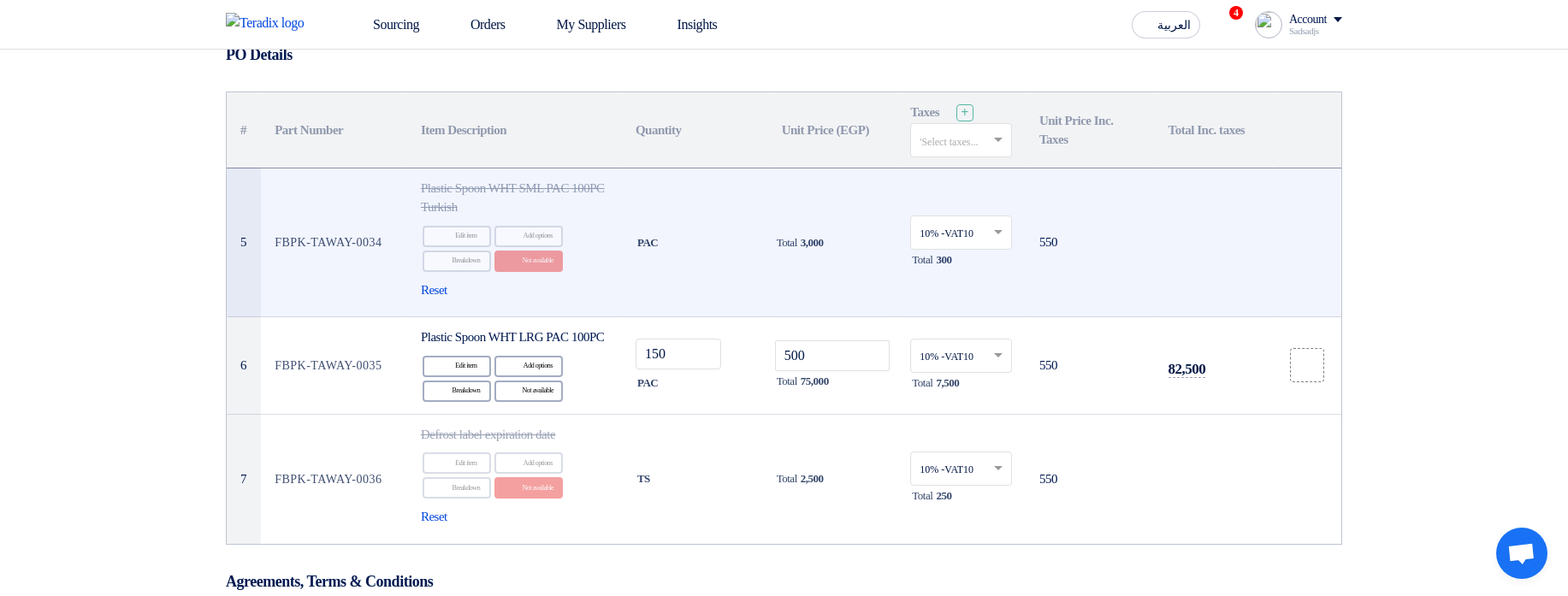
scroll to position [205, 0]
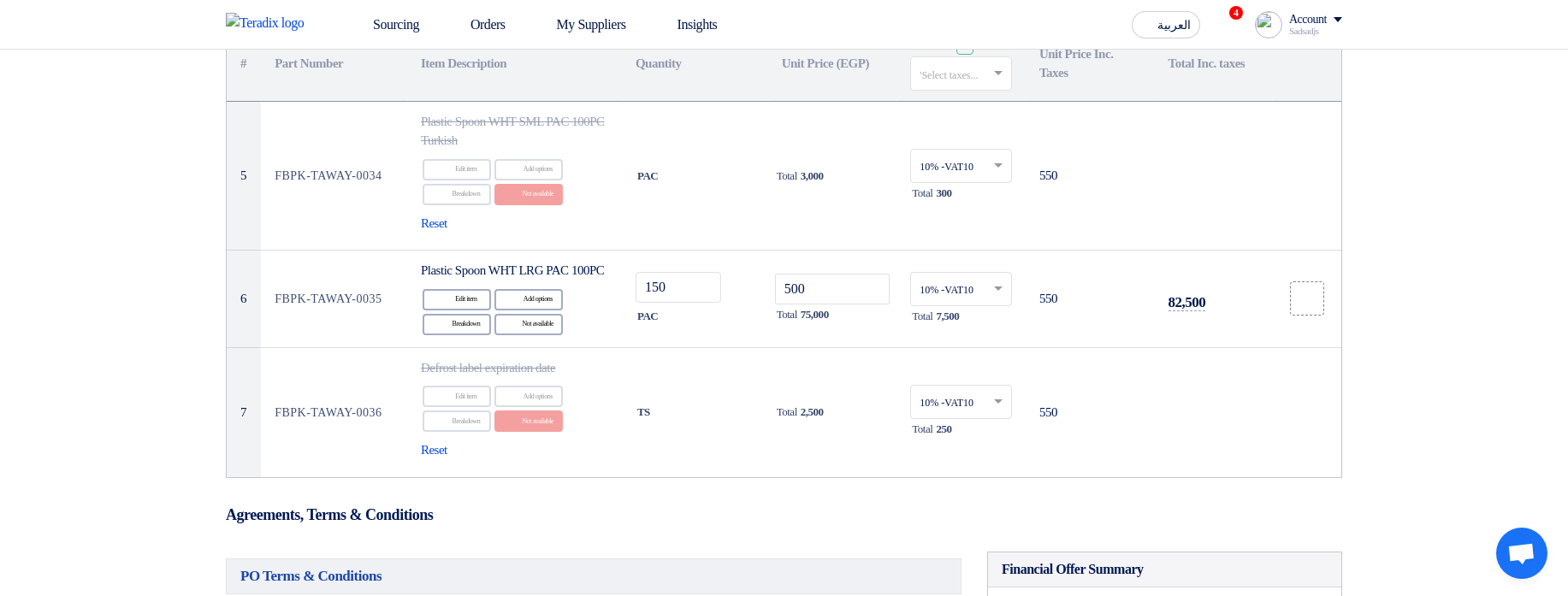
click at [261, 35] on div "Sourcing Orders My Suppliers Insights" at bounding box center [561, 24] width 669 height 37
click at [242, 18] on img at bounding box center [270, 23] width 89 height 21
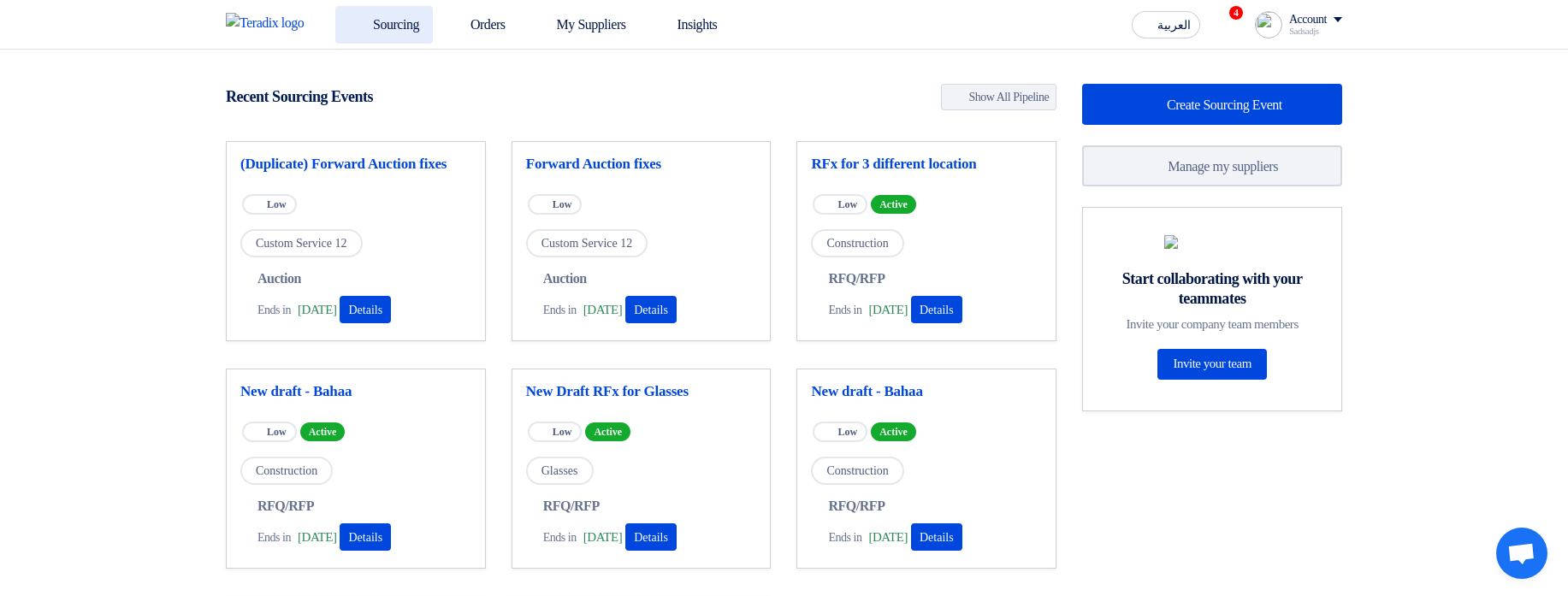
click at [365, 32] on icon at bounding box center [358, 24] width 17 height 17
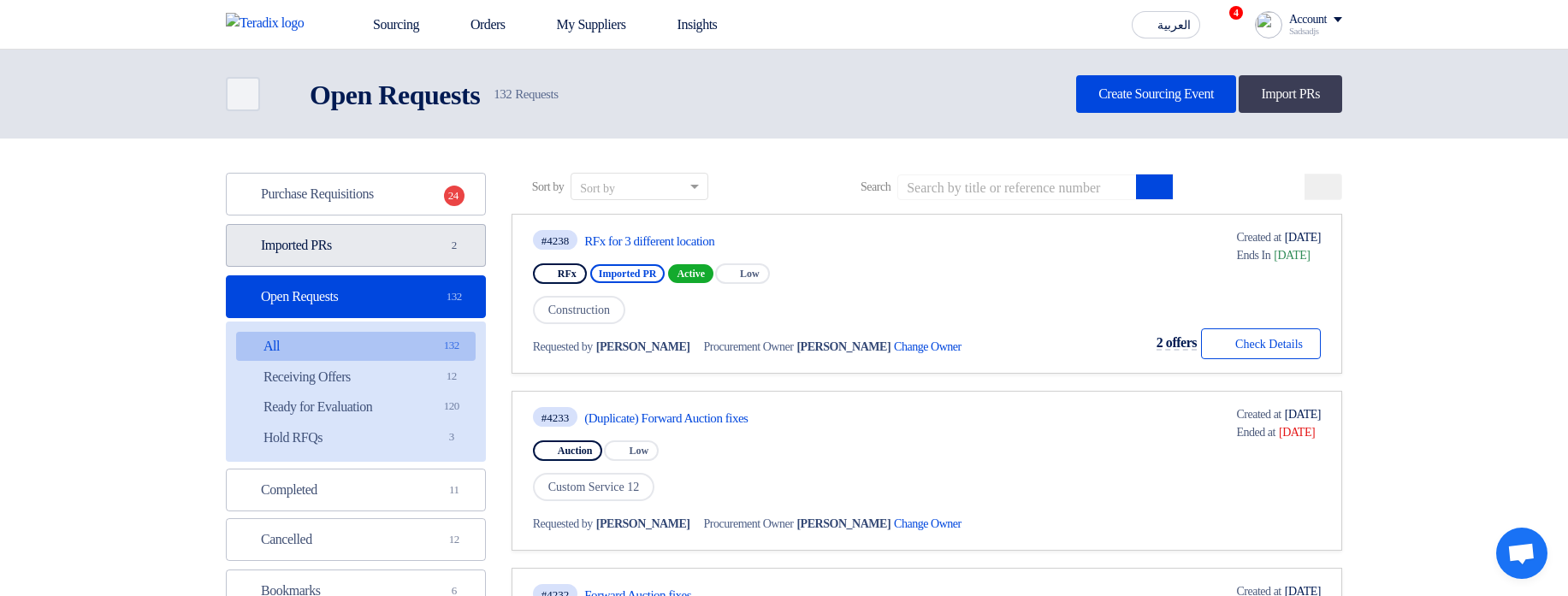
click at [427, 240] on link "Imported PRs Imported PRs 2" at bounding box center [356, 245] width 260 height 43
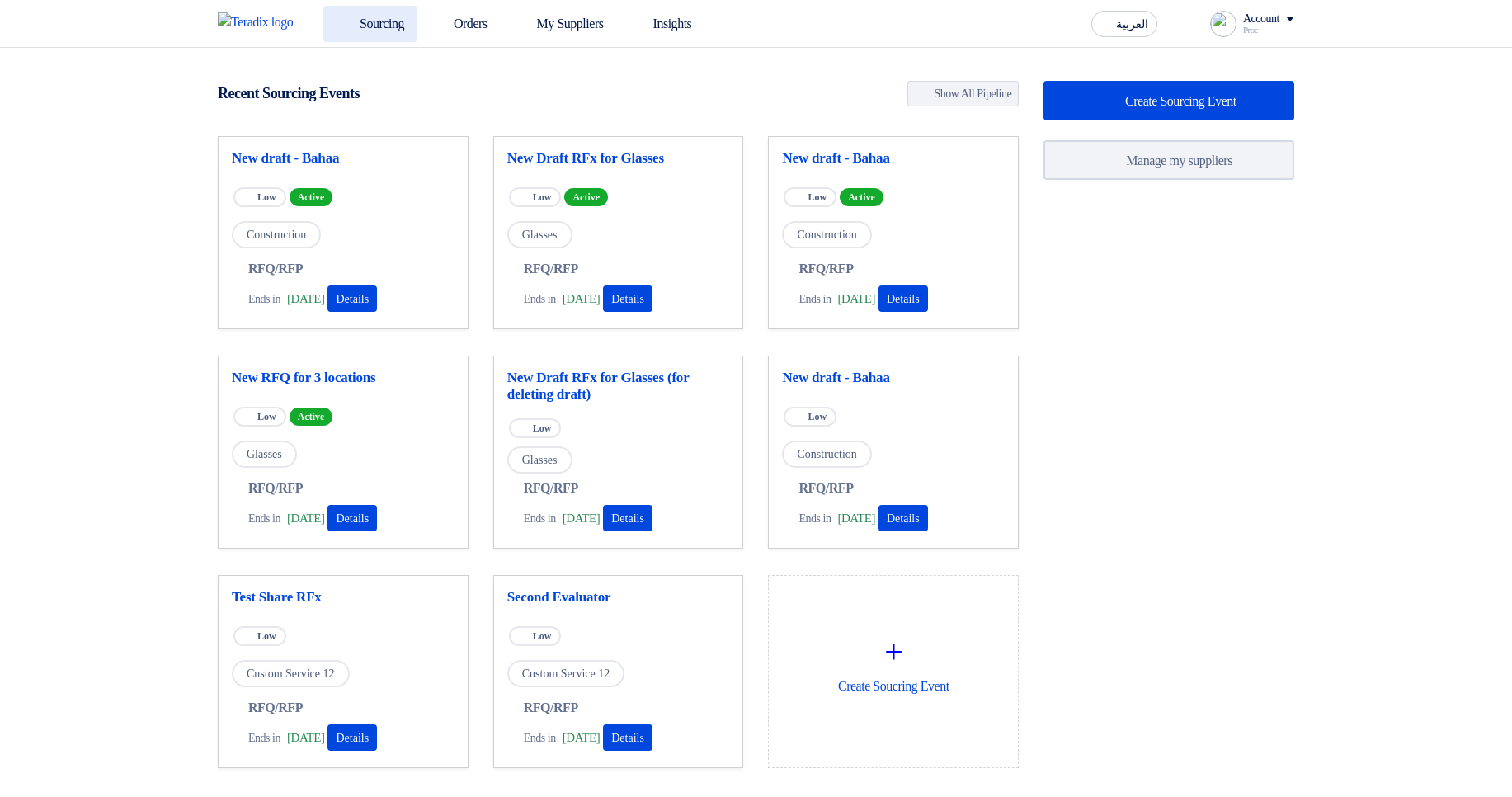
click at [390, 24] on link "Sourcing" at bounding box center [370, 23] width 94 height 36
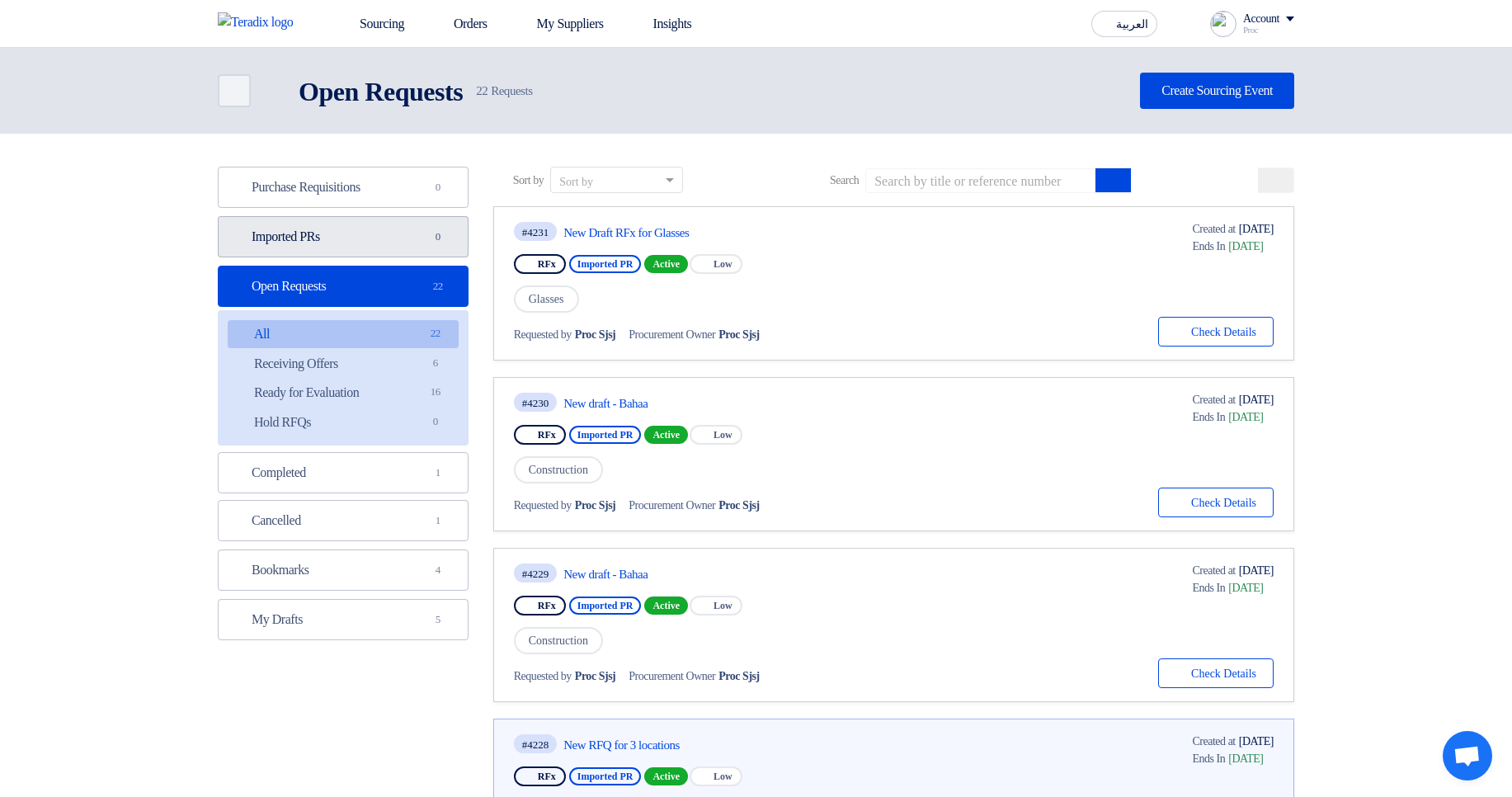
click at [387, 237] on link "Imported PRs Imported PRs 0" at bounding box center [343, 237] width 250 height 41
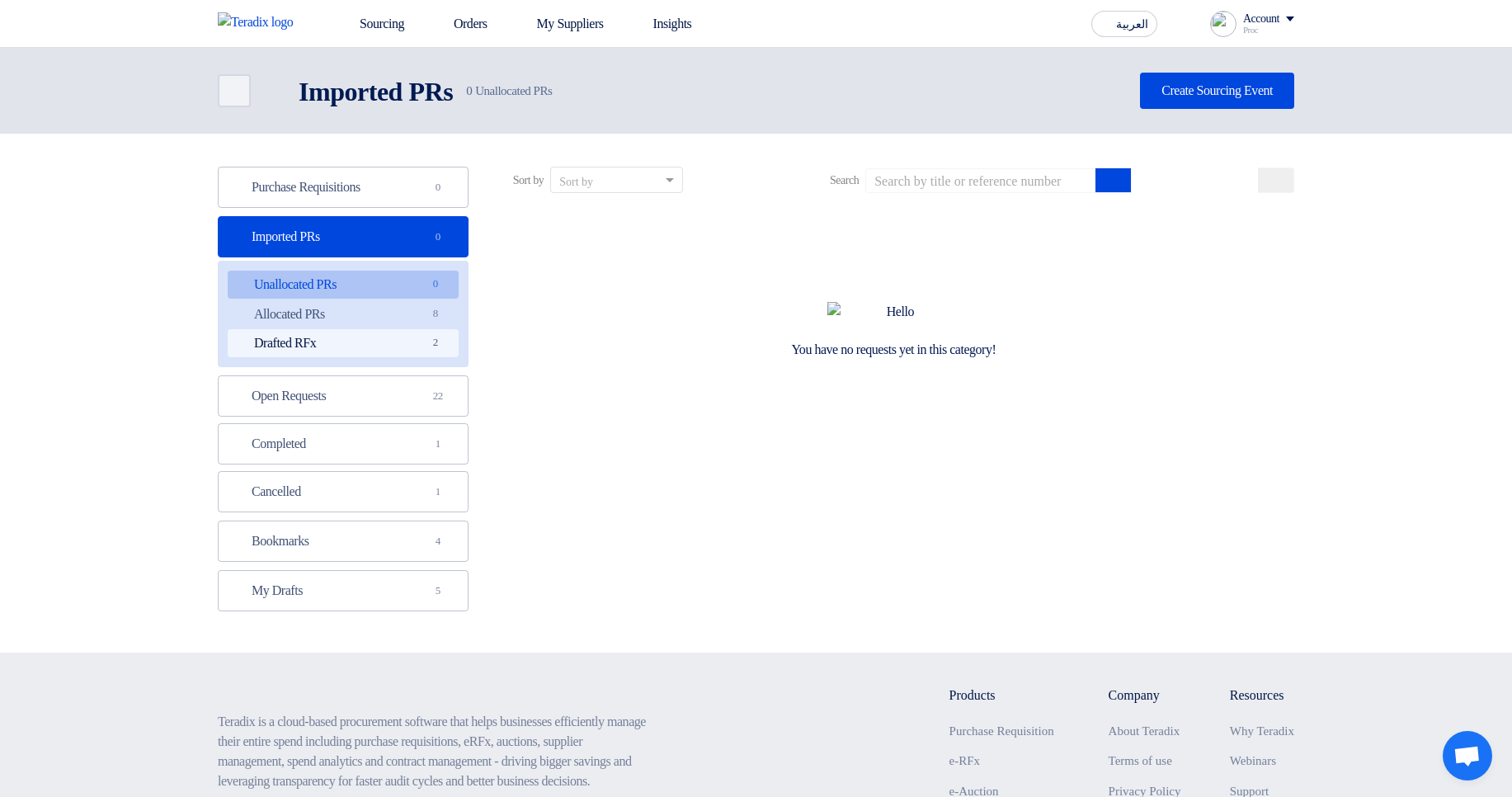
click at [408, 356] on link "Drafted RFx Drafted RFx 2" at bounding box center [343, 343] width 231 height 28
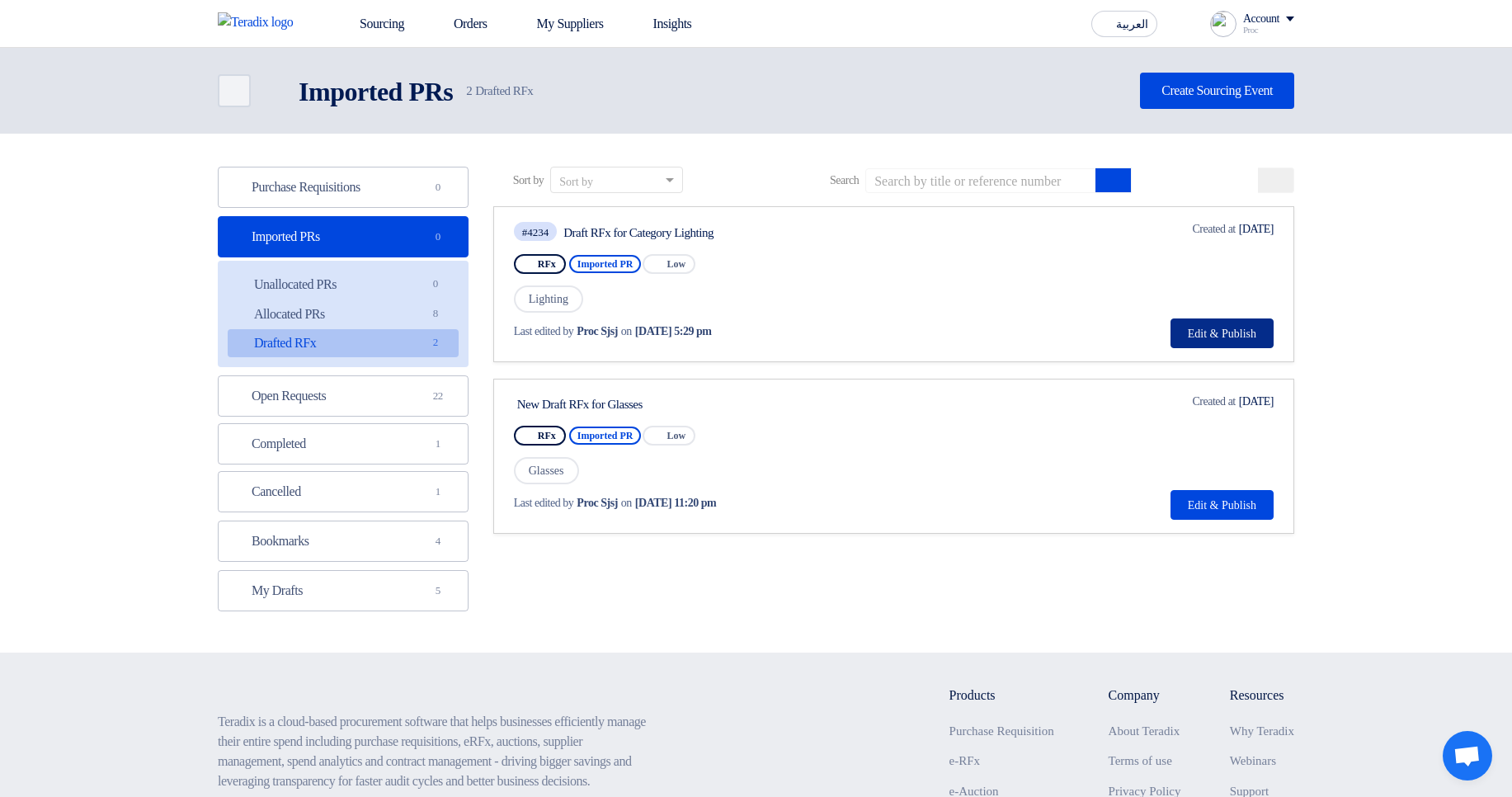
click at [1205, 336] on button "Edit & Publish" at bounding box center [1222, 334] width 103 height 29
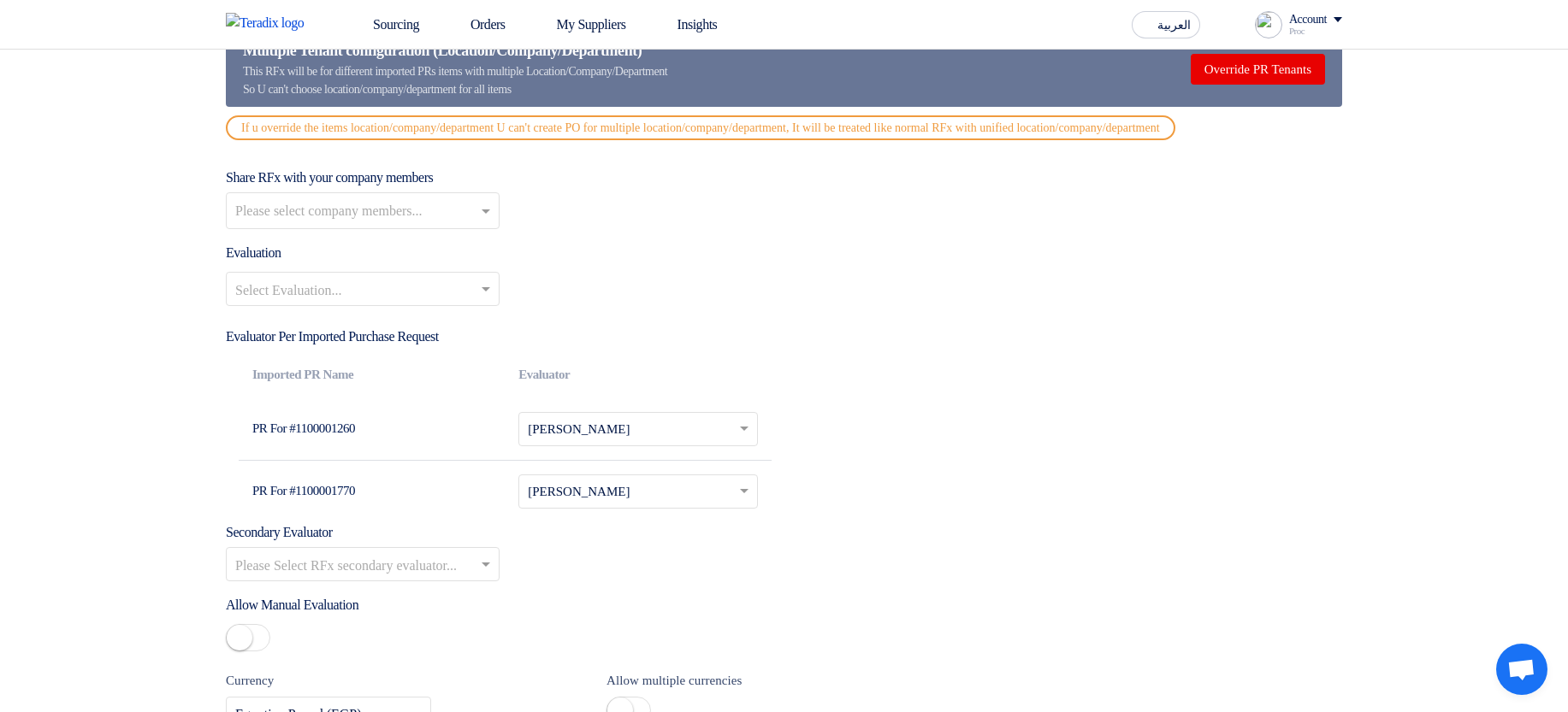
scroll to position [1950, 0]
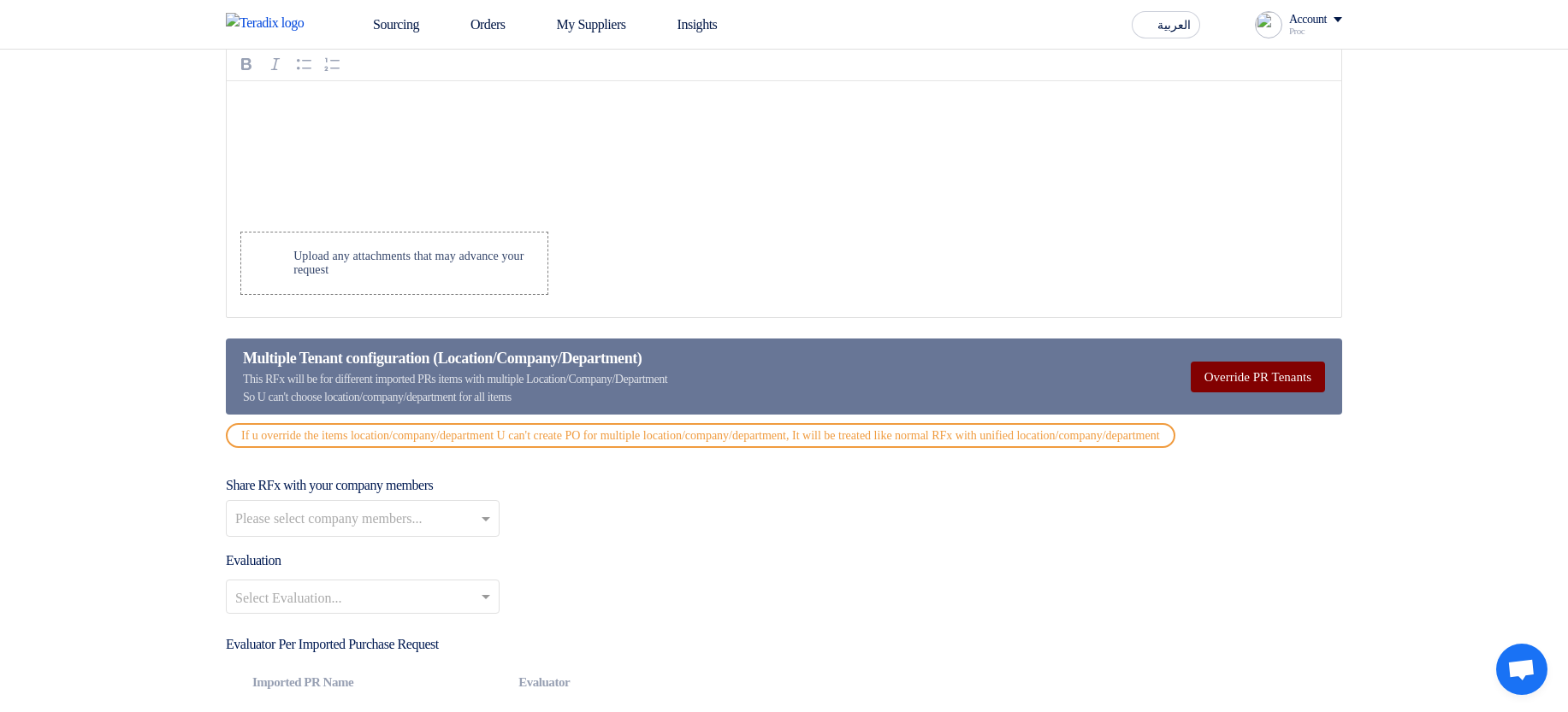
click at [1254, 387] on button "Override PR Tenants" at bounding box center [1258, 377] width 135 height 31
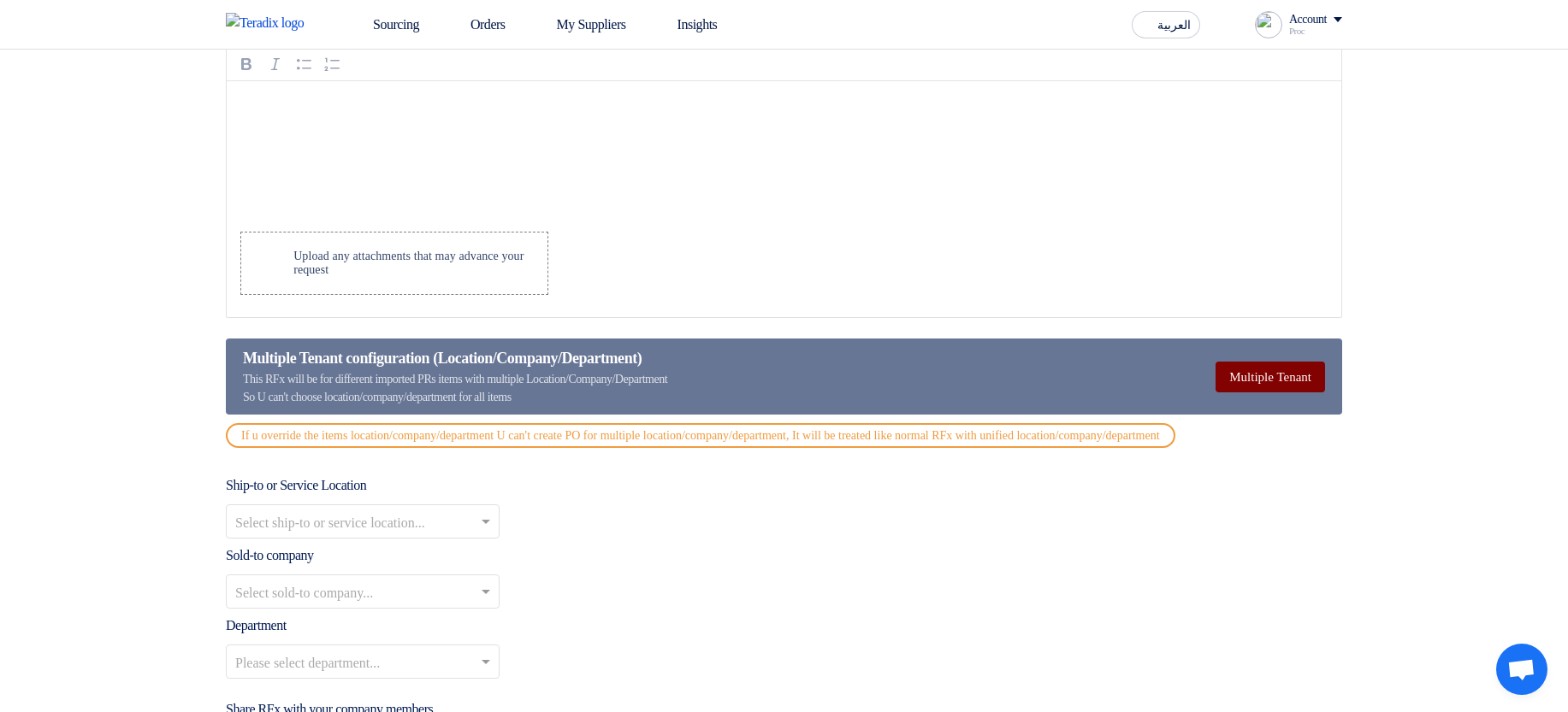
click at [1301, 392] on button "Multiple Tenant" at bounding box center [1270, 377] width 110 height 31
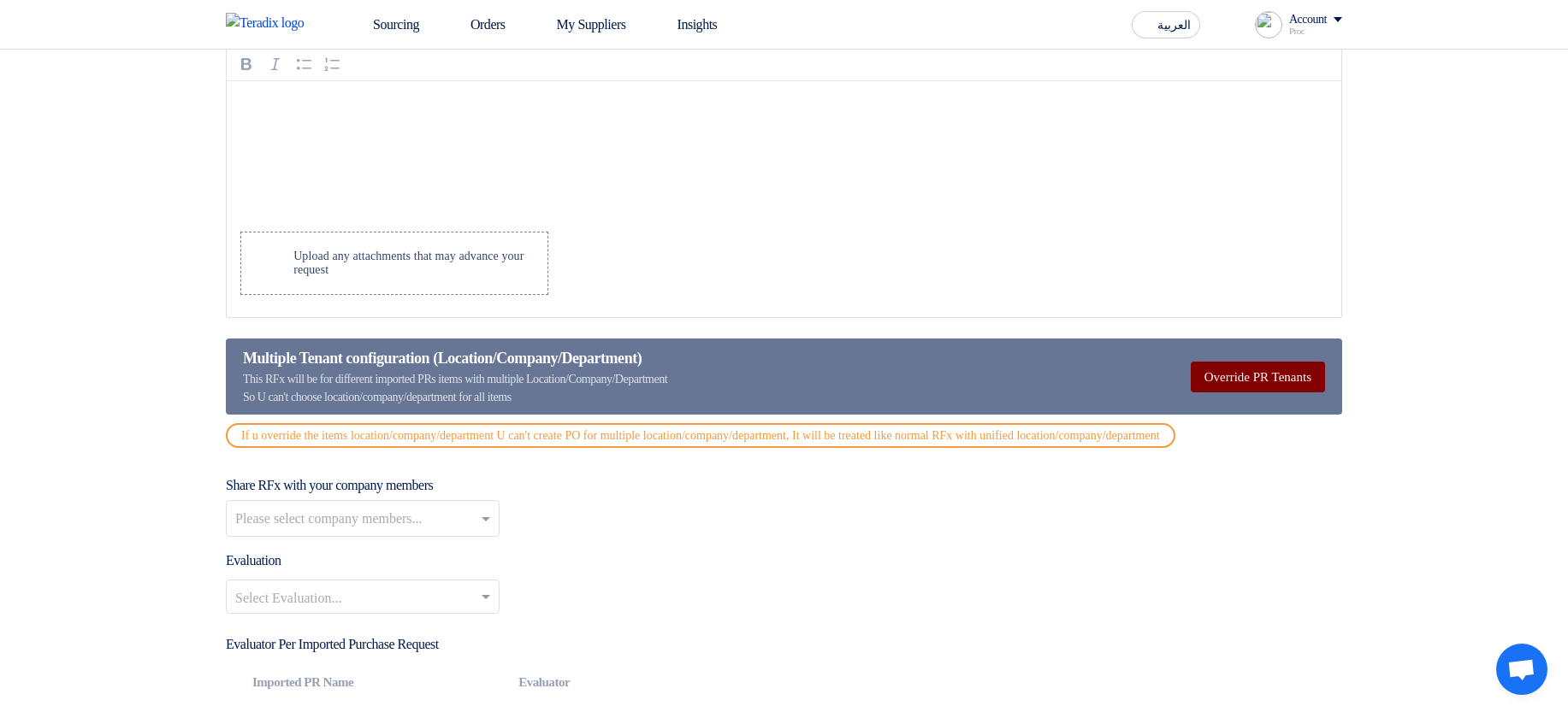
click at [1301, 392] on button "Override PR Tenants" at bounding box center [1258, 377] width 135 height 31
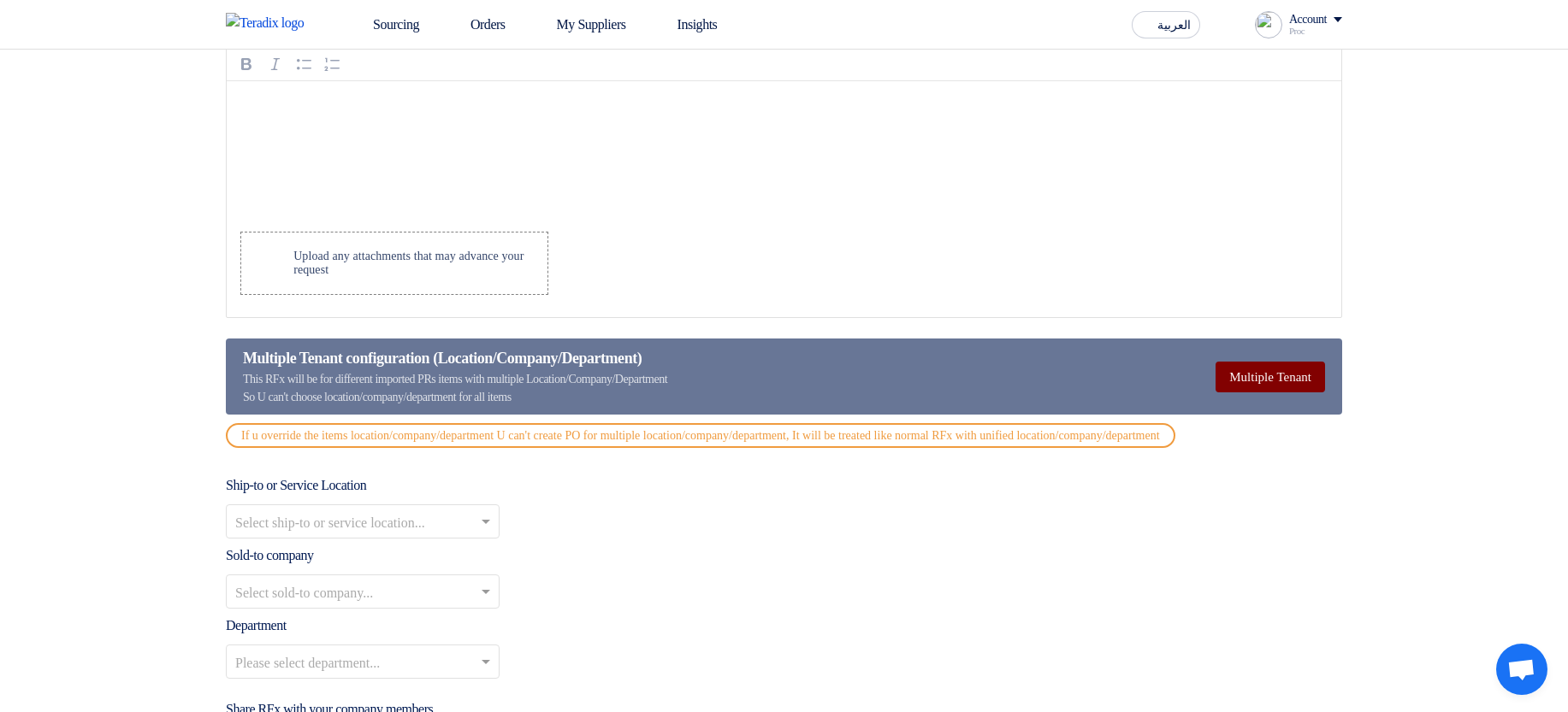
click at [1301, 392] on button "Multiple Tenant" at bounding box center [1270, 377] width 110 height 31
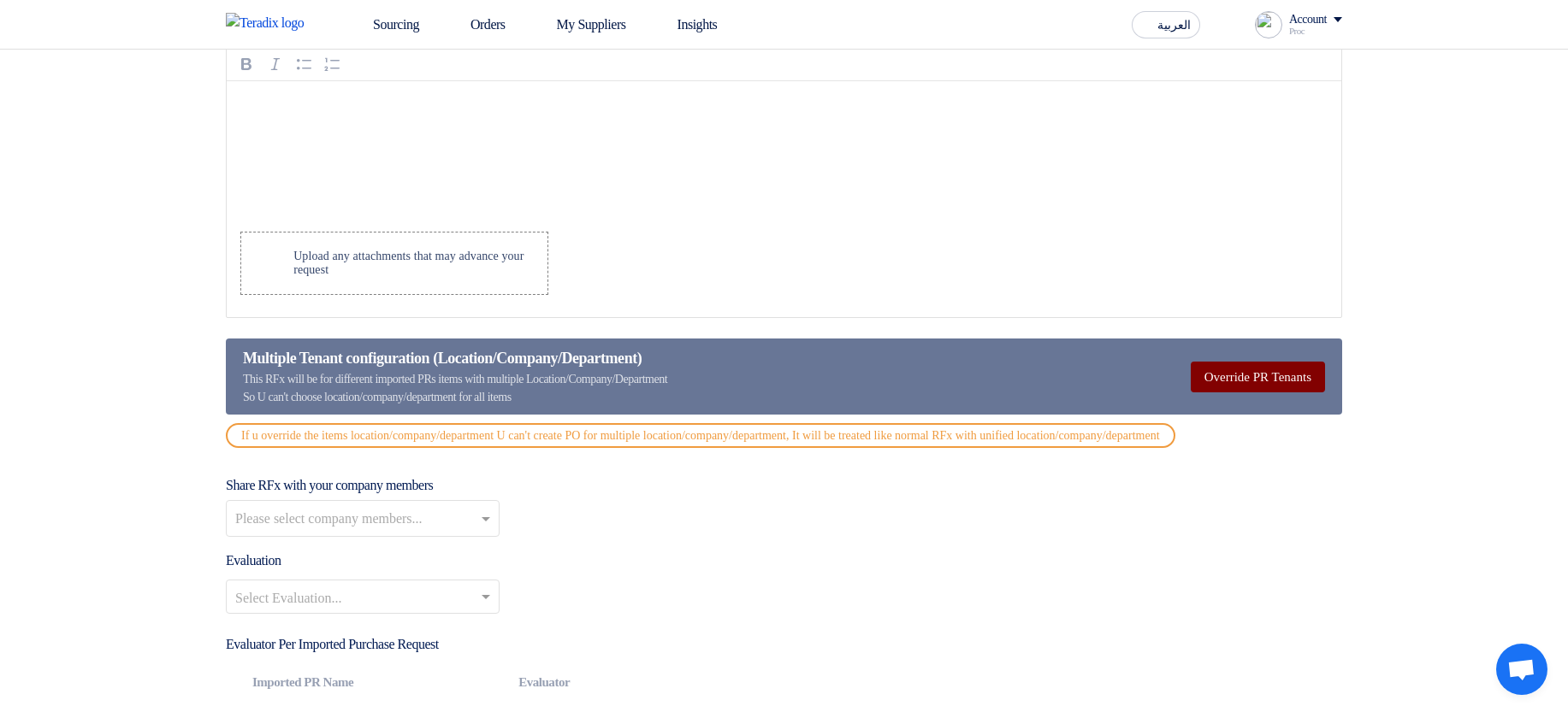
scroll to position [1327, 0]
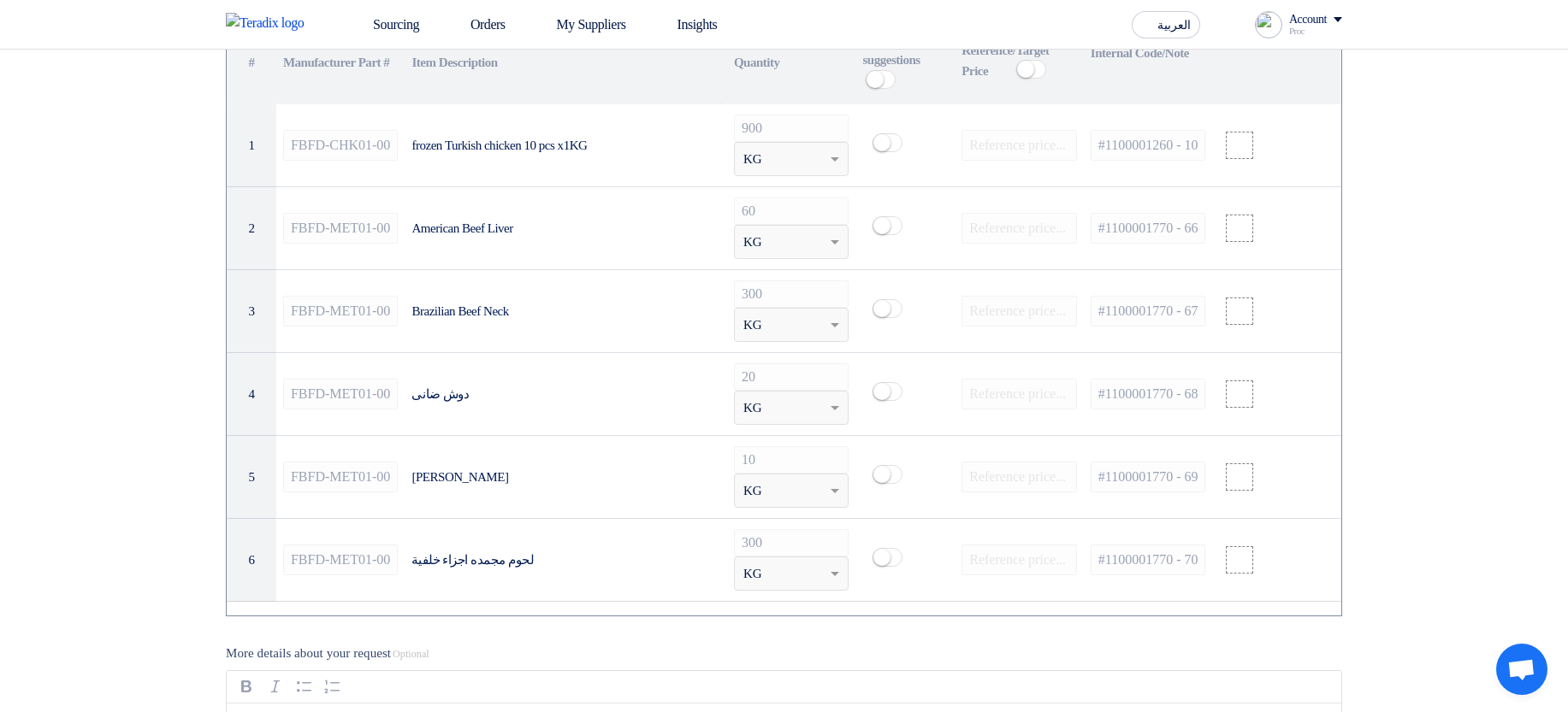
click at [1479, 338] on section "Basic Information RFx Title Draft RFx for Category Lighting RFx Type Normal RFQ…" at bounding box center [784, 558] width 1568 height 3325
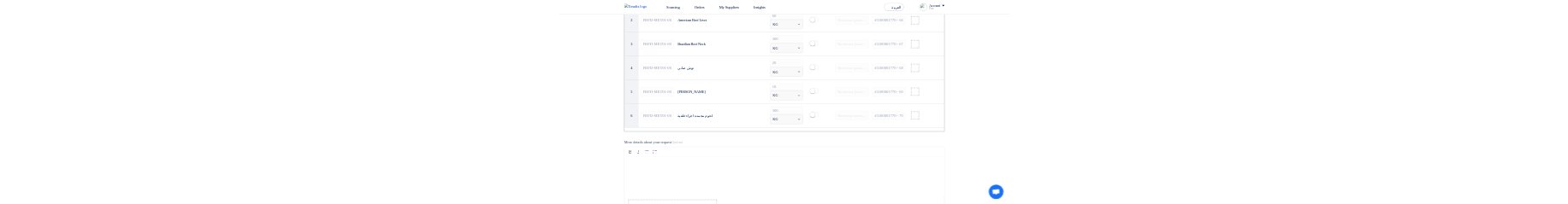
scroll to position [1838, 0]
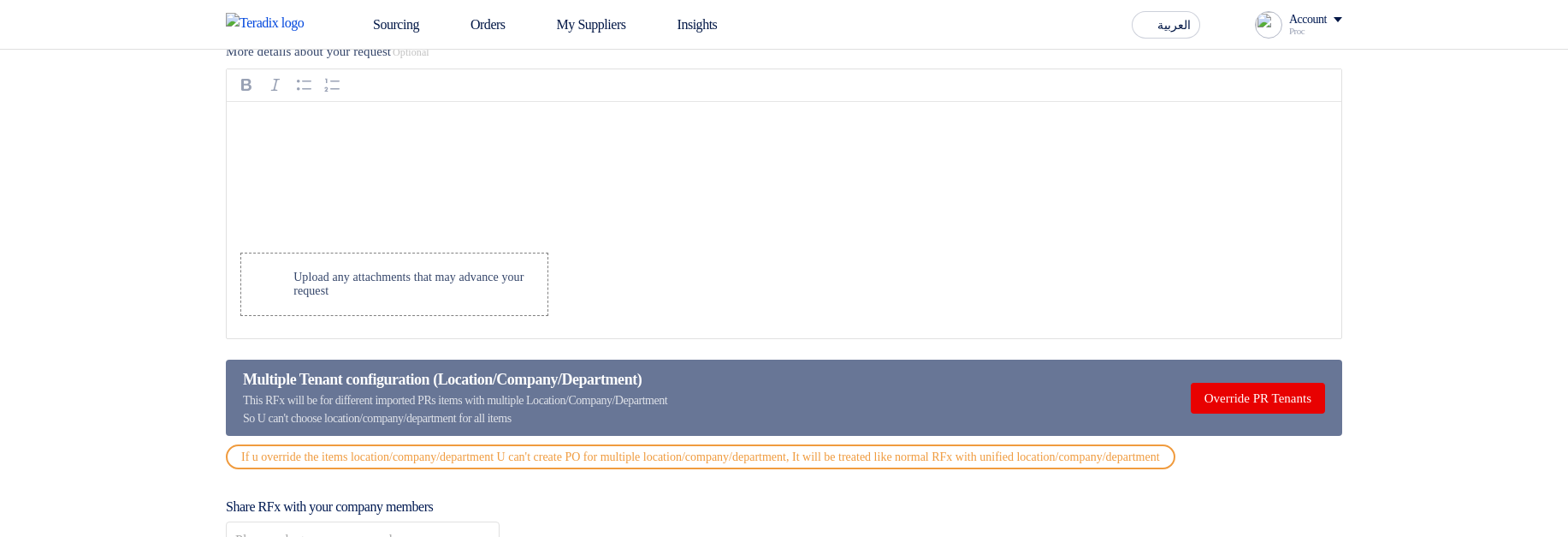
scroll to position [2048, 0]
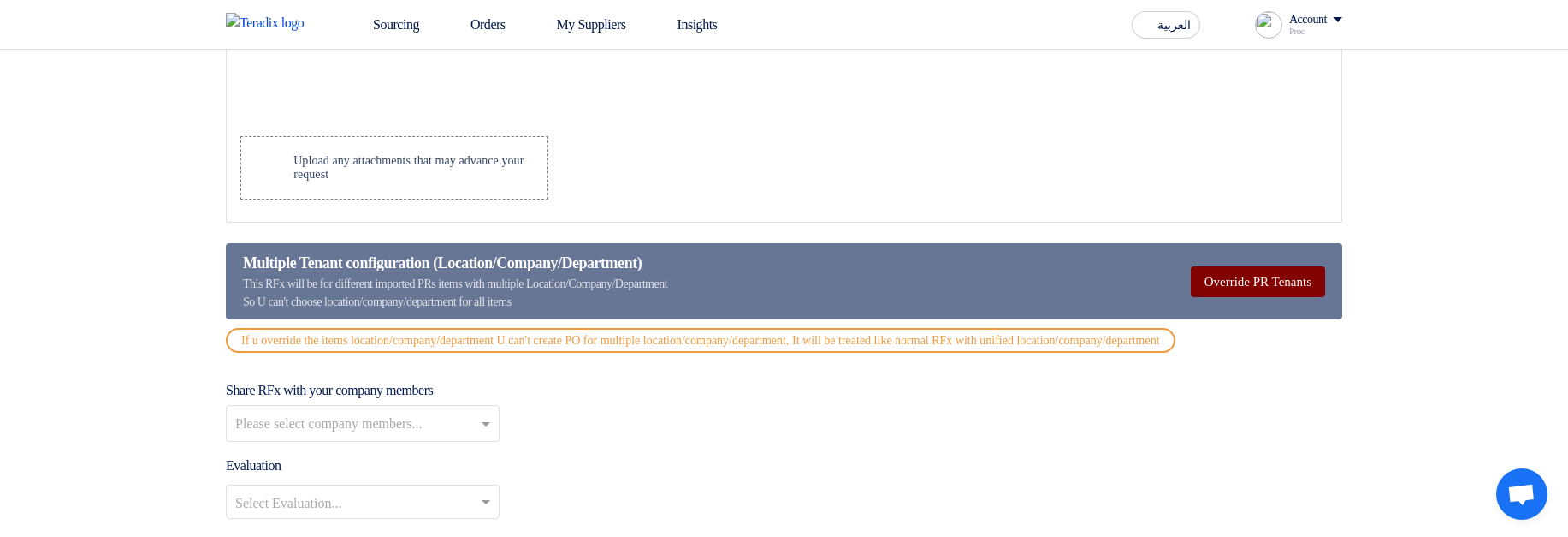
click at [1261, 296] on button "Override PR Tenants" at bounding box center [1258, 282] width 135 height 31
click at [1277, 293] on button "Multiple Tenant" at bounding box center [1270, 282] width 110 height 31
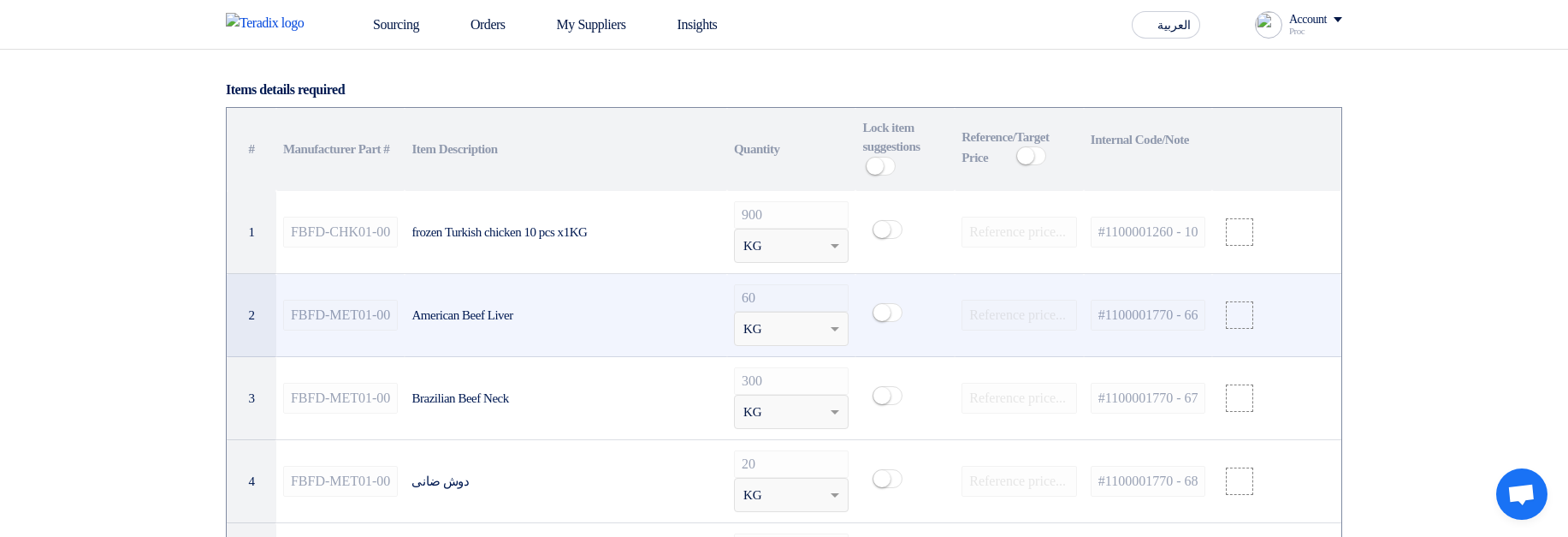
scroll to position [1637, 0]
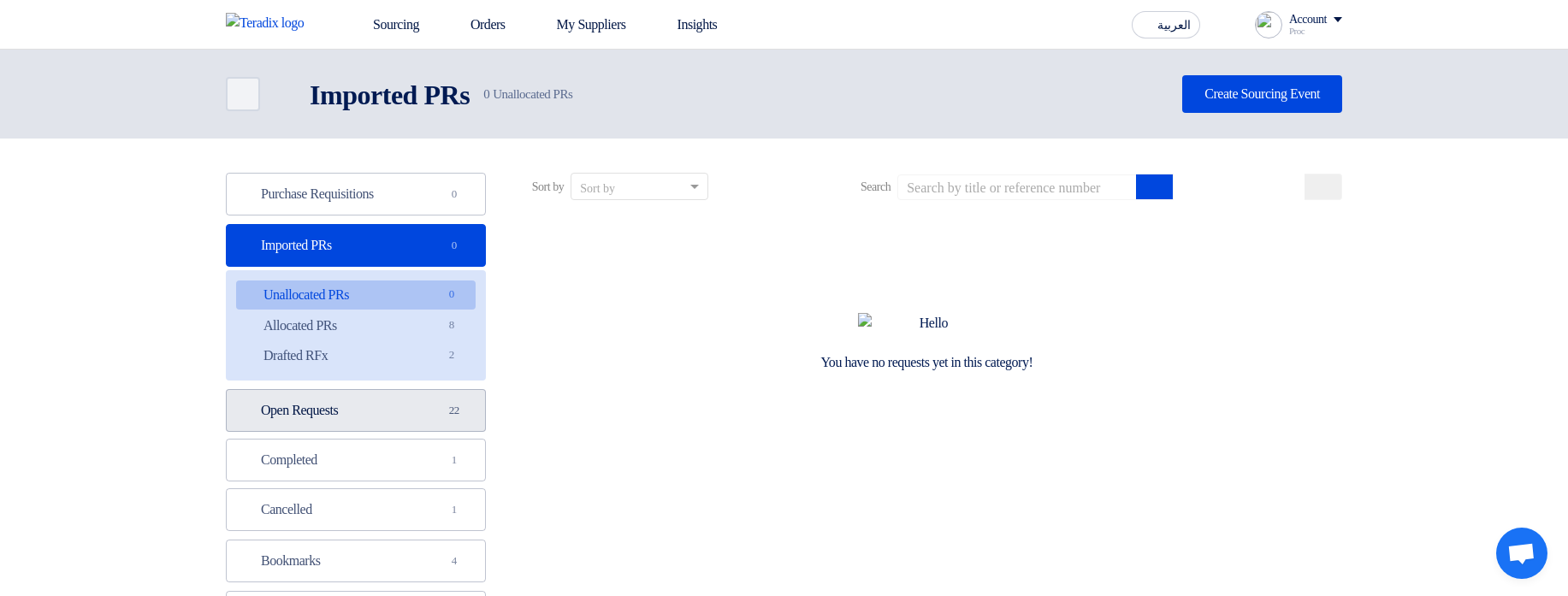
click at [369, 418] on link "Open Requests Open Requests 22" at bounding box center [356, 411] width 260 height 43
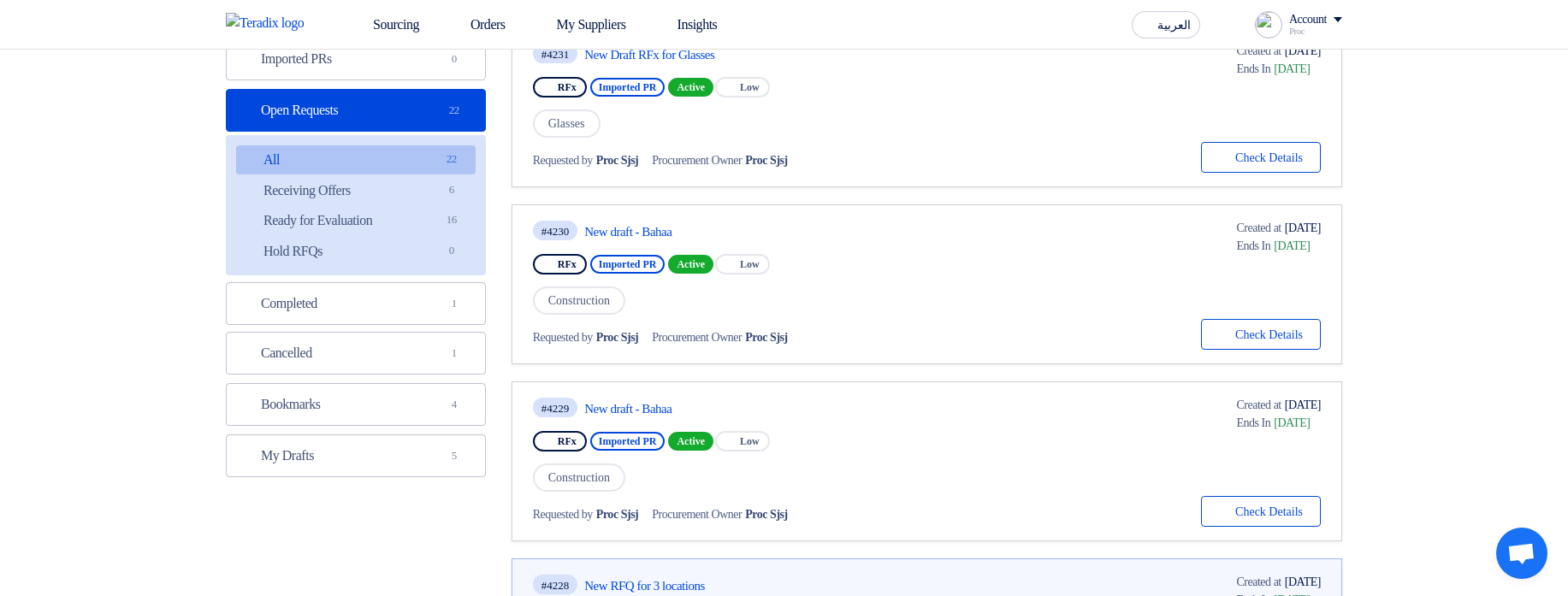
scroll to position [411, 0]
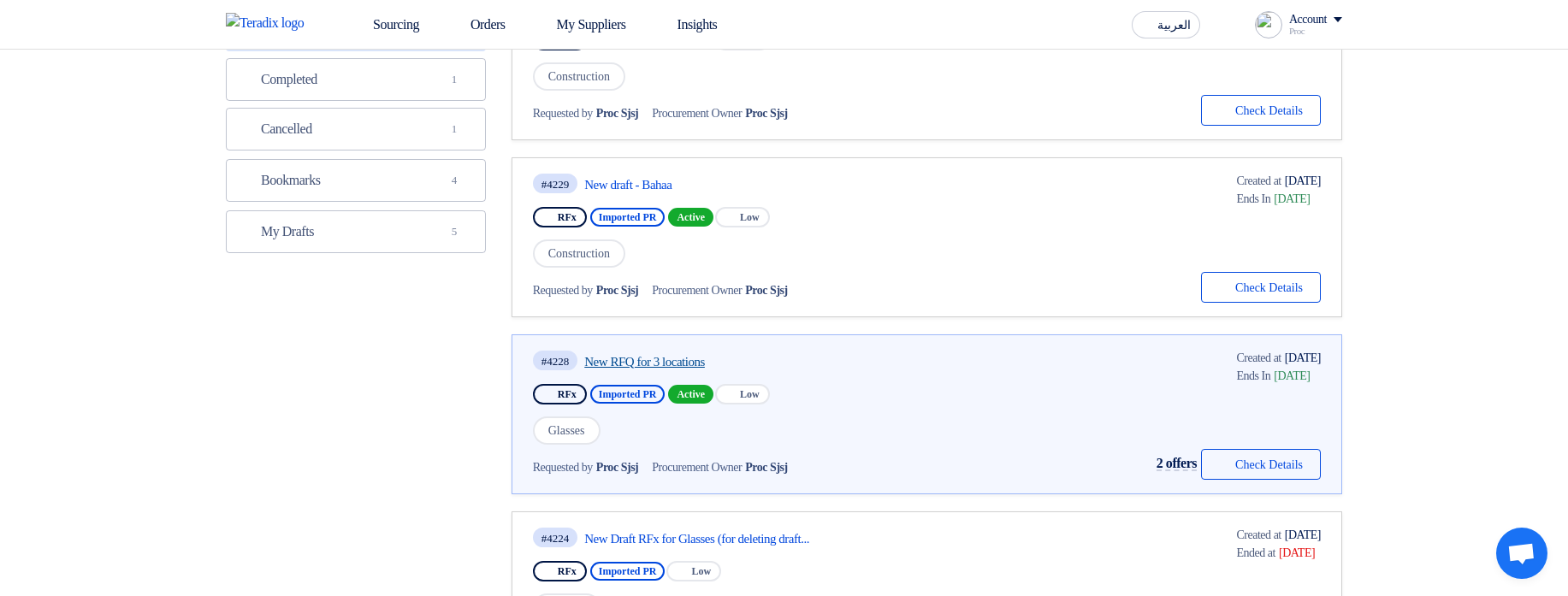
click at [714, 367] on link "New RFQ for 3 locations" at bounding box center [745, 362] width 321 height 15
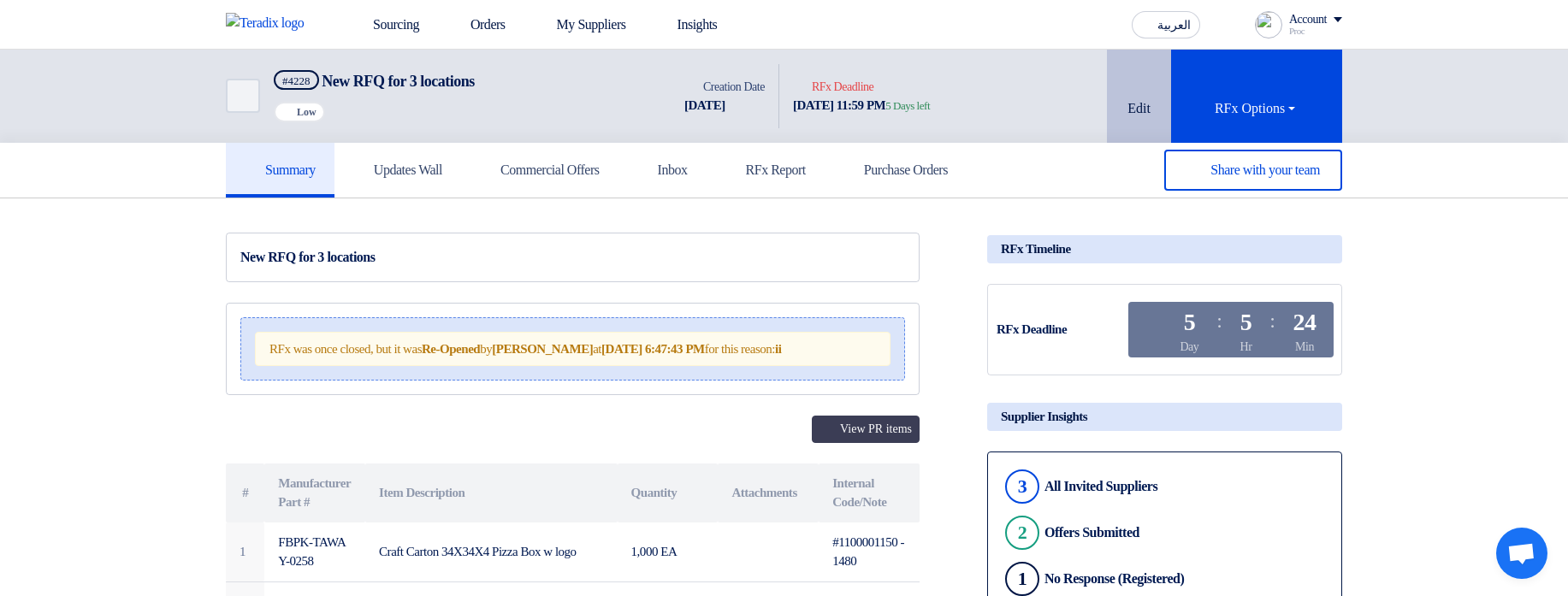
click at [1145, 133] on button "Edit" at bounding box center [1138, 96] width 64 height 94
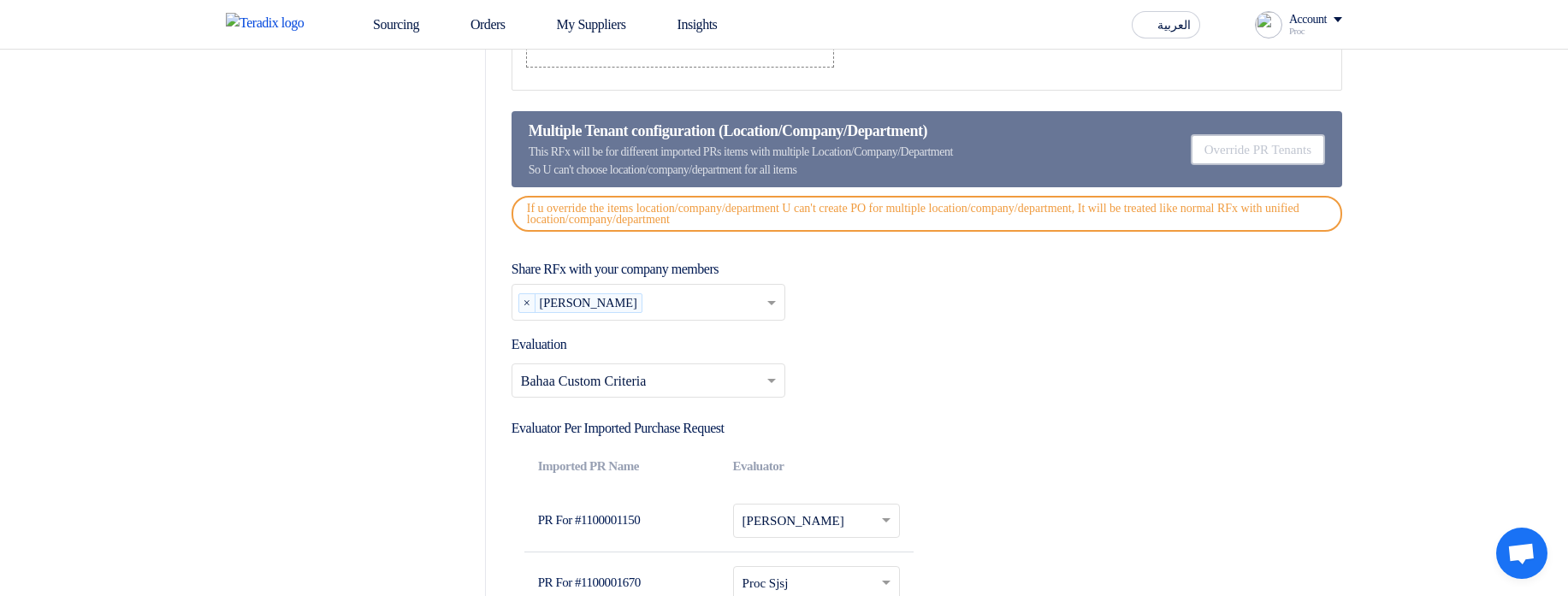
scroll to position [2259, 0]
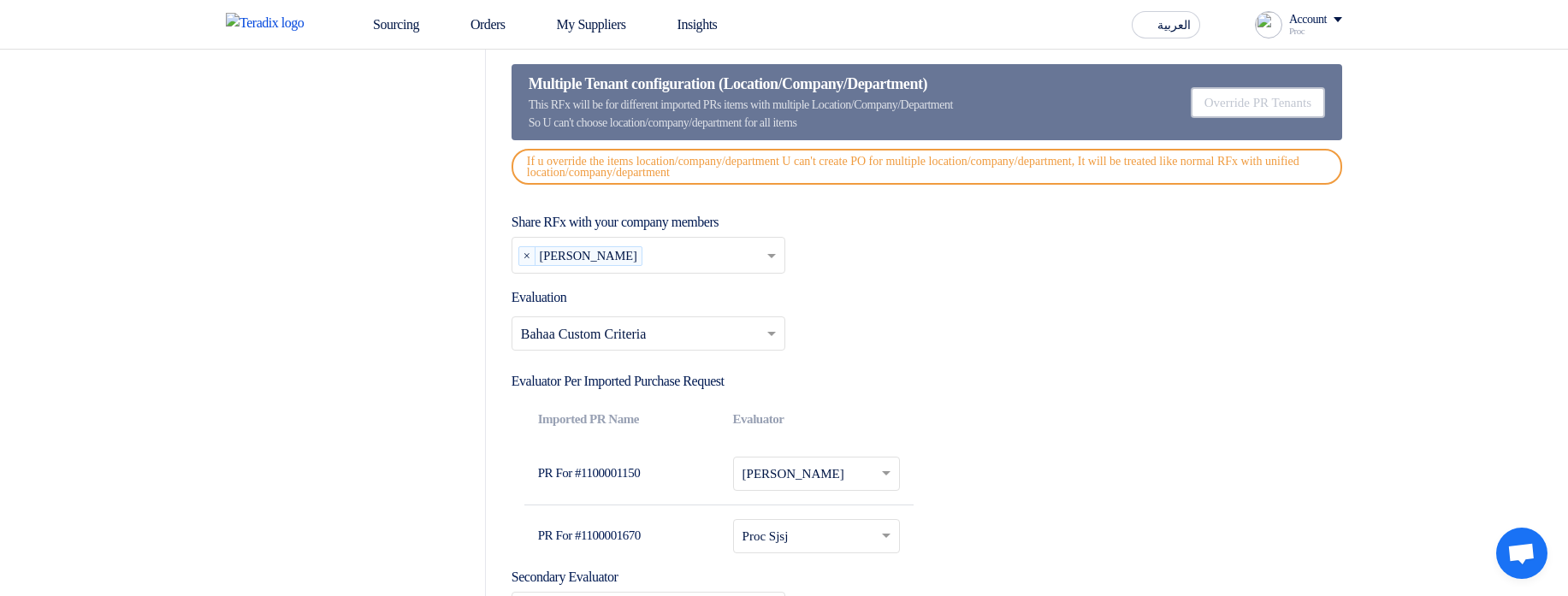
click at [713, 170] on div "If u override the items location/company/department U can't create PO for multi…" at bounding box center [927, 167] width 831 height 36
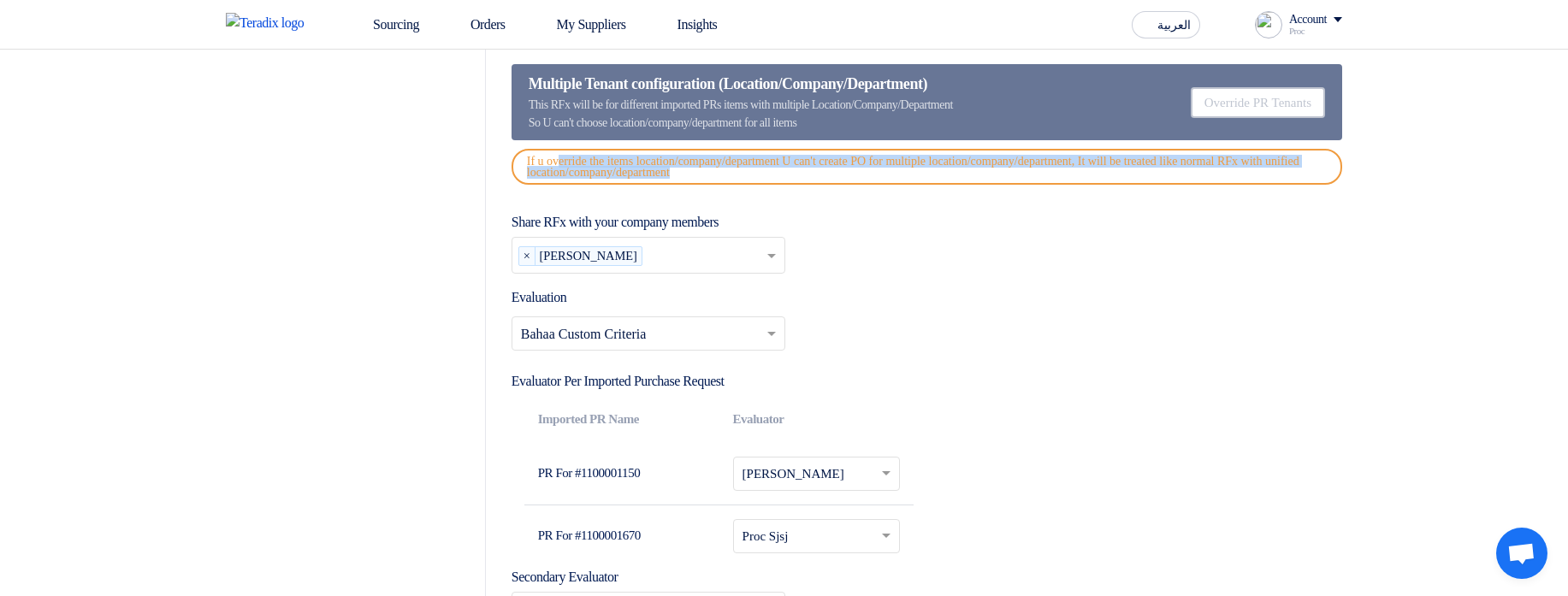
click at [713, 170] on div "If u override the items location/company/department U can't create PO for multi…" at bounding box center [927, 167] width 831 height 36
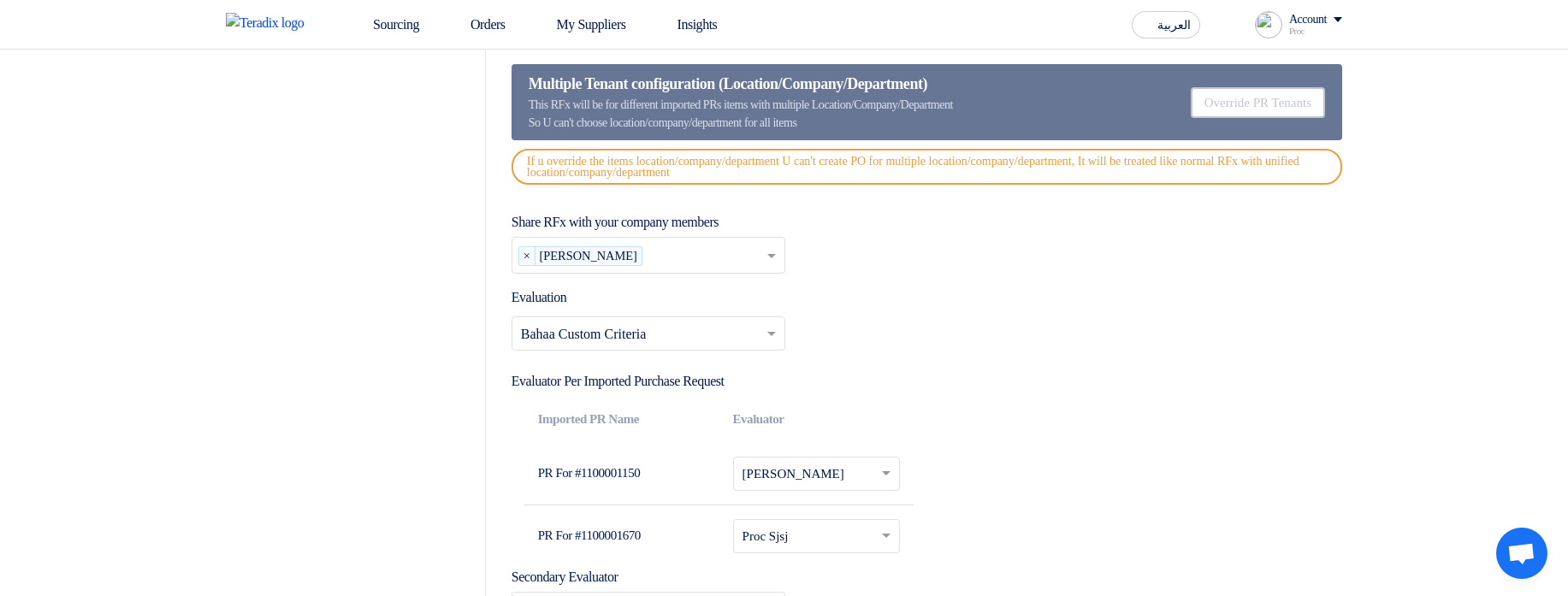
click at [1135, 224] on div "Share RFx with your company members Please select company members... × [PERSON_…" at bounding box center [927, 243] width 831 height 62
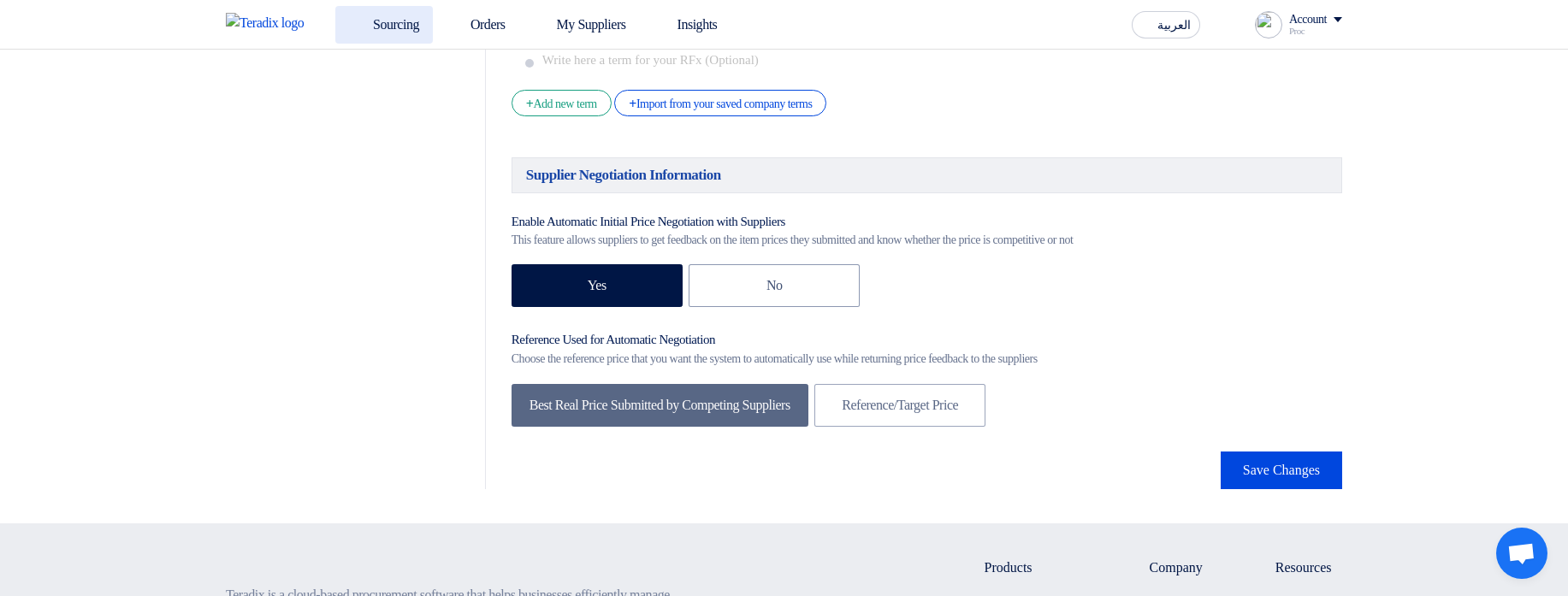
scroll to position [2670, 0]
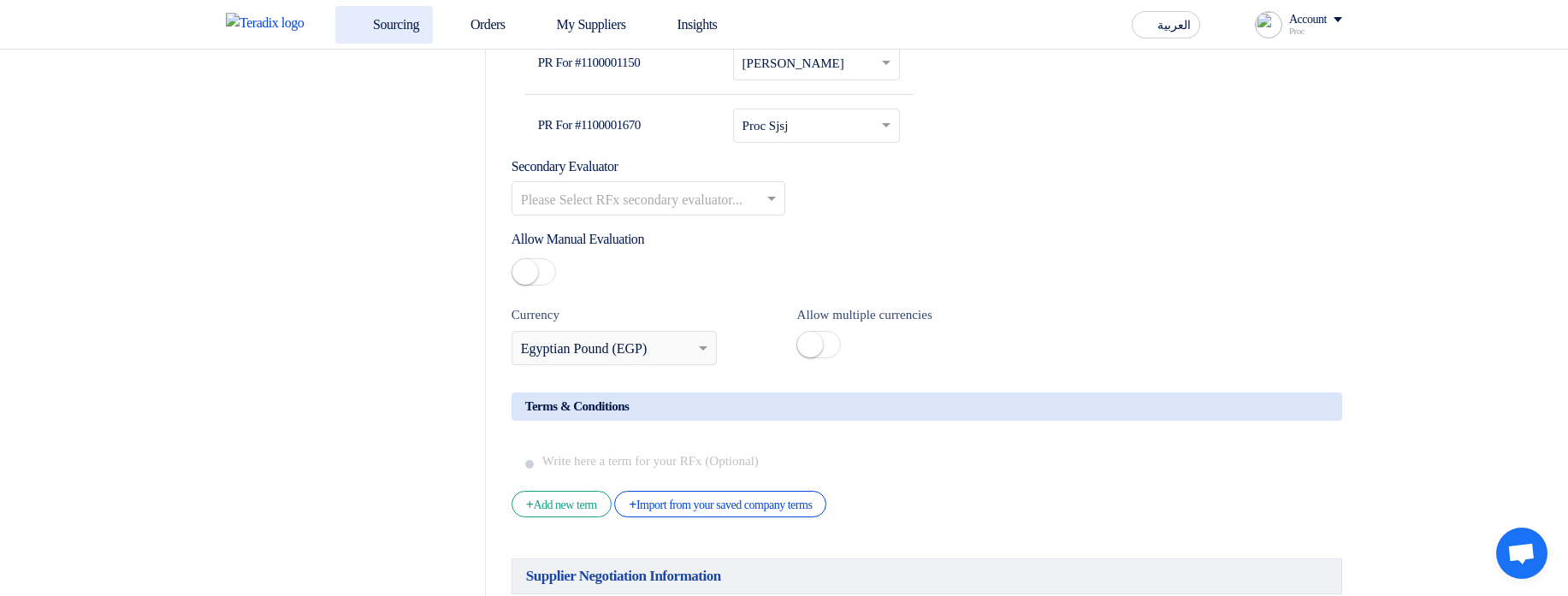
click at [385, 18] on link "Sourcing" at bounding box center [384, 24] width 97 height 37
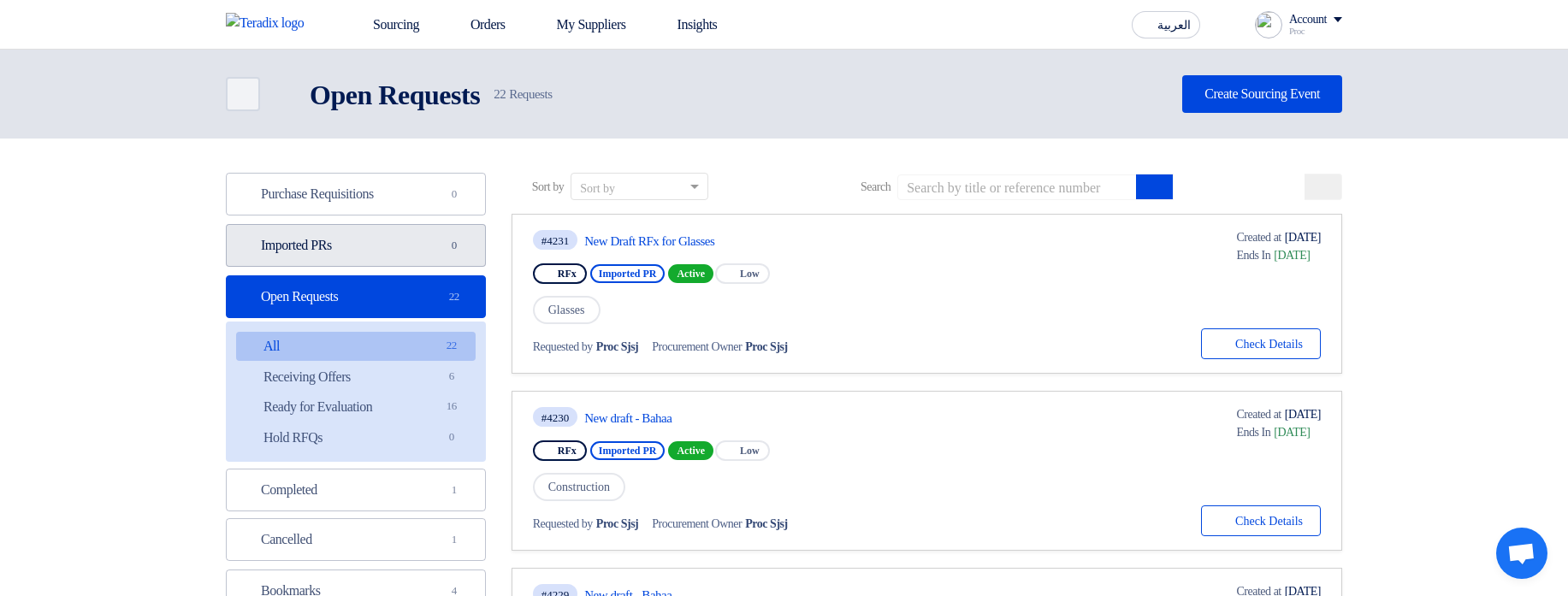
click at [415, 249] on link "Imported PRs Imported PRs 0" at bounding box center [356, 245] width 260 height 43
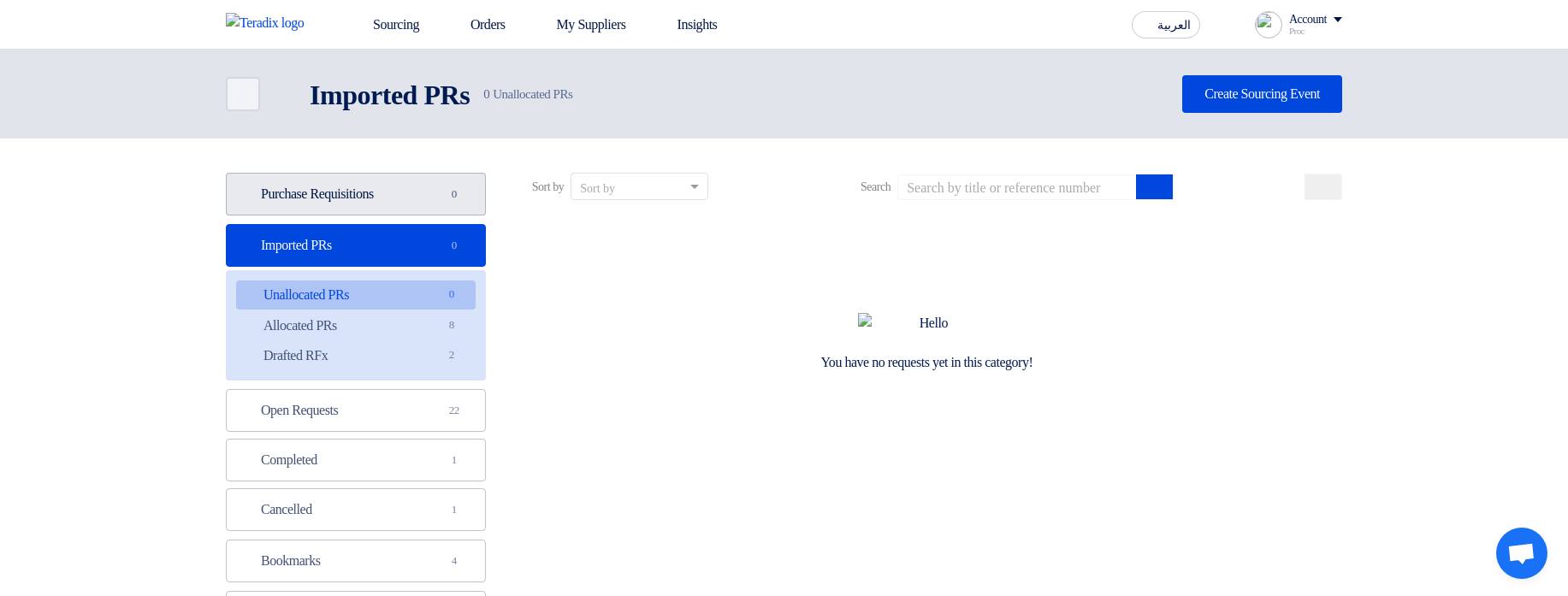
click at [410, 207] on link "Purchase Requisitions Purchase Requisitions 0" at bounding box center [356, 194] width 260 height 43
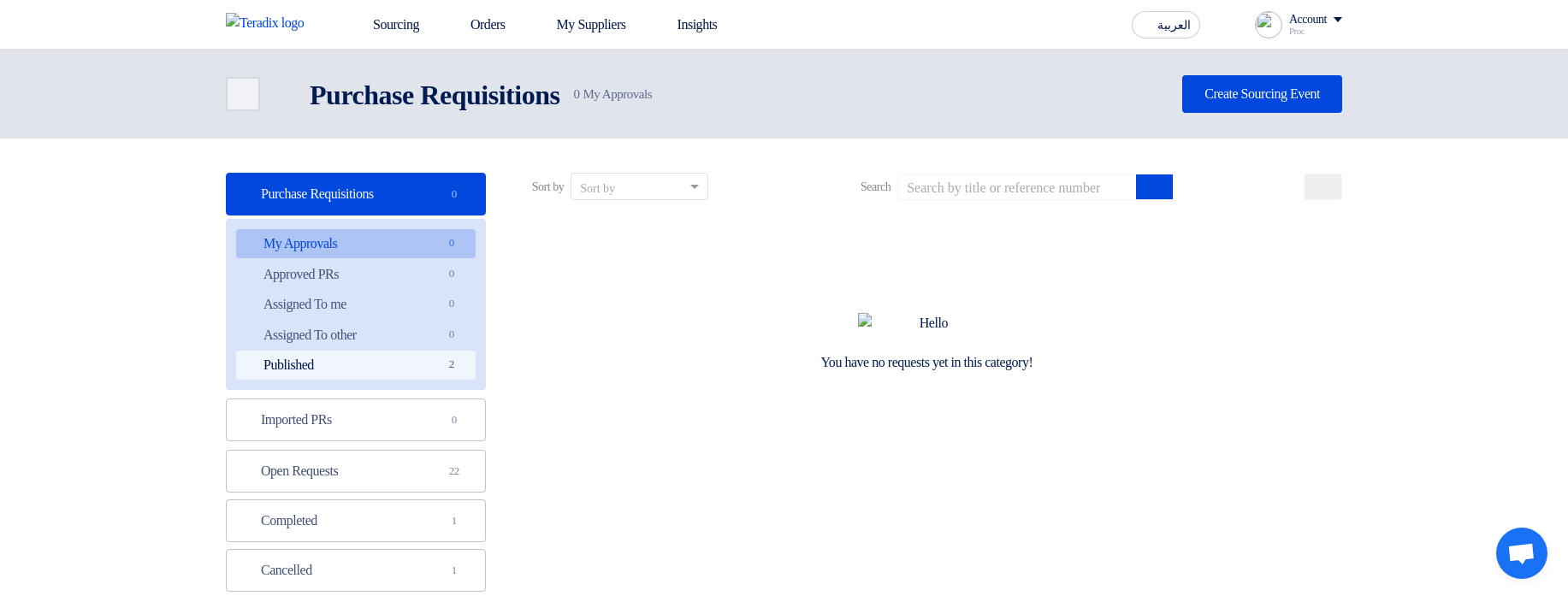
click at [372, 364] on link "Published Published 2" at bounding box center [355, 365] width 240 height 29
